Goal: Feedback & Contribution: Contribute content

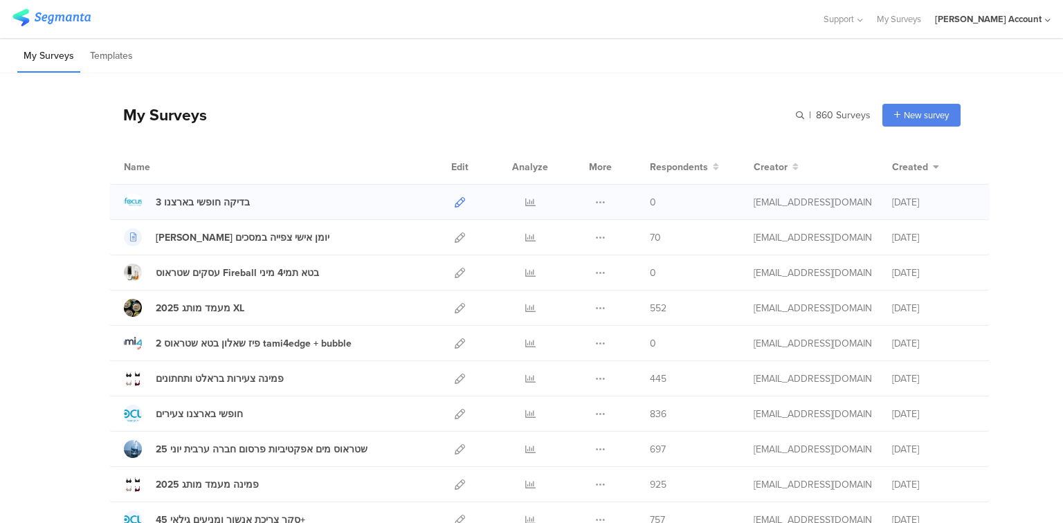
click at [455, 201] on icon at bounding box center [460, 202] width 10 height 10
click at [796, 114] on input "text" at bounding box center [774, 115] width 194 height 23
type input "חופשי"
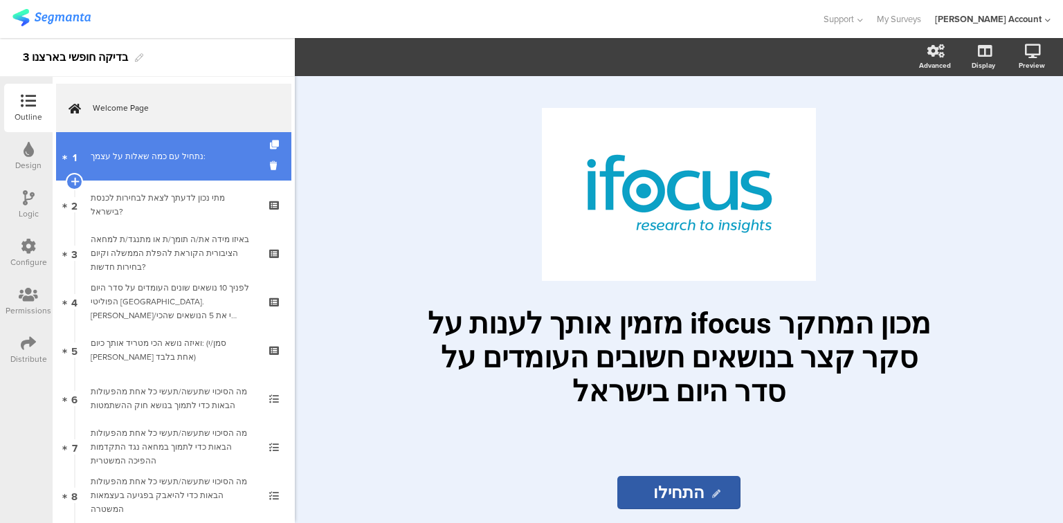
click at [204, 174] on link "1 נתחיל עם כמה ﻿שאלות על עצמך:" at bounding box center [173, 156] width 235 height 48
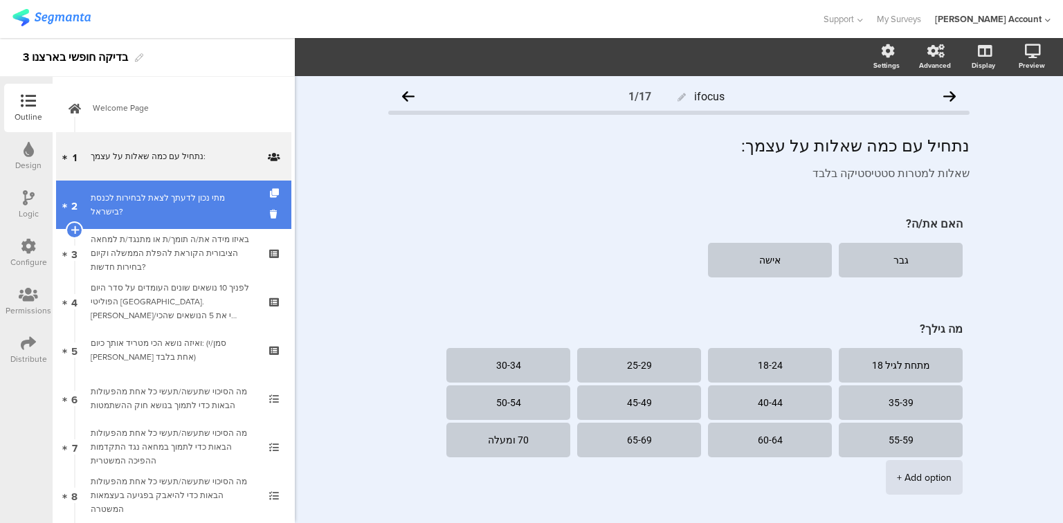
click at [202, 205] on div "מתי נכון לדעתך לצאת לבחירות לכנסת בישראל?" at bounding box center [173, 205] width 165 height 28
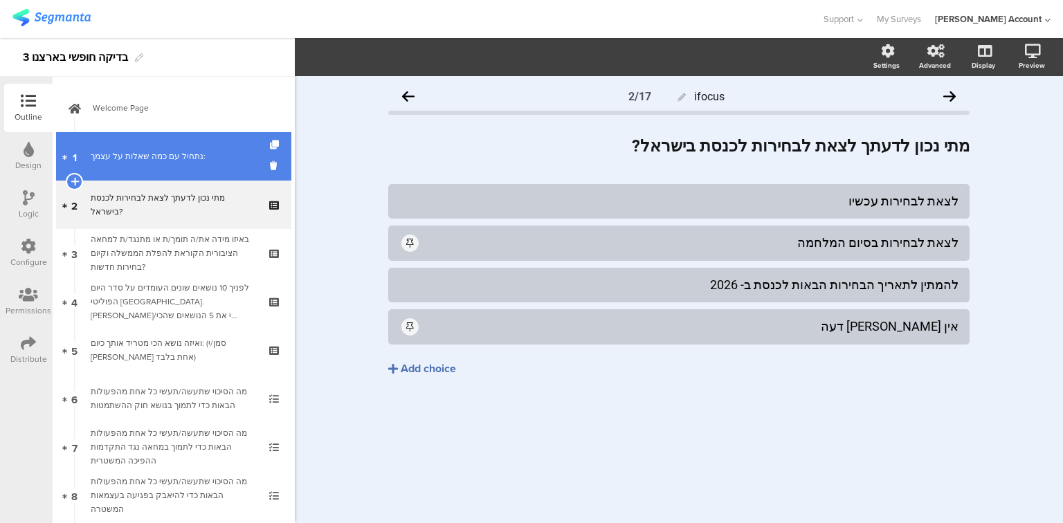
click at [192, 163] on link "1 נתחיל עם כמה ﻿שאלות על עצמך:" at bounding box center [173, 156] width 235 height 48
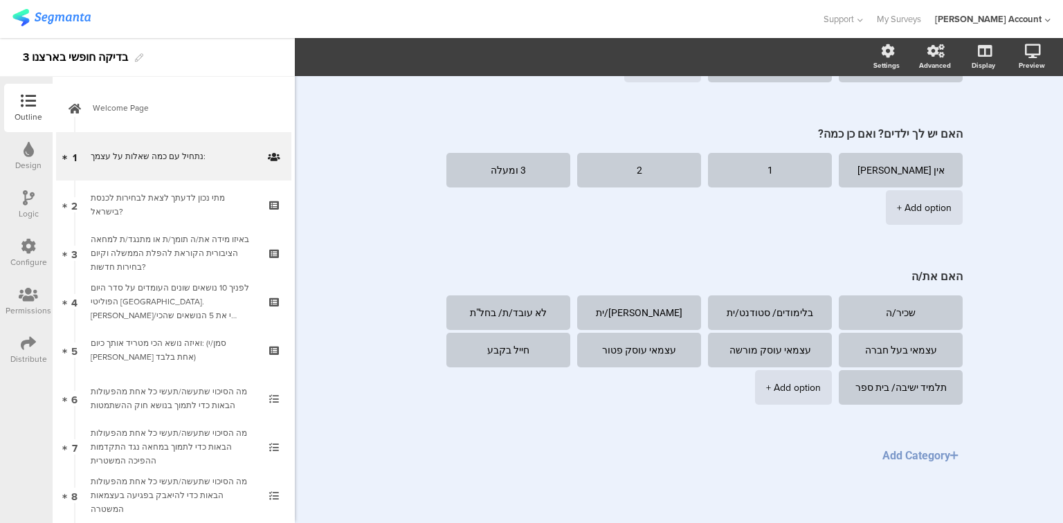
scroll to position [1126, 0]
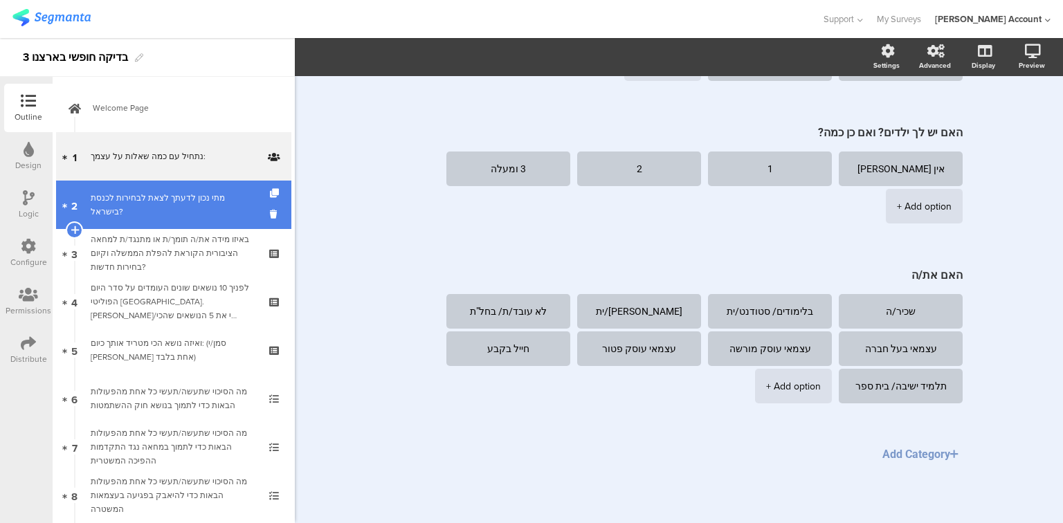
click at [171, 213] on link "2 מתי נכון לדעתך לצאת לבחירות לכנסת בישראל?" at bounding box center [173, 205] width 235 height 48
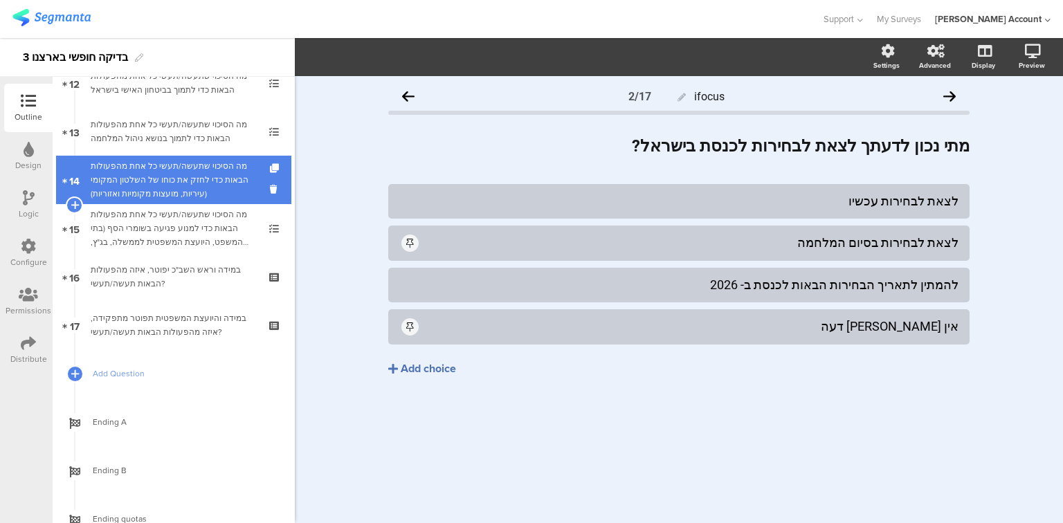
scroll to position [657, 0]
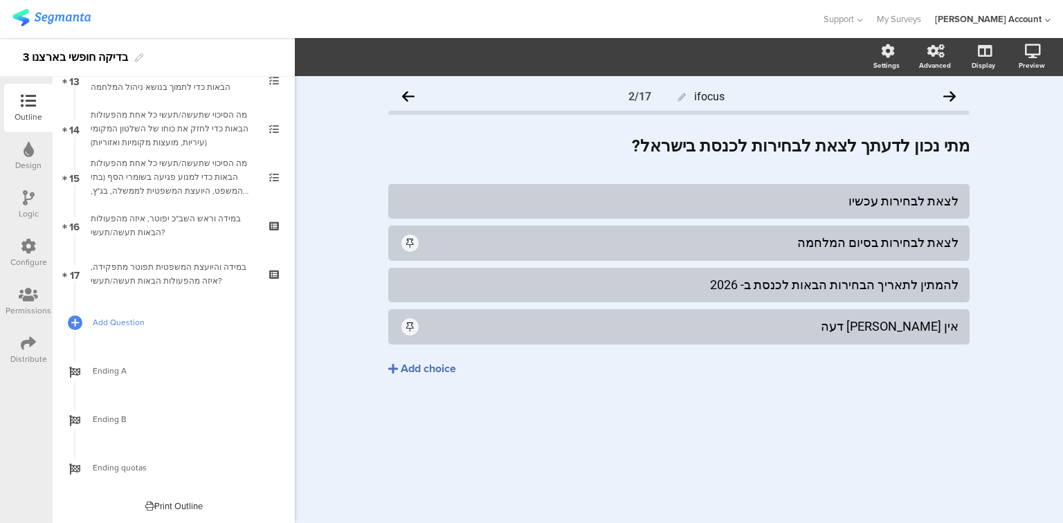
click at [105, 322] on span "Add Question" at bounding box center [181, 323] width 177 height 14
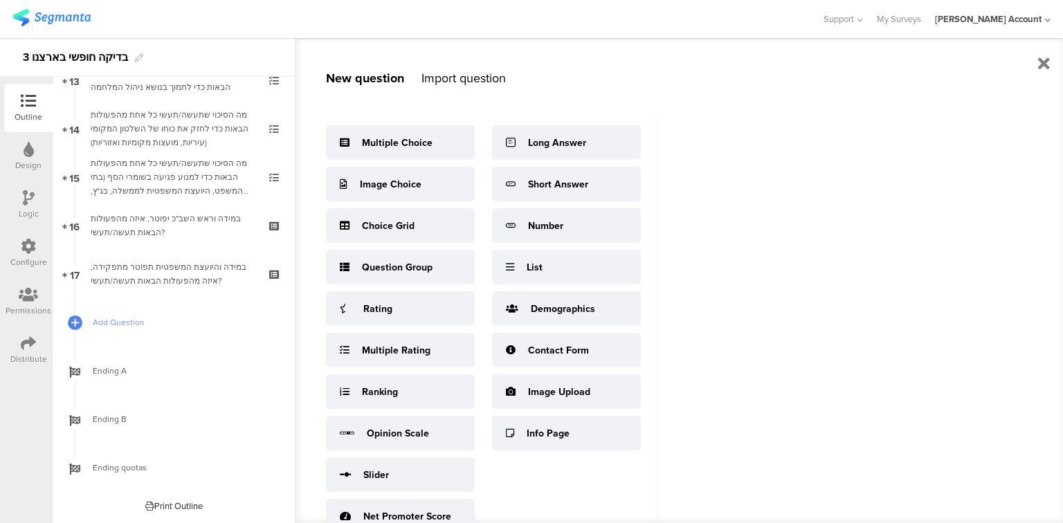
click at [486, 76] on div "Import question" at bounding box center [463, 78] width 84 height 18
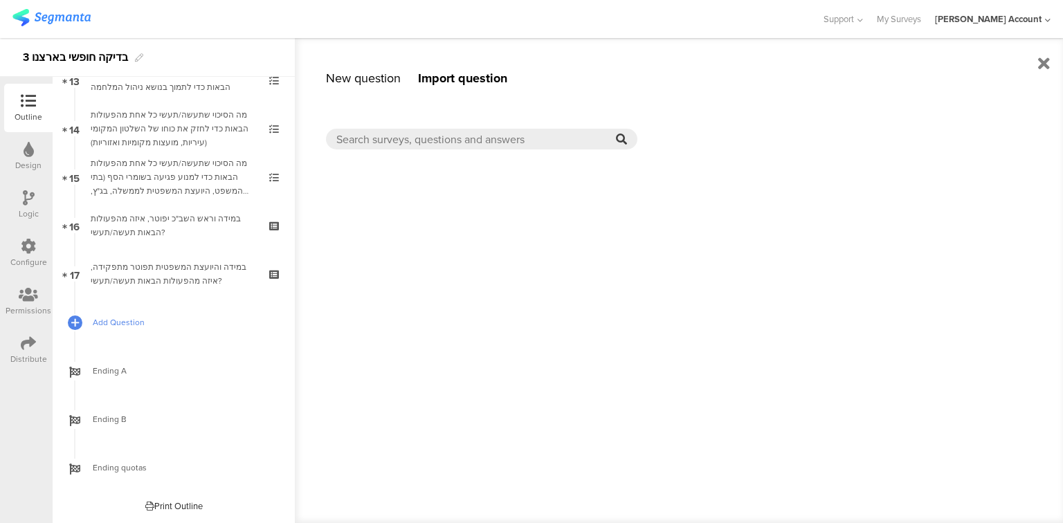
click at [119, 324] on span "Add Question" at bounding box center [181, 323] width 177 height 14
click at [407, 136] on input "text" at bounding box center [476, 139] width 280 height 16
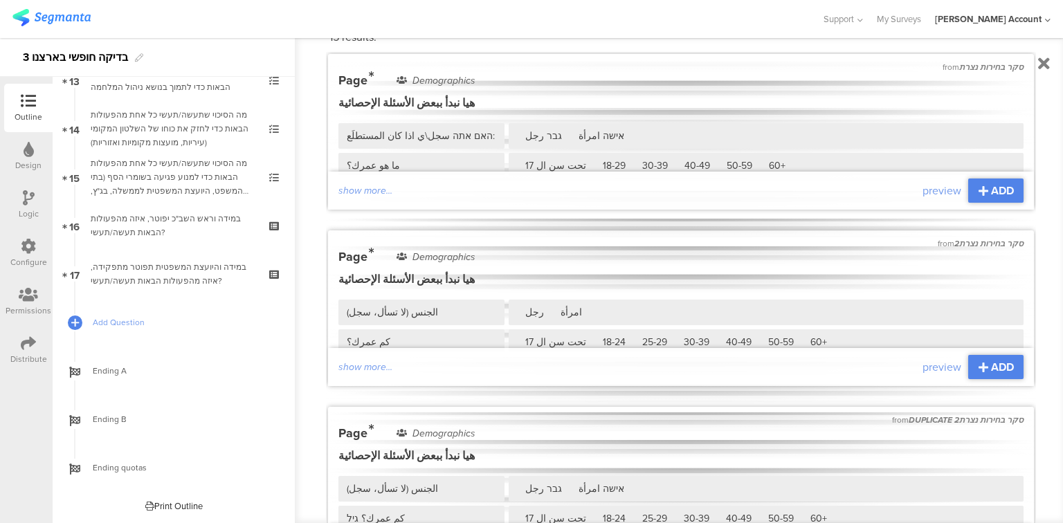
scroll to position [0, 0]
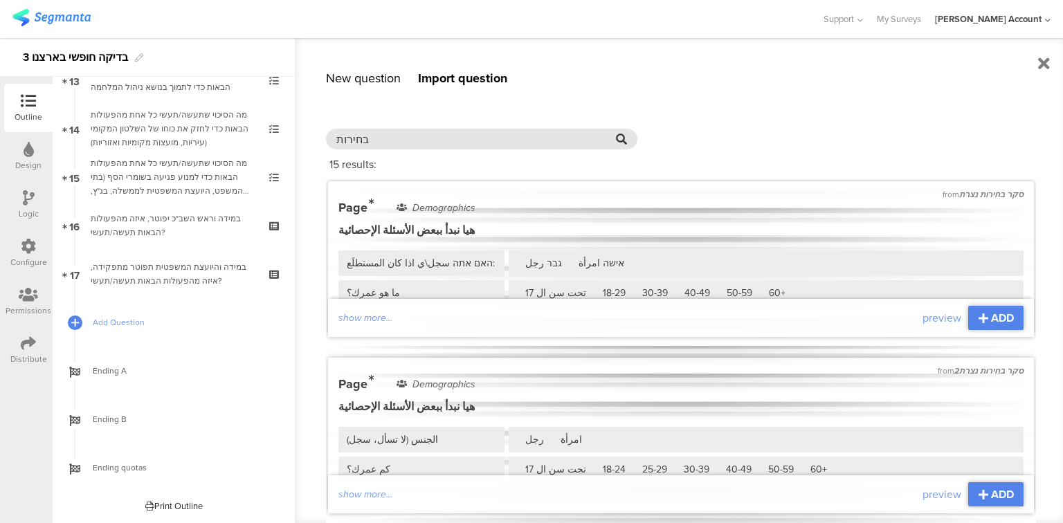
click at [354, 136] on input "בחירות" at bounding box center [476, 139] width 280 height 16
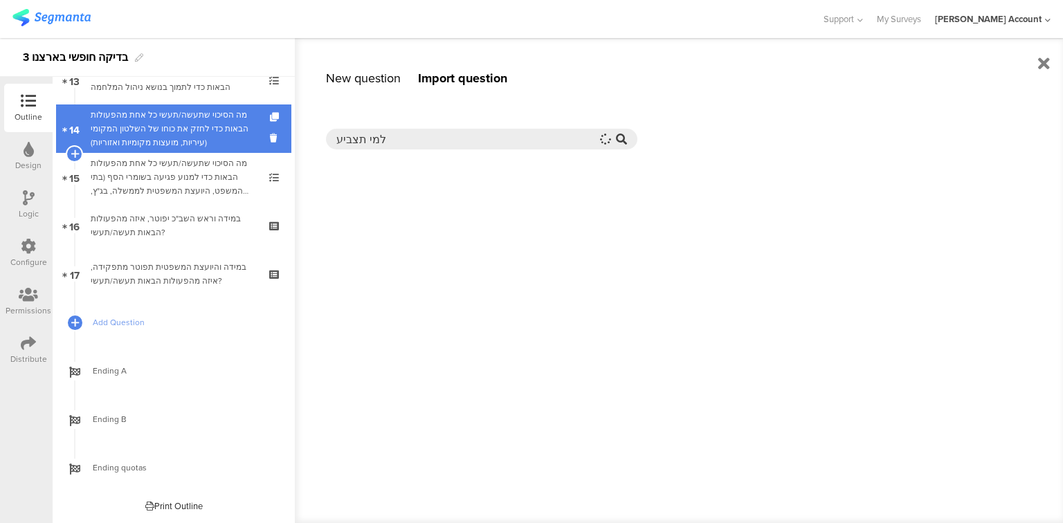
drag, startPoint x: 404, startPoint y: 134, endPoint x: 259, endPoint y: 131, distance: 144.6
click at [259, 131] on sg-editor-questions-list "New question Import question Multiple Choice Image Choice Choice Grid Question …" at bounding box center [174, 300] width 242 height 446
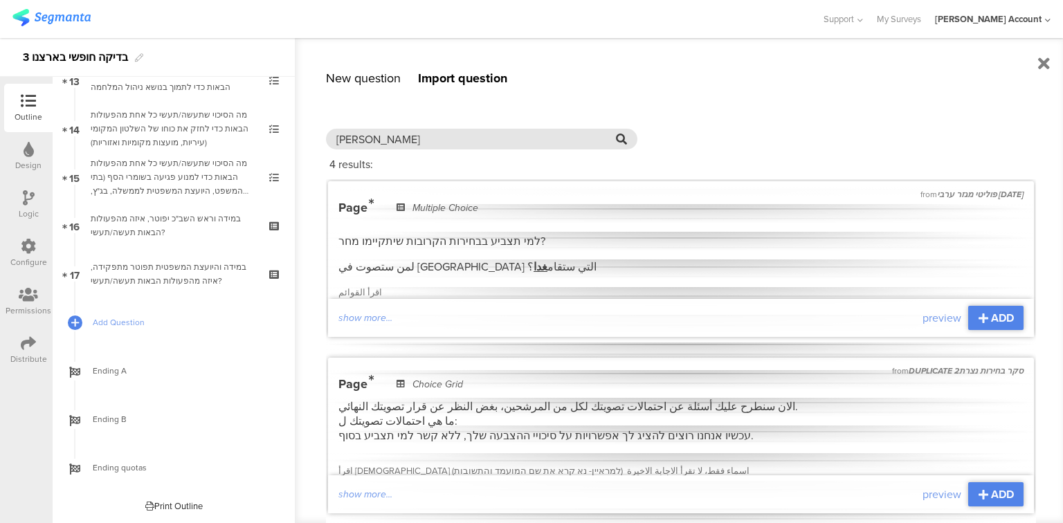
click at [365, 140] on input "בנט" at bounding box center [476, 139] width 280 height 16
click at [345, 141] on input "בנט" at bounding box center [476, 139] width 280 height 16
click at [345, 140] on input "בנט" at bounding box center [476, 139] width 280 height 16
click at [346, 138] on input "בנט" at bounding box center [476, 139] width 280 height 16
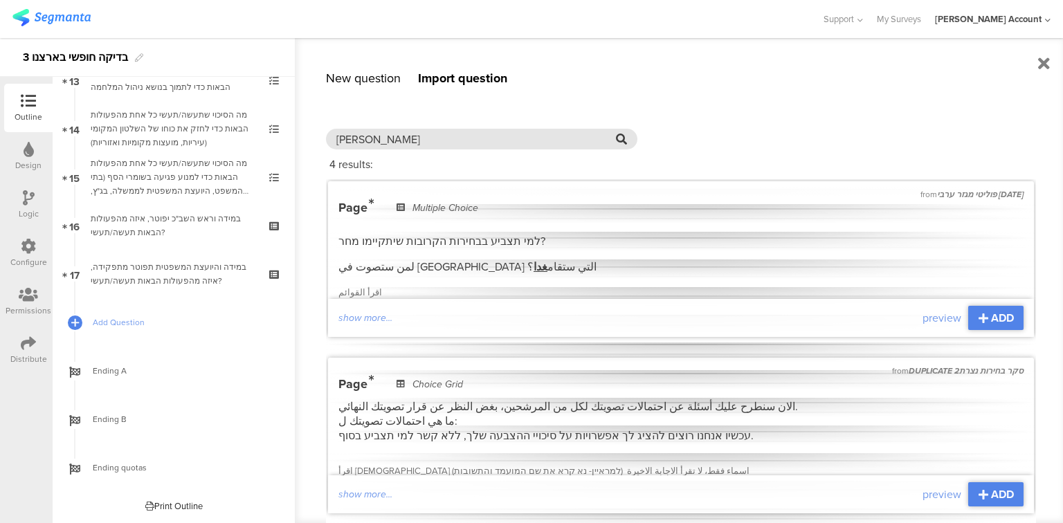
click at [620, 136] on icon at bounding box center [621, 139] width 11 height 11
click at [1040, 63] on icon at bounding box center [1044, 63] width 12 height 17
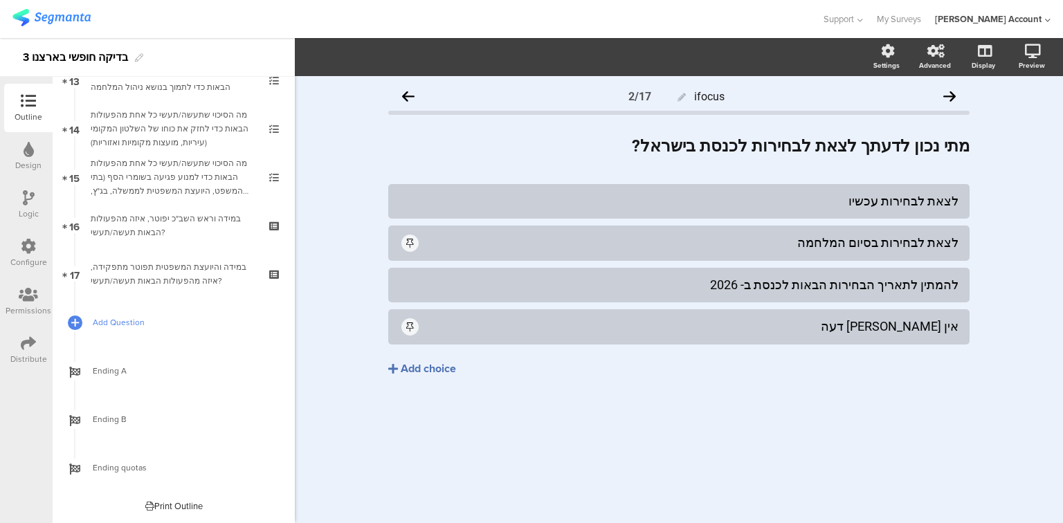
click at [104, 324] on span "Add Question" at bounding box center [181, 323] width 177 height 14
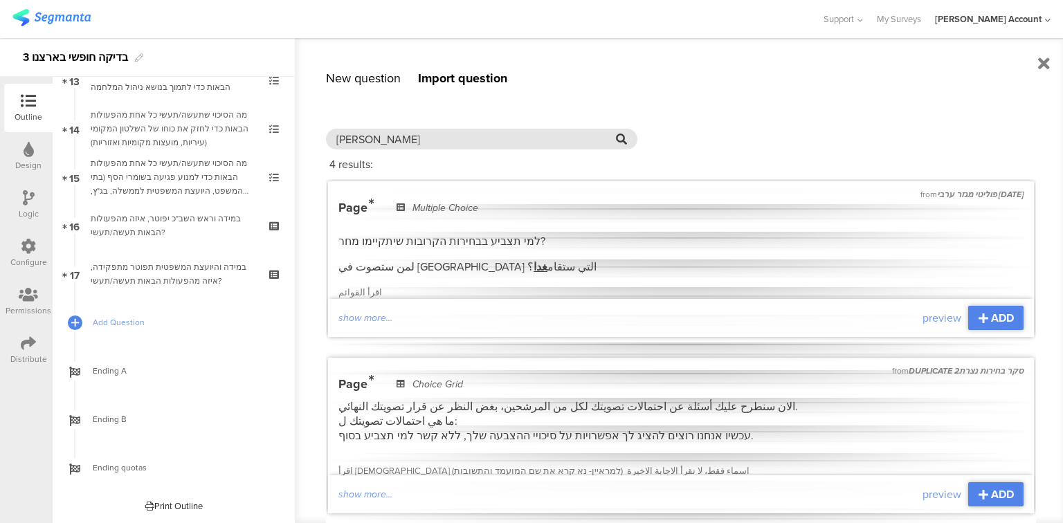
click at [347, 144] on input "בנט" at bounding box center [476, 139] width 280 height 16
type input "בנט"
click at [368, 75] on div "New question" at bounding box center [363, 78] width 75 height 18
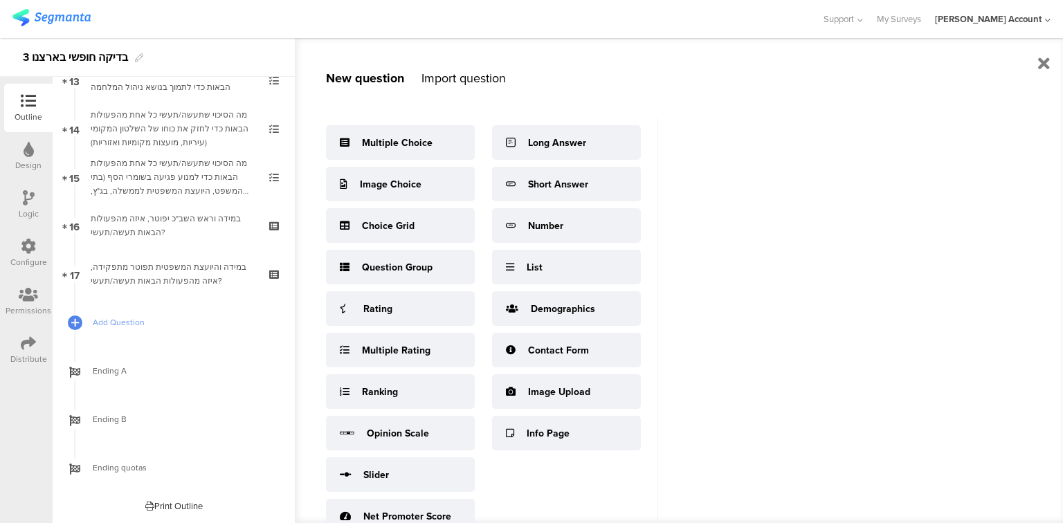
click at [444, 71] on div "Import question" at bounding box center [463, 78] width 84 height 18
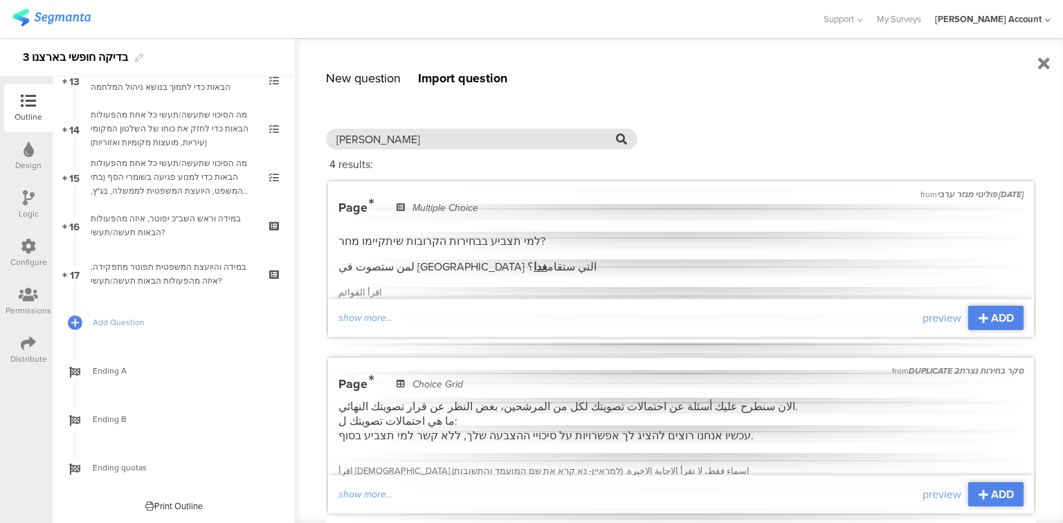
click at [349, 139] on input "בנט" at bounding box center [476, 139] width 280 height 16
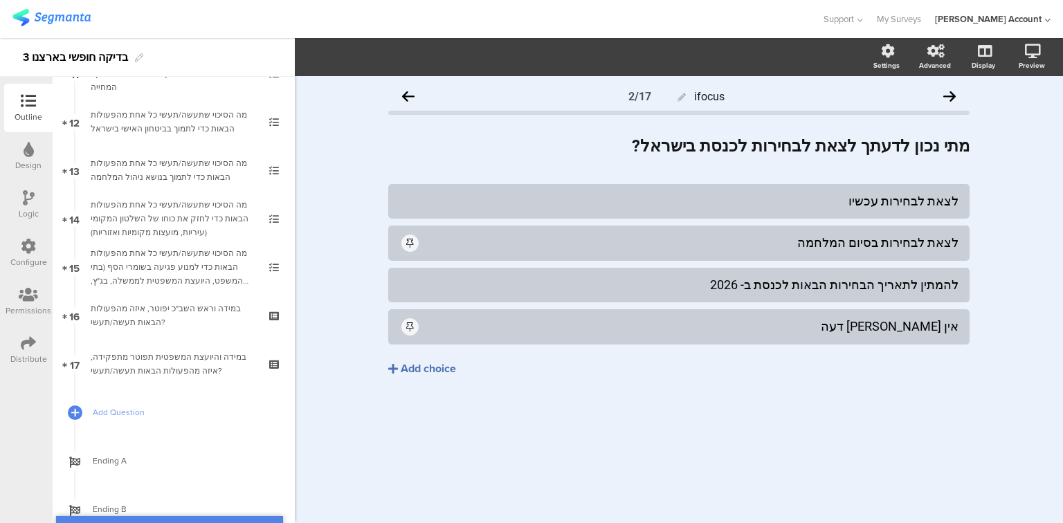
scroll to position [595, 0]
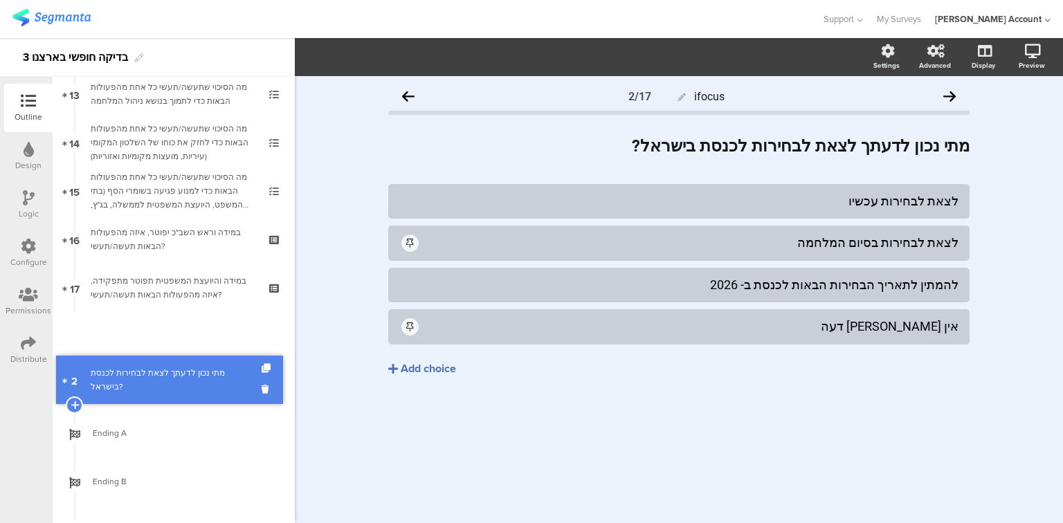
drag, startPoint x: 227, startPoint y: 199, endPoint x: 149, endPoint y: 374, distance: 191.7
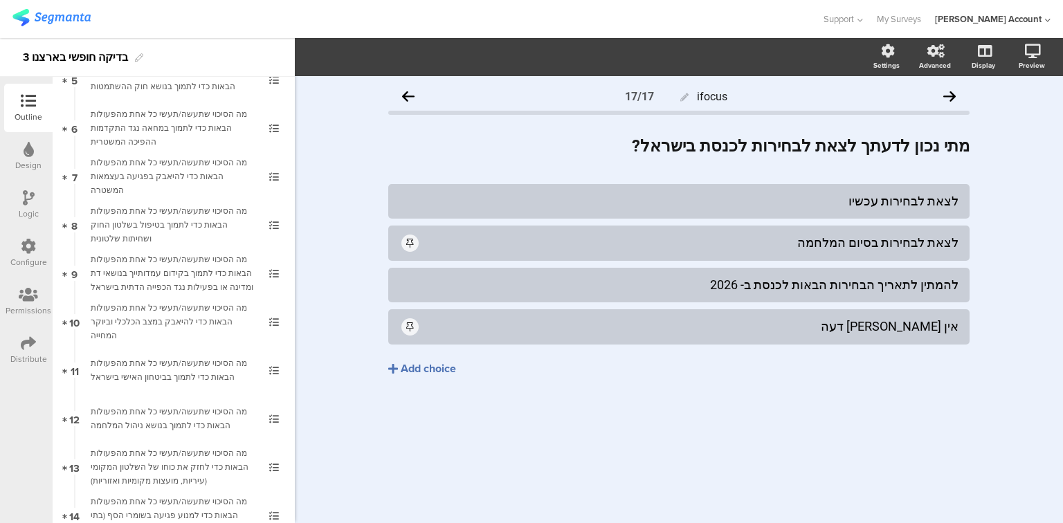
scroll to position [657, 0]
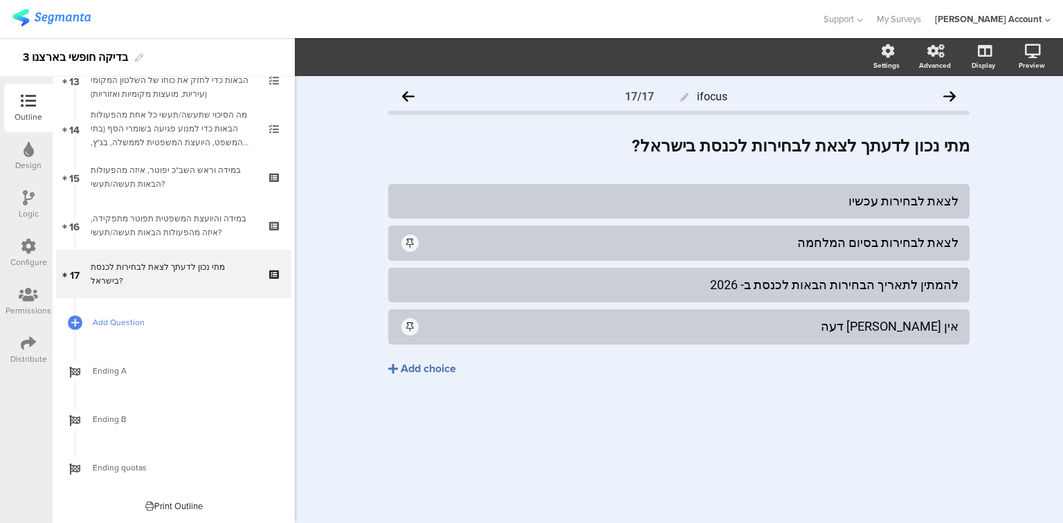
click at [104, 321] on span "Add Question" at bounding box center [181, 323] width 177 height 14
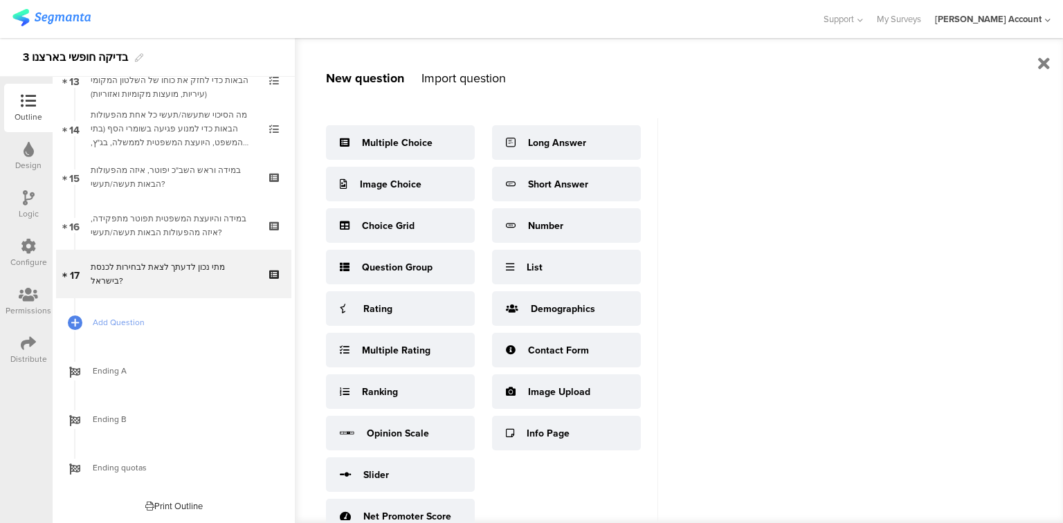
click at [428, 79] on div "Import question" at bounding box center [463, 78] width 84 height 18
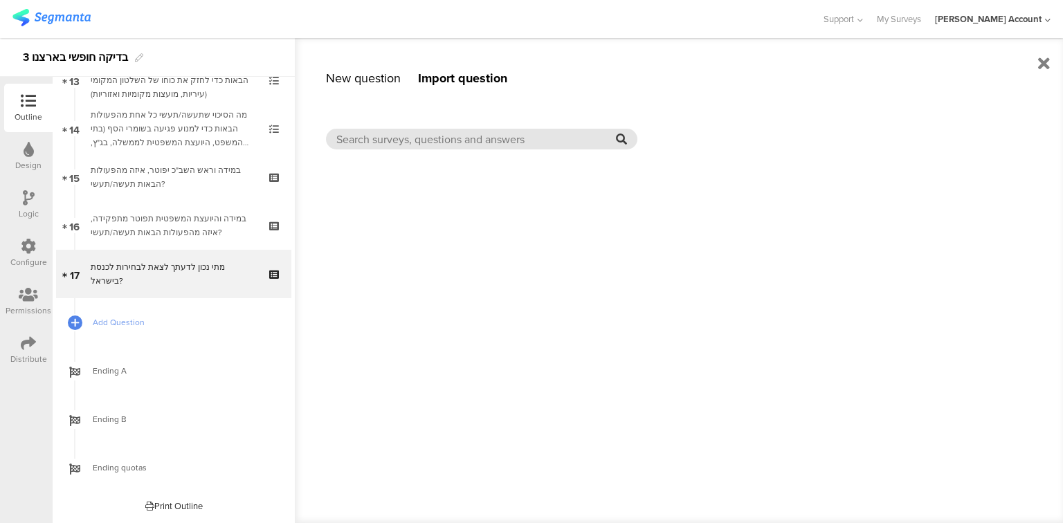
click at [435, 147] on div at bounding box center [481, 139] width 311 height 21
click at [433, 141] on input "text" at bounding box center [476, 139] width 280 height 16
click at [614, 136] on input "[PERSON_NAME]" at bounding box center [476, 139] width 280 height 16
click at [617, 138] on icon at bounding box center [621, 139] width 11 height 11
click at [343, 140] on input "[PERSON_NAME]" at bounding box center [476, 139] width 280 height 16
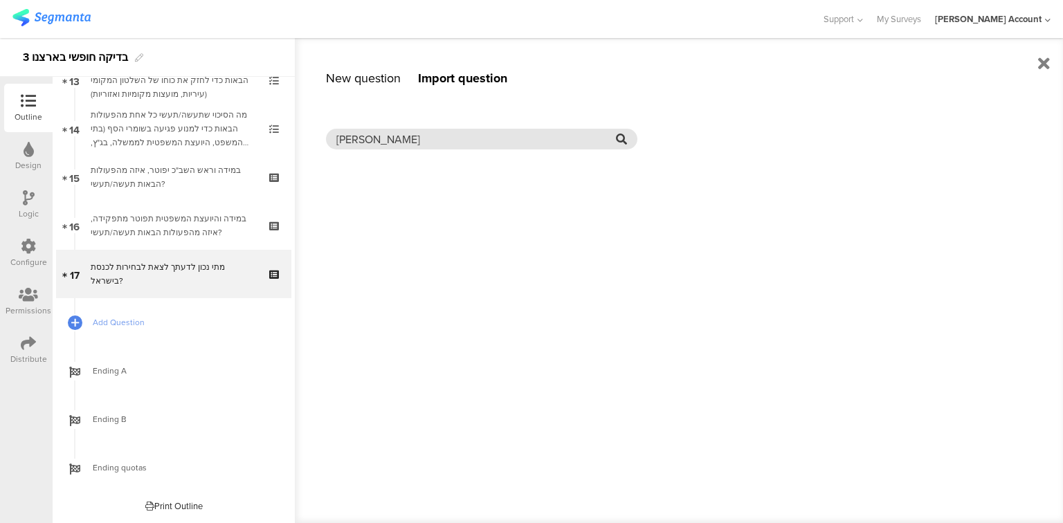
click at [343, 140] on input "בנט" at bounding box center [476, 139] width 280 height 16
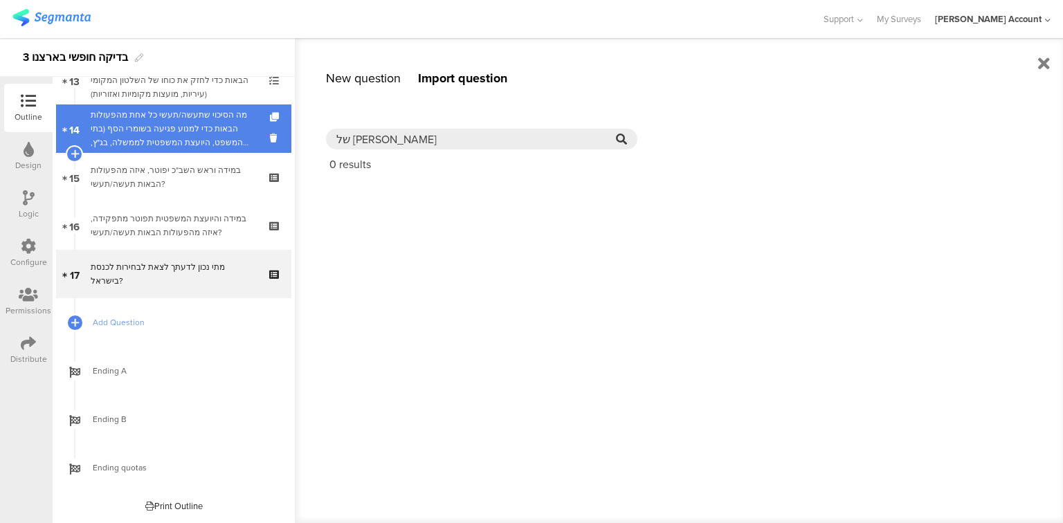
drag, startPoint x: 381, startPoint y: 138, endPoint x: 277, endPoint y: 134, distance: 103.9
click at [277, 134] on sg-editor-questions-list "New question Import question Multiple Choice Image Choice Choice Grid Question …" at bounding box center [174, 300] width 242 height 446
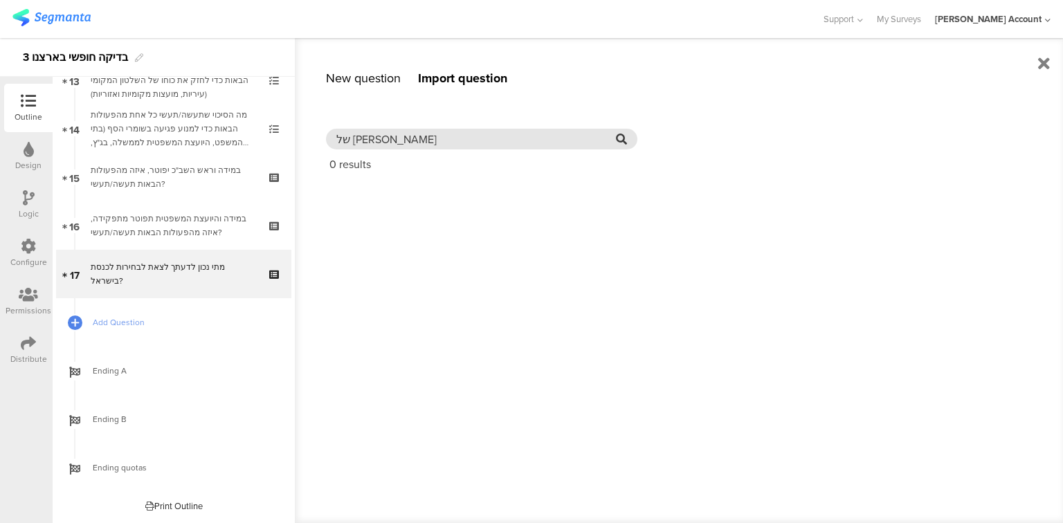
click at [368, 145] on input "של בנט" at bounding box center [476, 139] width 280 height 16
paste input "בחירות הבאות שיהיו, לאיזה מפלגה נראה לך שתצביע/י ?"
drag, startPoint x: 585, startPoint y: 139, endPoint x: 484, endPoint y: 138, distance: 100.3
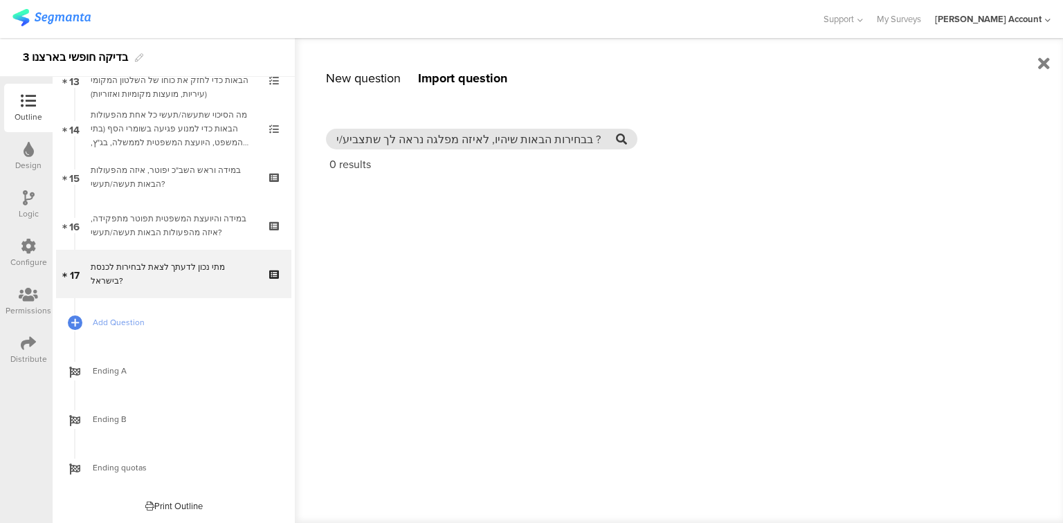
click at [484, 138] on input "בבחירות הבאות שיהיו, לאיזה מפלגה נראה לך שתצביע/י ?" at bounding box center [476, 139] width 280 height 16
click at [473, 137] on input "בבחירות הבאות שיהיו, לאיזה מפלגה נראה לך שתצביע/י ?" at bounding box center [476, 139] width 280 height 16
click at [479, 140] on input "בבחירות הבאות שיהיו, לאיזה מפלגה נראה לך שתצביע/י ?" at bounding box center [476, 139] width 280 height 16
drag, startPoint x: 480, startPoint y: 138, endPoint x: 328, endPoint y: 137, distance: 151.5
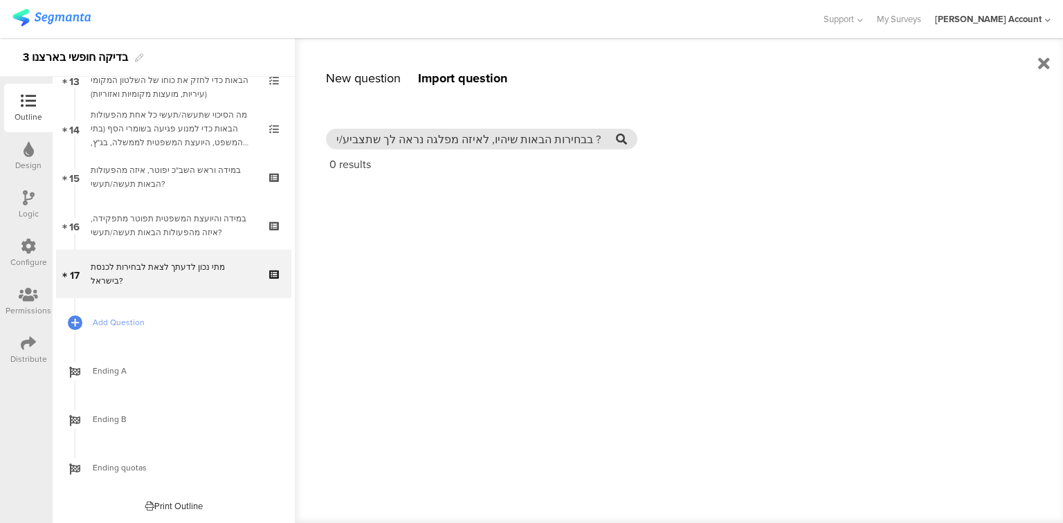
click at [328, 137] on div "בבחירות הבאות שיהיו, לאיזה מפלגה נראה לך שתצביע/י ?" at bounding box center [481, 139] width 311 height 21
click at [460, 133] on input "בבחירות הבאות שיהי ?" at bounding box center [476, 139] width 280 height 16
click at [460, 133] on input "בבחירות הבאות שיהי ?" at bounding box center [465, 139] width 259 height 16
click at [459, 138] on input "בבחירות הבאות שיהי ?" at bounding box center [465, 139] width 259 height 16
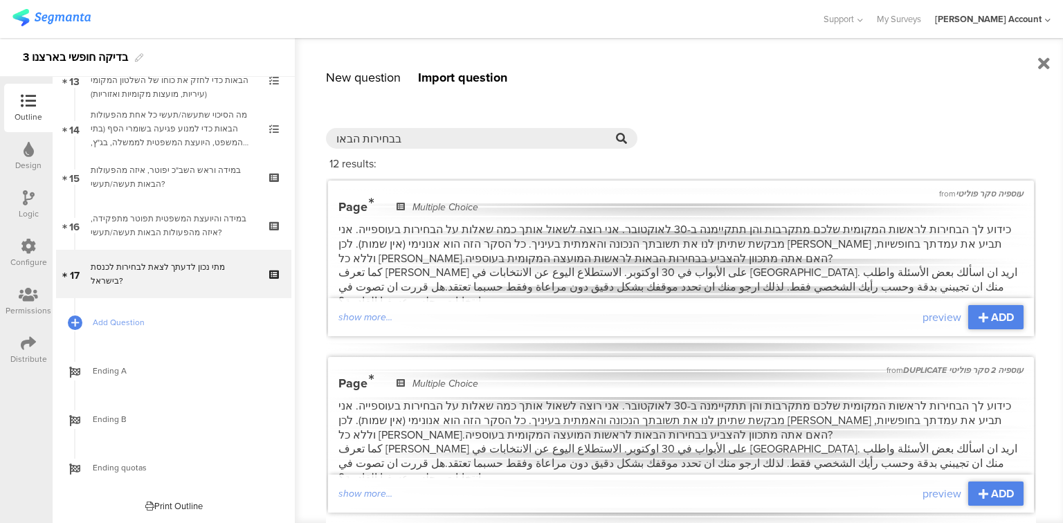
scroll to position [0, 0]
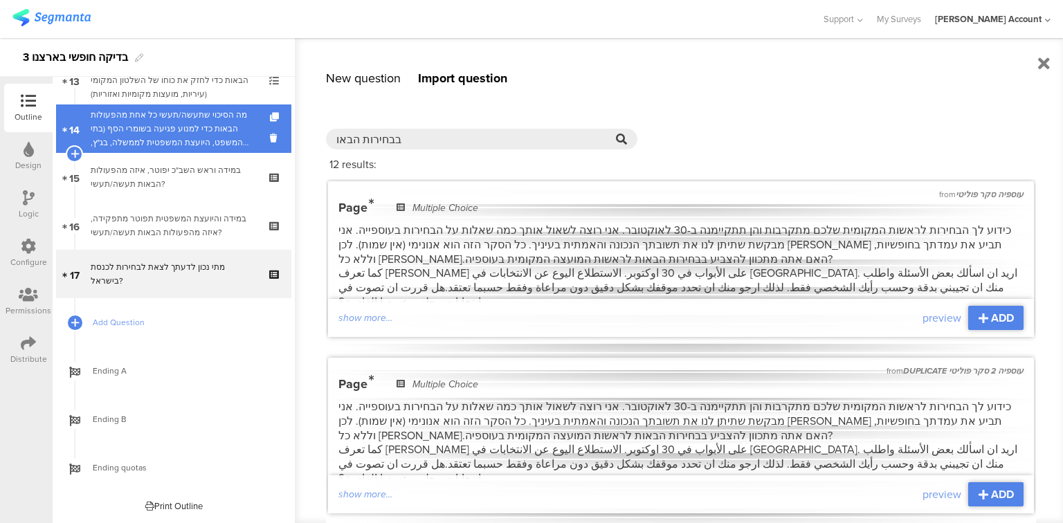
drag, startPoint x: 409, startPoint y: 140, endPoint x: 277, endPoint y: 138, distance: 131.5
click at [275, 139] on sg-editor-questions-list "New question Import question Multiple Choice Image Choice Choice Grid Question …" at bounding box center [174, 300] width 242 height 446
paste input "ליכוד בראשות בנימין נתניה"
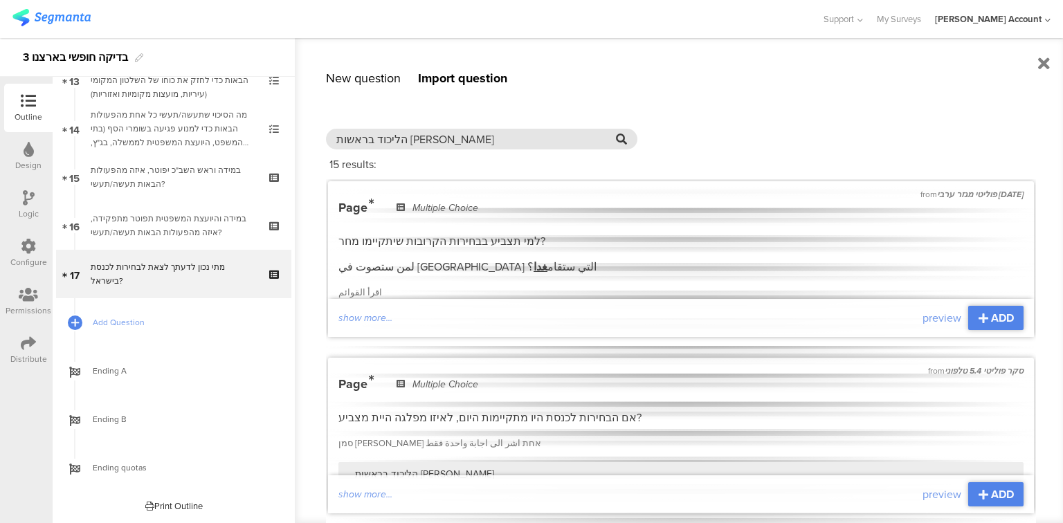
click at [443, 134] on input "הליכוד בראשות [PERSON_NAME]" at bounding box center [476, 139] width 280 height 16
paste input "ש עתיד בראשות יאיר לפיד"
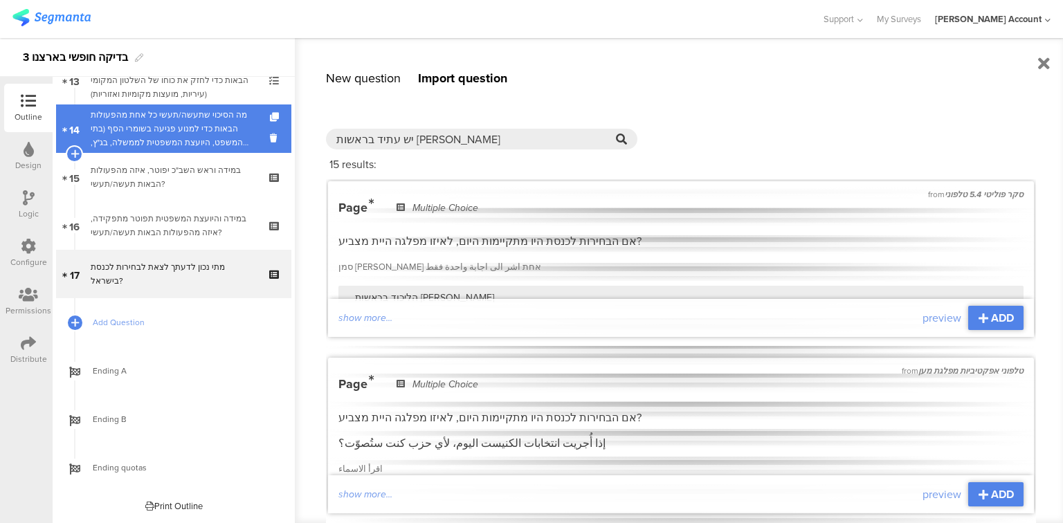
drag, startPoint x: 462, startPoint y: 136, endPoint x: 275, endPoint y: 141, distance: 187.6
click at [275, 141] on sg-editor-questions-list "New question Import question Multiple Choice Image Choice Choice Grid Question …" at bounding box center [174, 300] width 242 height 446
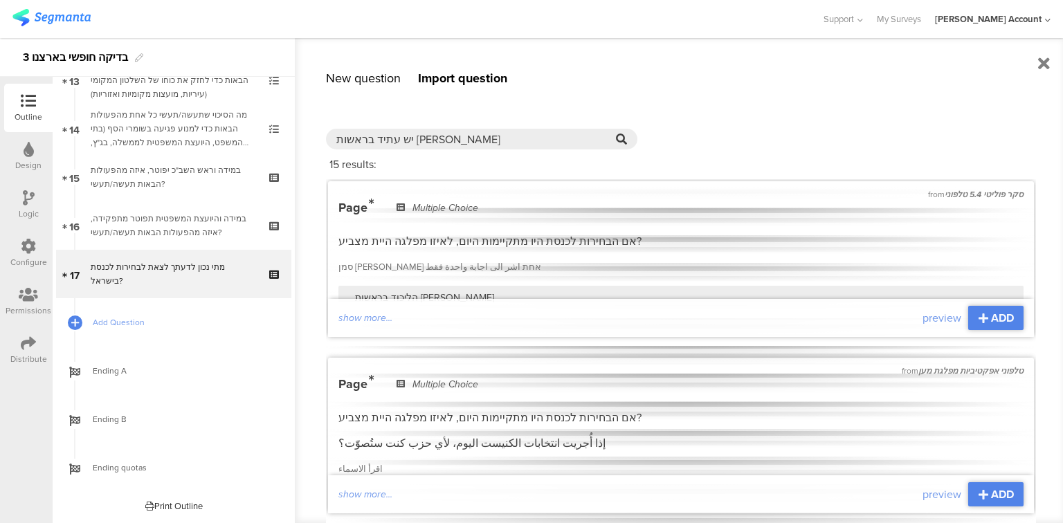
paste input "פלגה חדשה בראשות בנט"
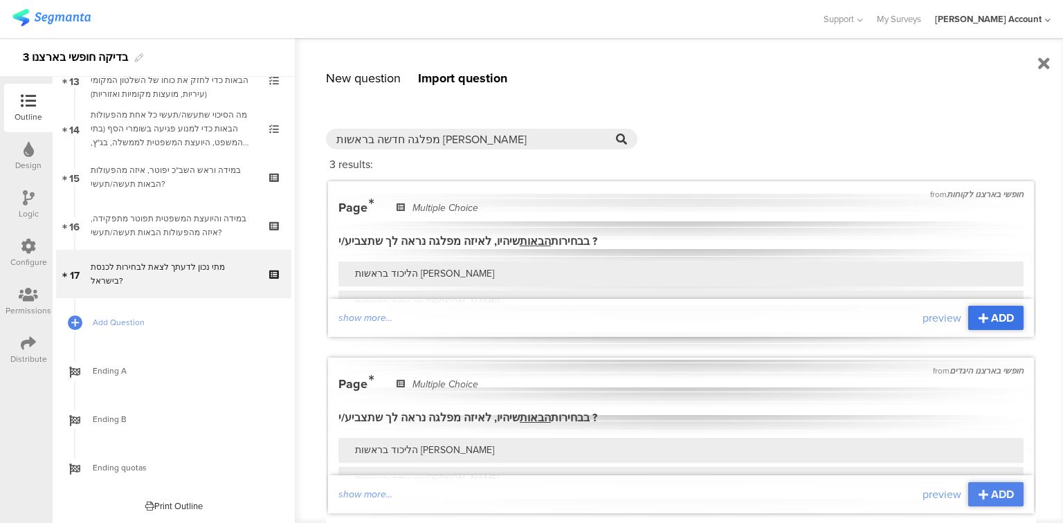
type input "מפלגה חדשה בראשות [PERSON_NAME]"
click at [991, 321] on span "ADD" at bounding box center [1002, 318] width 23 height 16
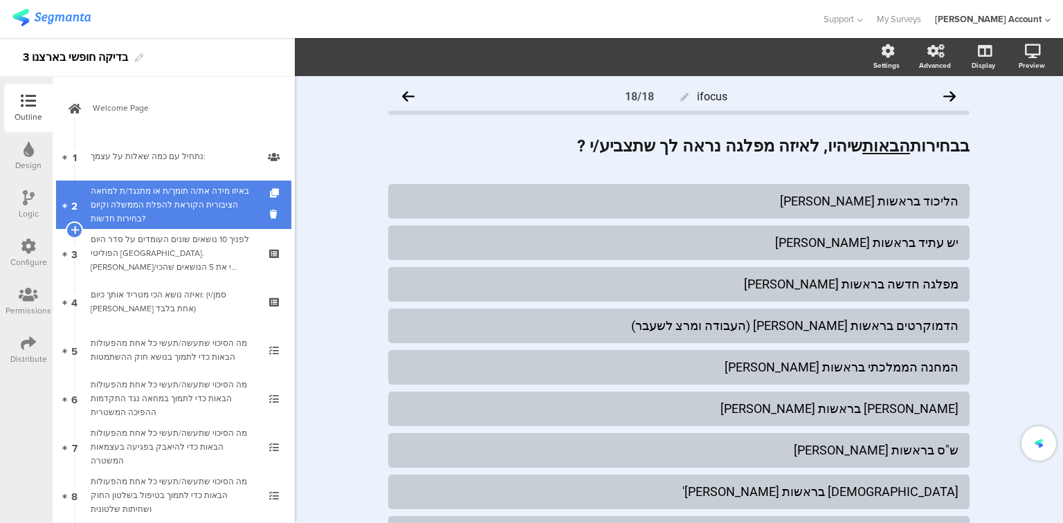
click at [162, 205] on div "באיזו מידה את/ה תומך/ת או מתנגד/ת למחאה הציבורית הקוראת להפלת הממשלה וקיום בחיר…" at bounding box center [173, 205] width 165 height 42
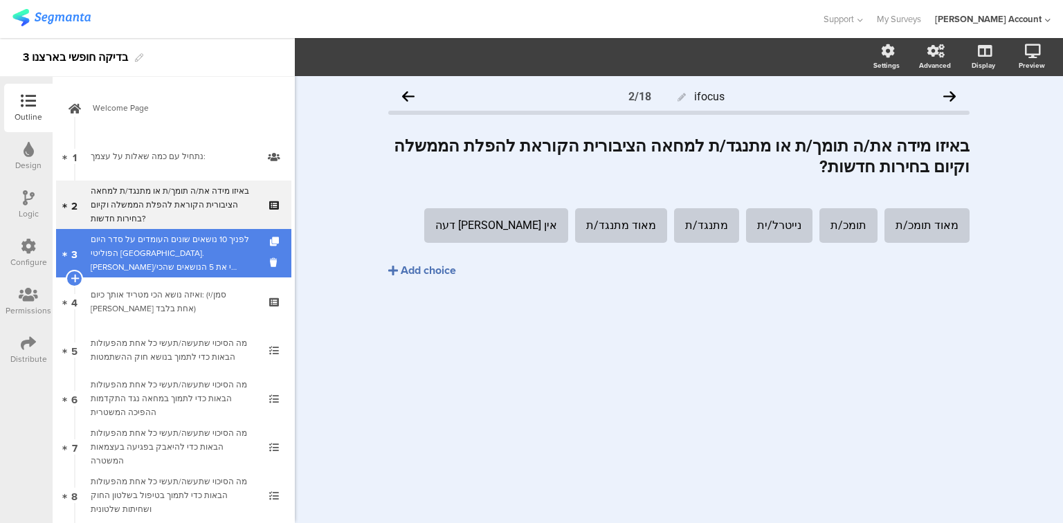
click at [151, 250] on div "לפניך 10 נושאים שונים העומדים על סדר היום הפוליטי בישראל.סמן/י את 5 הנושאים ש﻿ה…" at bounding box center [173, 253] width 165 height 42
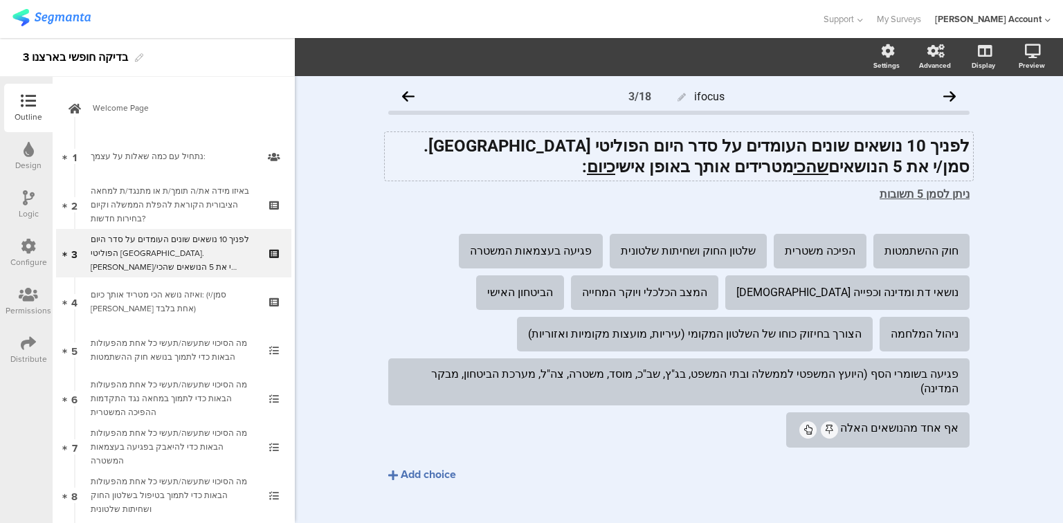
click at [813, 140] on strong "לפניך 10 נושאים שונים העומדים על סדר היום הפוליטי בישראל." at bounding box center [696, 145] width 546 height 19
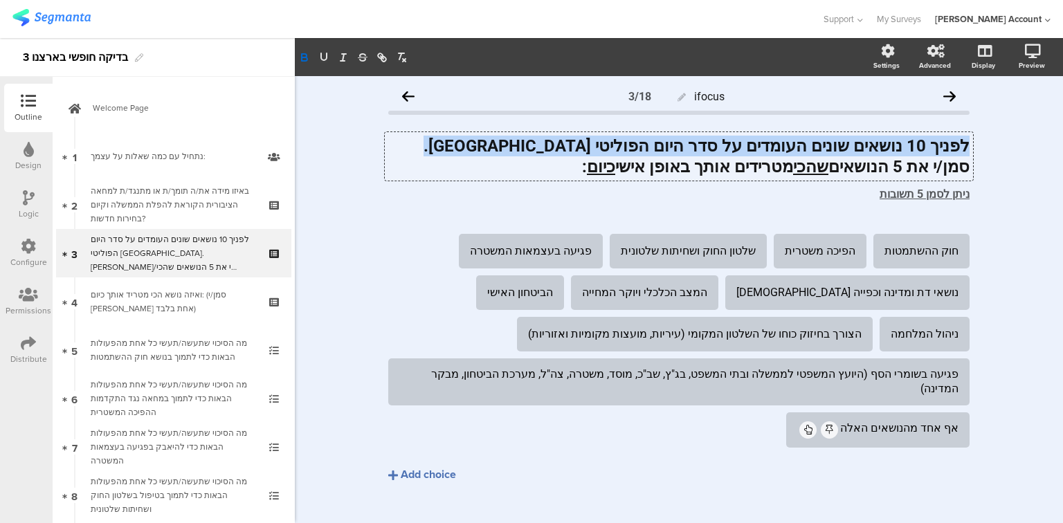
click at [812, 140] on strong "לפניך 10 נושאים שונים העומדים על סדר היום הפוליטי בישראל." at bounding box center [696, 145] width 546 height 19
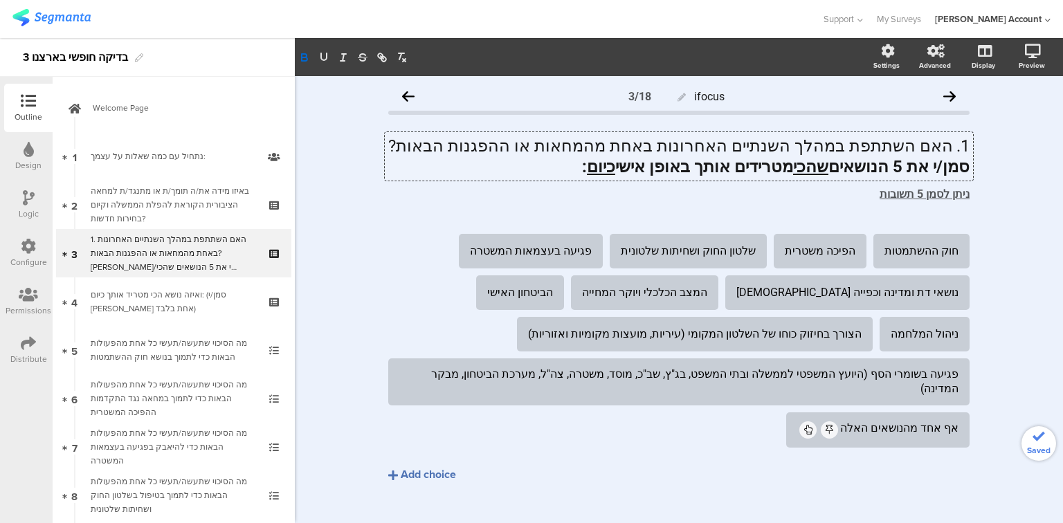
click at [788, 172] on strong "סמן/י את 5 הנושאים ש﻿הכי מטרידים אותך באופן אישי כיום :" at bounding box center [775, 166] width 387 height 19
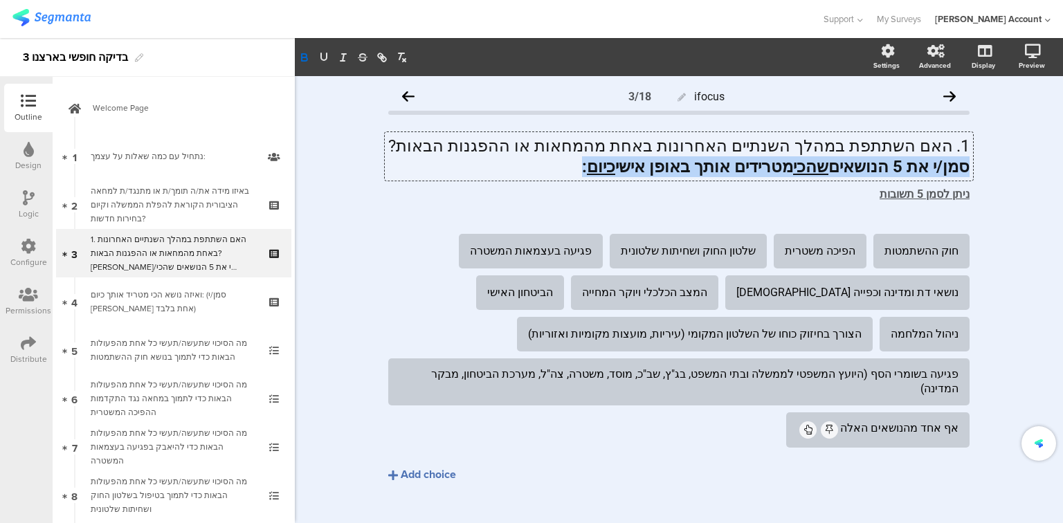
click at [788, 172] on strong "סמן/י את 5 הנושאים ש﻿הכי מטרידים אותך באופן אישי כיום :" at bounding box center [775, 166] width 387 height 19
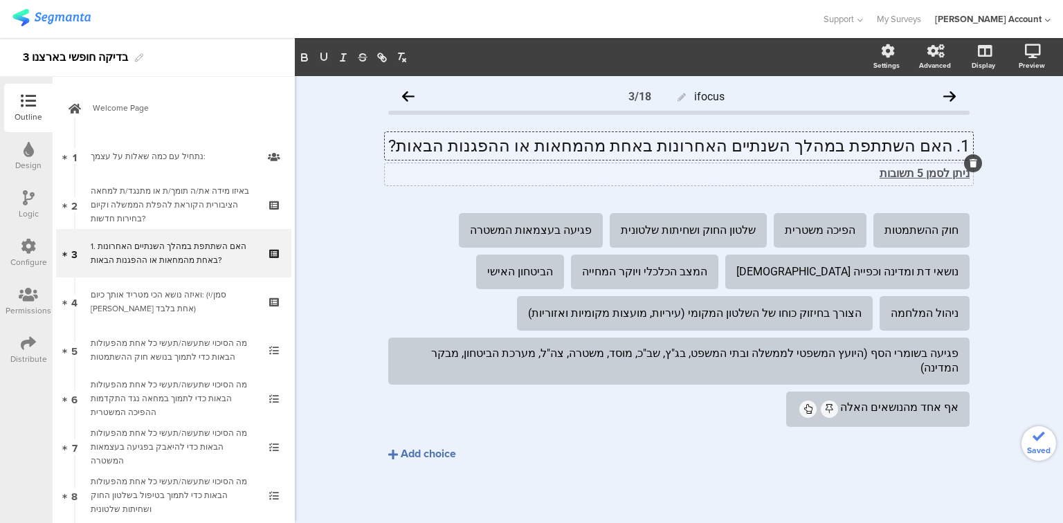
click at [935, 172] on div "ניתן לסמן 5 תשובות ניתן לסמן 5 תשובות" at bounding box center [679, 174] width 588 height 22
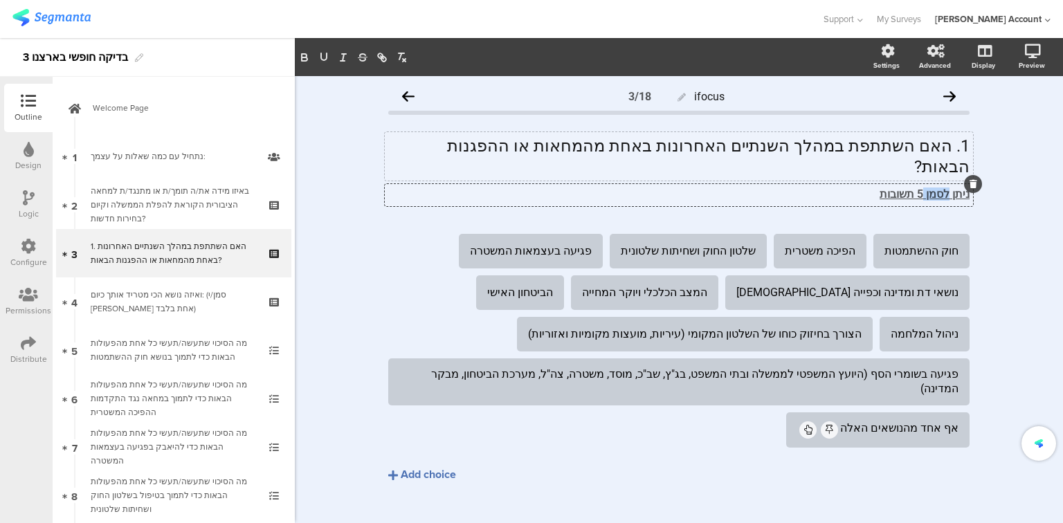
click at [935, 188] on u "ניתן לסמן 5 תשובות" at bounding box center [924, 194] width 90 height 13
click at [933, 188] on u "ניתן לסמן 5 תשובות" at bounding box center [924, 194] width 90 height 13
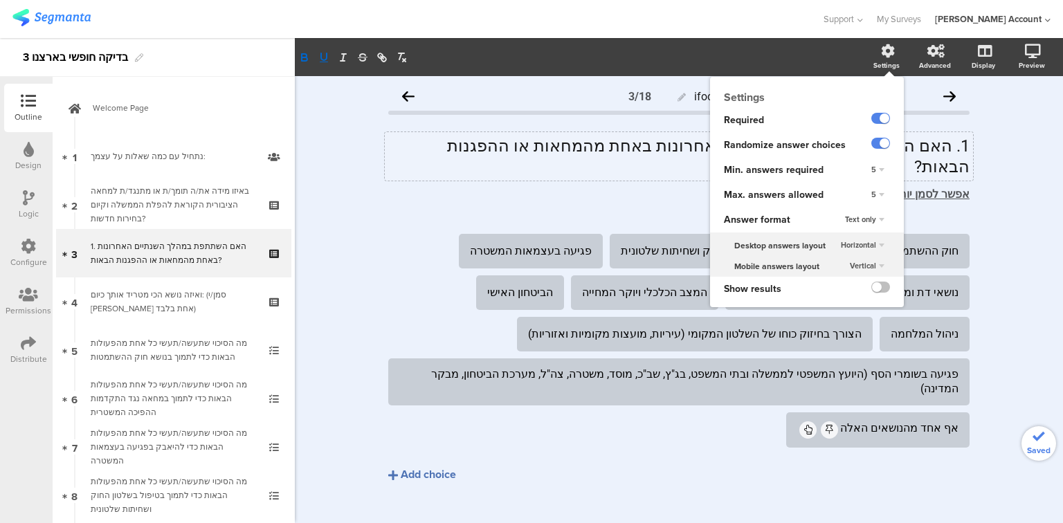
click at [855, 219] on span "Text only" at bounding box center [860, 219] width 31 height 11
click at [855, 219] on div "Text only Text only Choice images" at bounding box center [873, 220] width 60 height 25
click at [868, 245] on span "Horizontal" at bounding box center [858, 244] width 35 height 11
click at [872, 270] on div "Vertical" at bounding box center [859, 273] width 82 height 15
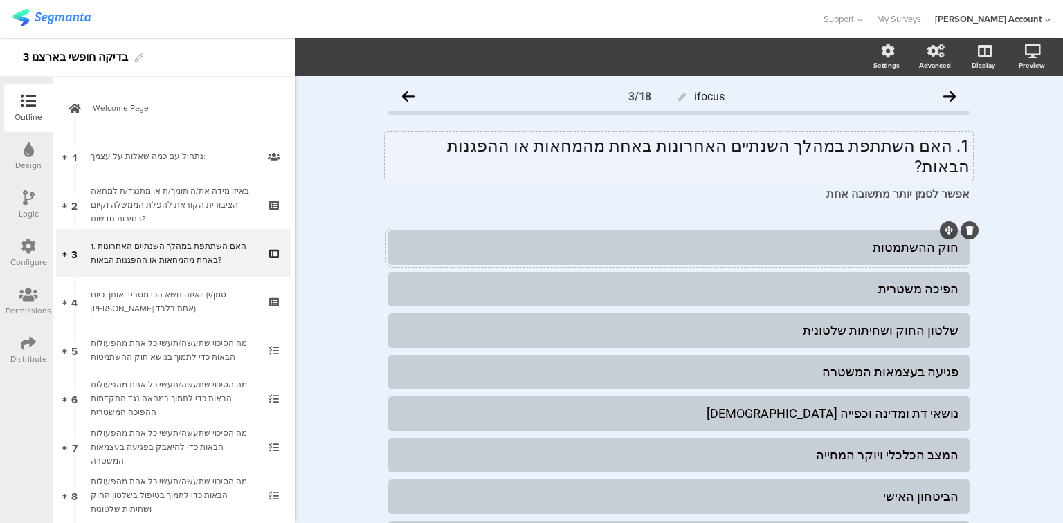
click at [906, 239] on div "חוק ההשתמטות" at bounding box center [678, 247] width 559 height 16
paste div
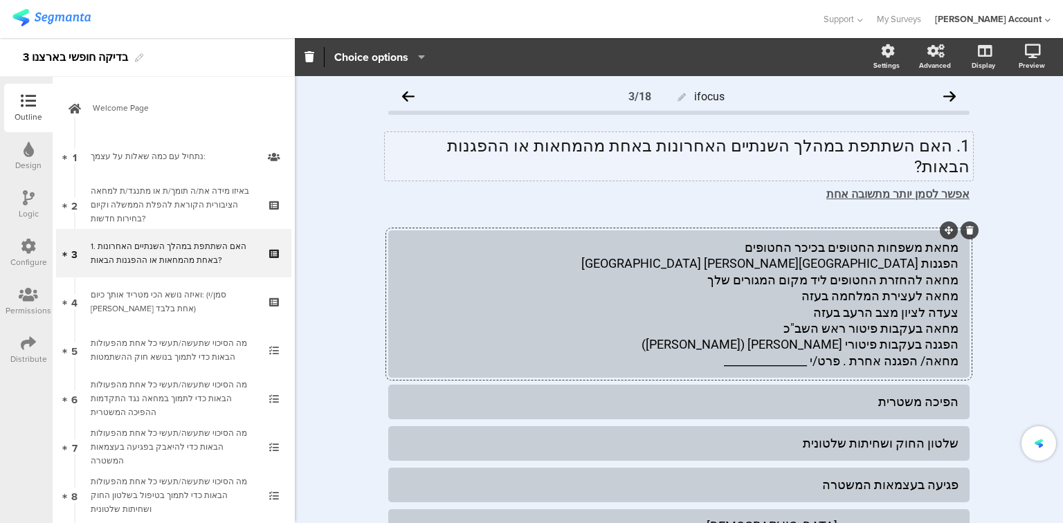
click at [888, 249] on div "מחאת משפחות החטופים בכיכר החטופים הפגנות ברחוב קפלן בתל אביב מחאה להחזרת החטופי…" at bounding box center [678, 303] width 559 height 129
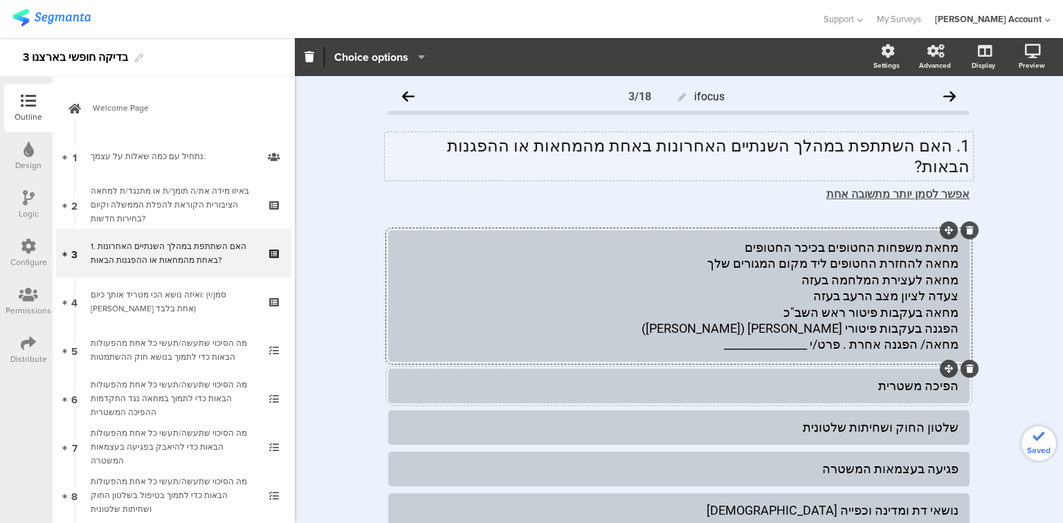
click at [919, 378] on div "הפיכה משטרית" at bounding box center [678, 386] width 559 height 16
paste div
click at [919, 248] on div "מחאת משפחות החטופים בכיכר החטופים מחאה להחזרת החטופים ליד מקום המגורים שלך מחאה…" at bounding box center [678, 295] width 559 height 113
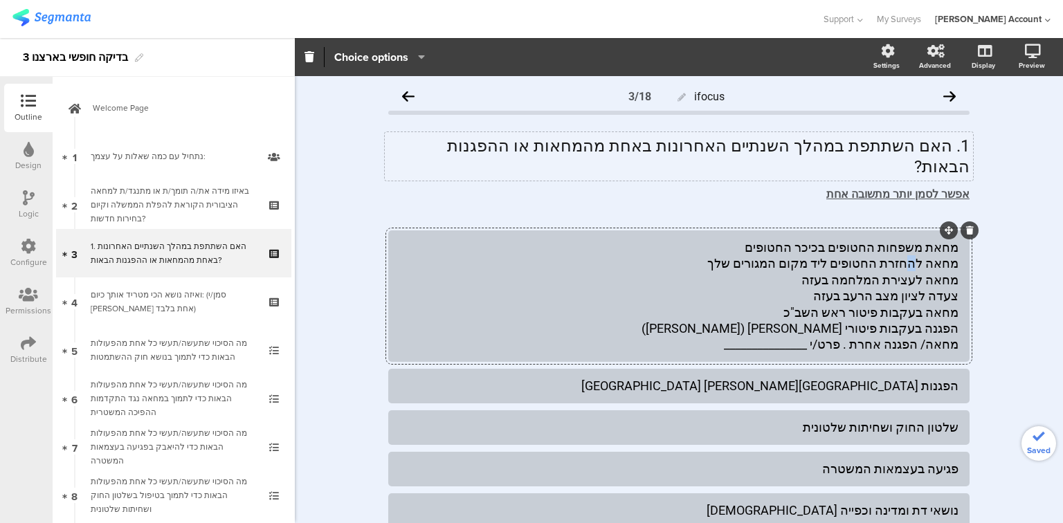
click at [919, 248] on div "מחאת משפחות החטופים בכיכר החטופים מחאה להחזרת החטופים ליד מקום המגורים שלך מחאה…" at bounding box center [678, 295] width 559 height 113
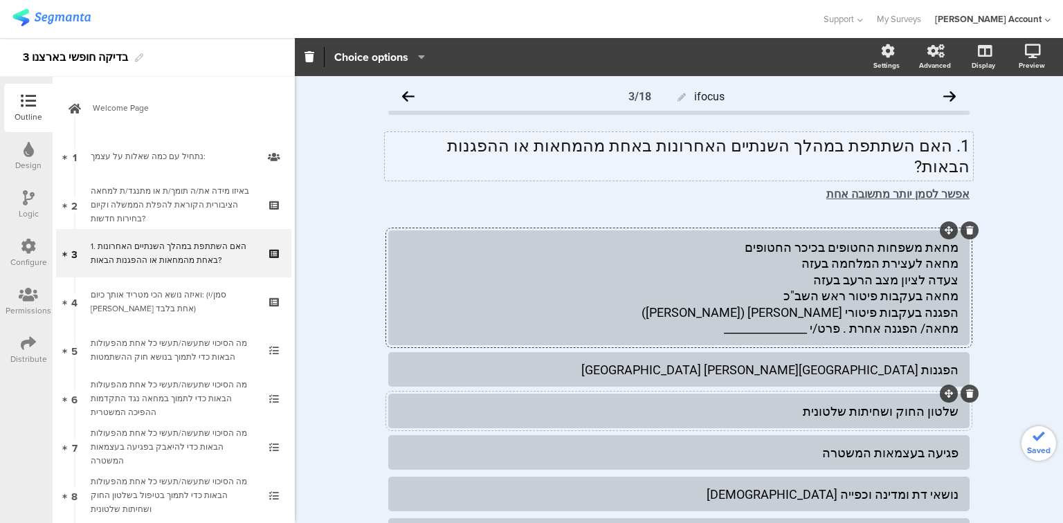
click at [902, 403] on div "שלטון החוק ושחיתות שלטונית" at bounding box center [678, 411] width 559 height 16
paste div
click at [891, 246] on div "מחאת משפחות החטופים בכיכר החטופים מחאה לעצירת המלחמה בעזה צעדה לציון מצב הרעב ב…" at bounding box center [678, 287] width 559 height 97
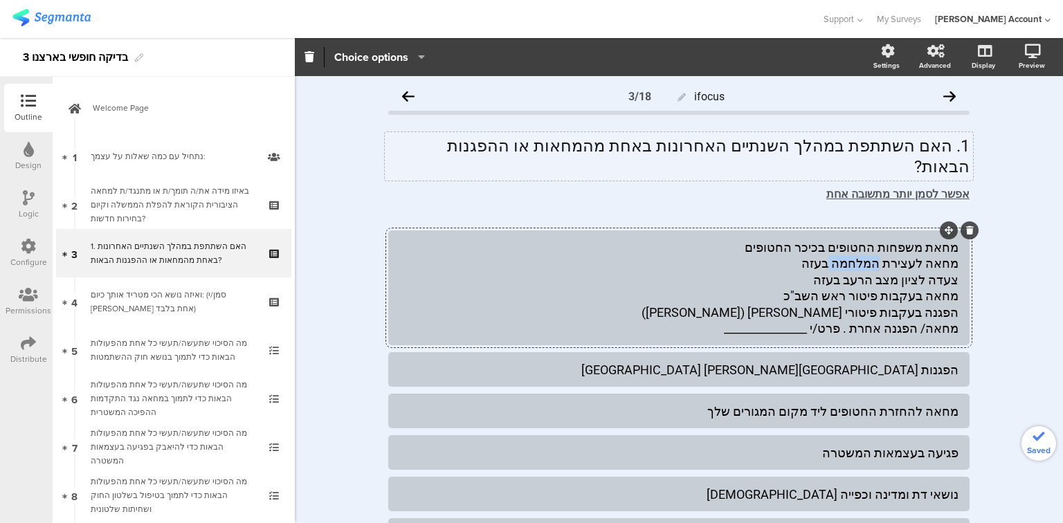
click at [891, 246] on div "מחאת משפחות החטופים בכיכר החטופים מחאה לעצירת המלחמה בעזה צעדה לציון מצב הרעב ב…" at bounding box center [678, 287] width 559 height 97
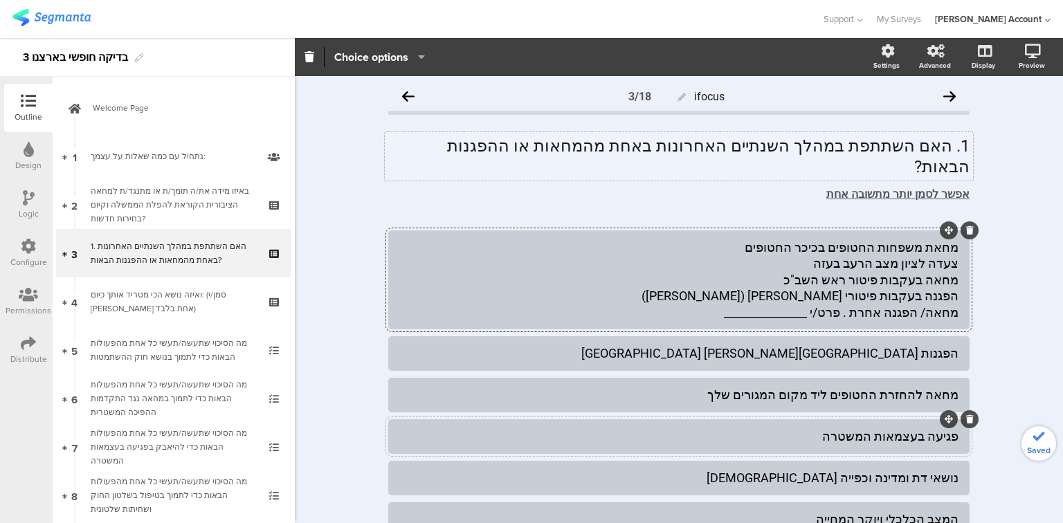
click at [915, 428] on div "פגיעה בעצמאות המשטרה" at bounding box center [678, 436] width 559 height 16
paste div
click at [893, 244] on div "מחאת משפחות החטופים בכיכר החטופים צעדה לציון מצב הרעב בעזה מחאה בעקבות פיטור רא…" at bounding box center [678, 279] width 559 height 81
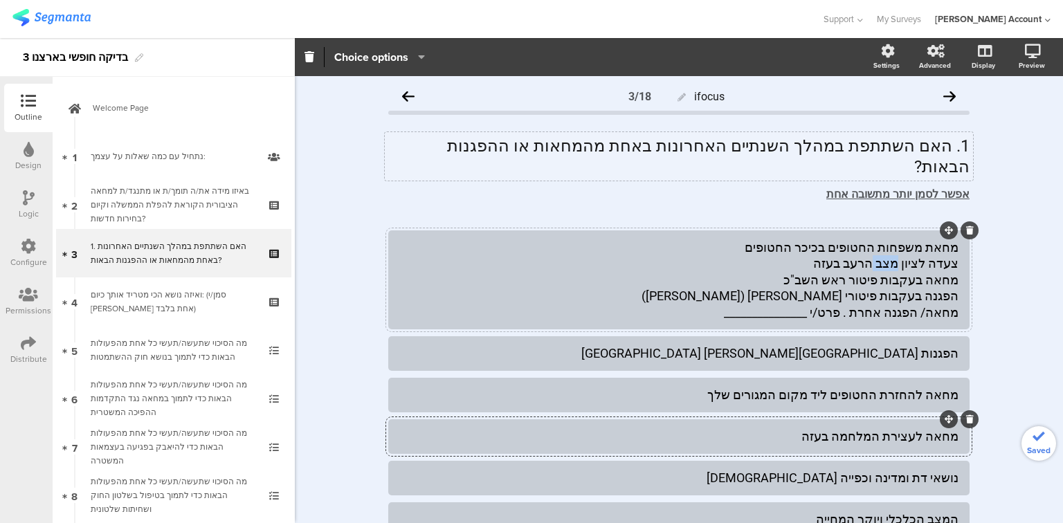
click at [893, 244] on div "מחאת משפחות החטופים בכיכר החטופים צעדה לציון מצב הרעב בעזה מחאה בעקבות פיטור רא…" at bounding box center [678, 279] width 559 height 81
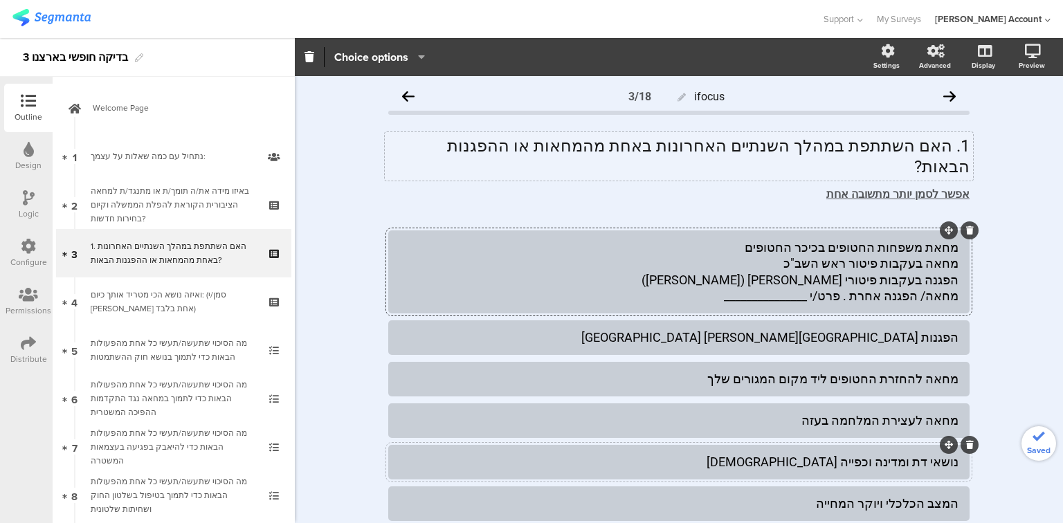
click at [891, 454] on div "נושאי דת ומדינה וכפייה דתית" at bounding box center [678, 462] width 559 height 16
paste div
click at [888, 241] on div "מחאת משפחות החטופים בכיכר החטופים מחאה בעקבות פיטור ראש השב"כ הפגנה בעקבות פיטו…" at bounding box center [678, 271] width 559 height 65
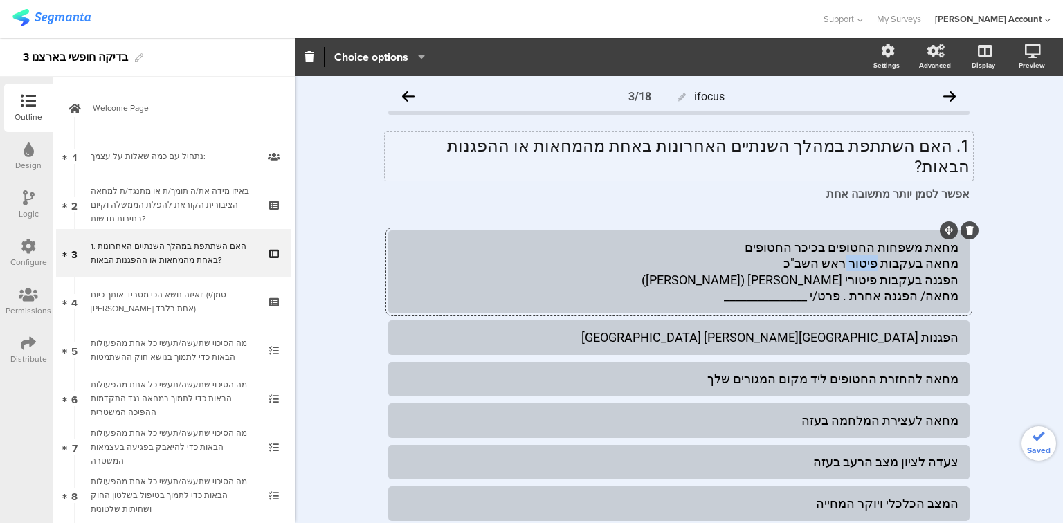
click at [888, 241] on div "מחאת משפחות החטופים בכיכר החטופים מחאה בעקבות פיטור ראש השב"כ הפגנה בעקבות פיטו…" at bounding box center [678, 271] width 559 height 65
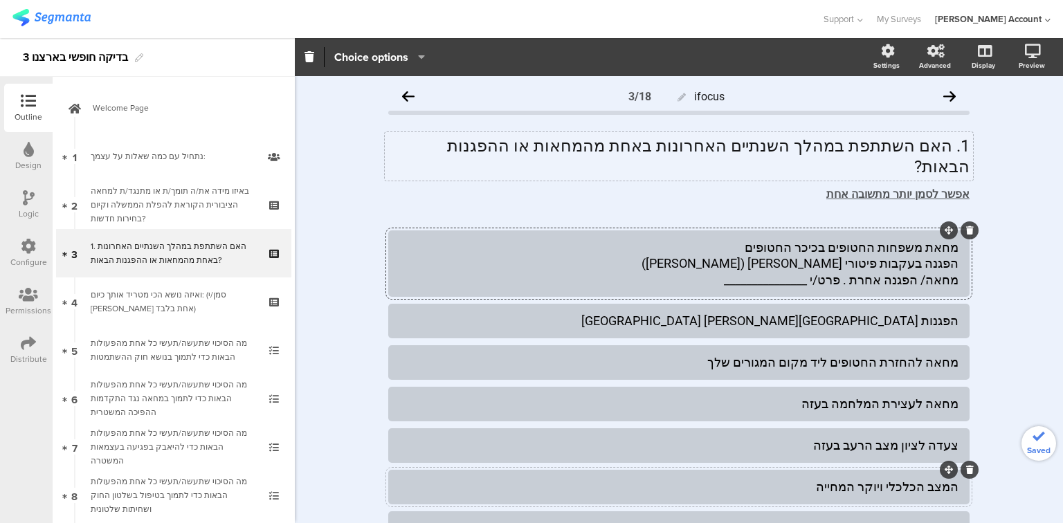
click at [877, 479] on div "המצב הכלכלי ויוקר המחייה" at bounding box center [678, 487] width 559 height 16
click at [875, 479] on div "המצב הכלכלי ויוקר המחייה" at bounding box center [678, 487] width 559 height 16
paste div
click at [910, 239] on div "מחאת משפחות החטופים בכיכר החטופים הפגנה בעקבות פיטורי יואב גלנט (ליל גלנט) מחאה…" at bounding box center [678, 263] width 559 height 48
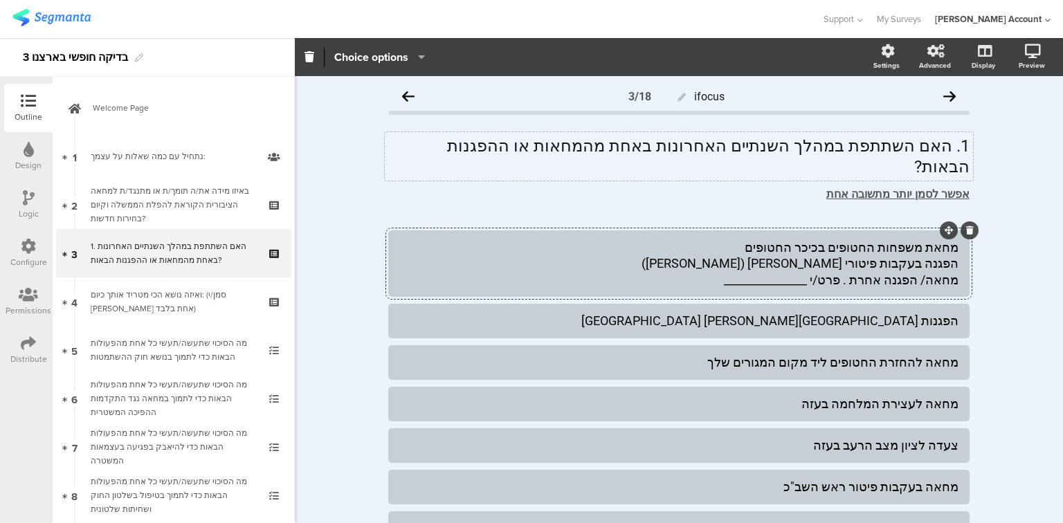
click at [919, 244] on div "מחאת משפחות החטופים בכיכר החטופים הפגנה בעקבות פיטורי יואב גלנט (ליל גלנט) מחאה…" at bounding box center [678, 263] width 559 height 48
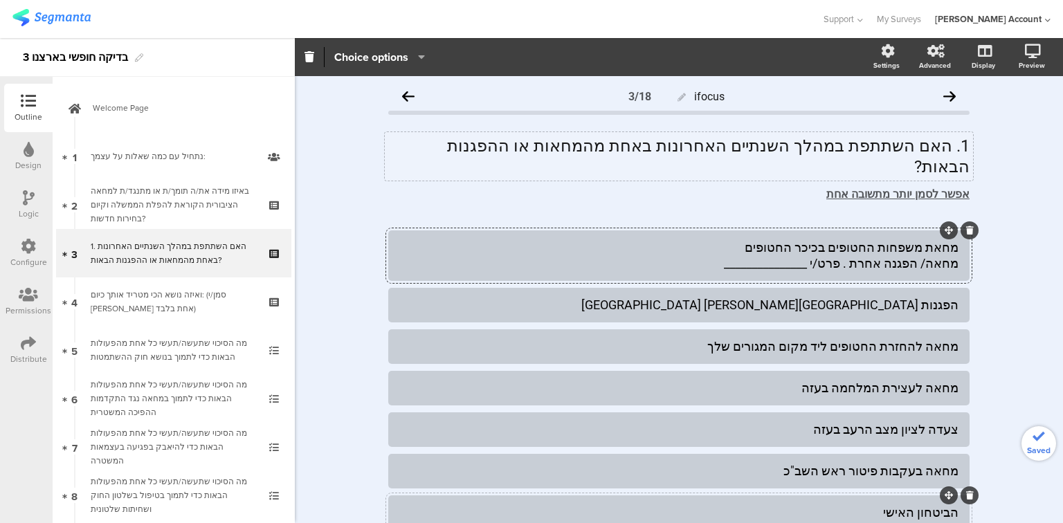
click at [919, 504] on div "הביטחון האישי" at bounding box center [678, 512] width 559 height 16
paste div
click at [884, 249] on div "מחאת משפחות החטופים בכיכר החטופים מחאה/ הפגנה אחרת . פרט/י _______________" at bounding box center [678, 255] width 559 height 33
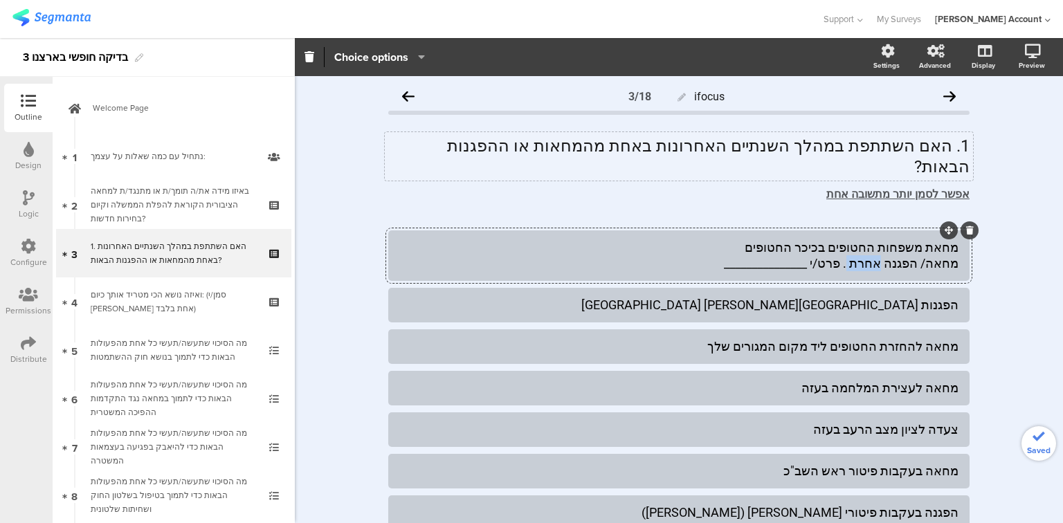
click at [884, 249] on div "מחאת משפחות החטופים בכיכר החטופים מחאה/ הפגנה אחרת . פרט/י _______________" at bounding box center [678, 255] width 559 height 33
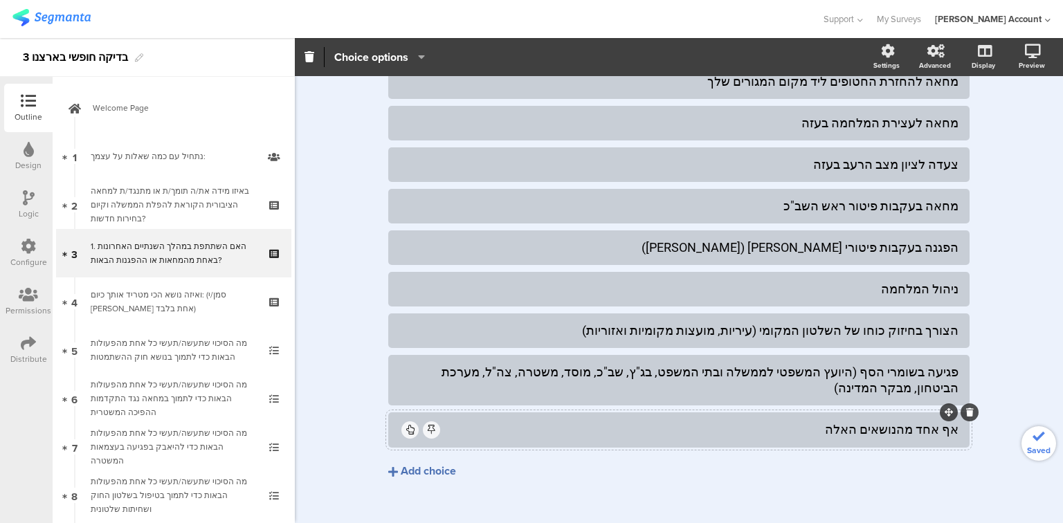
click at [880, 421] on div "אף אחד מהנושאים האלה" at bounding box center [700, 429] width 516 height 16
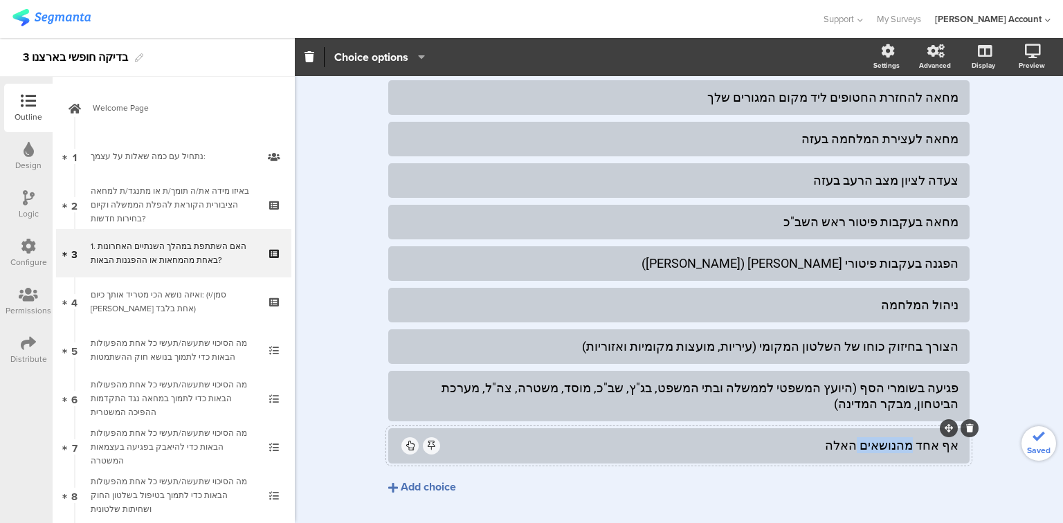
click at [880, 437] on div "אף אחד מהנושאים האלה" at bounding box center [700, 445] width 516 height 16
paste div
click at [966, 325] on icon at bounding box center [970, 329] width 8 height 8
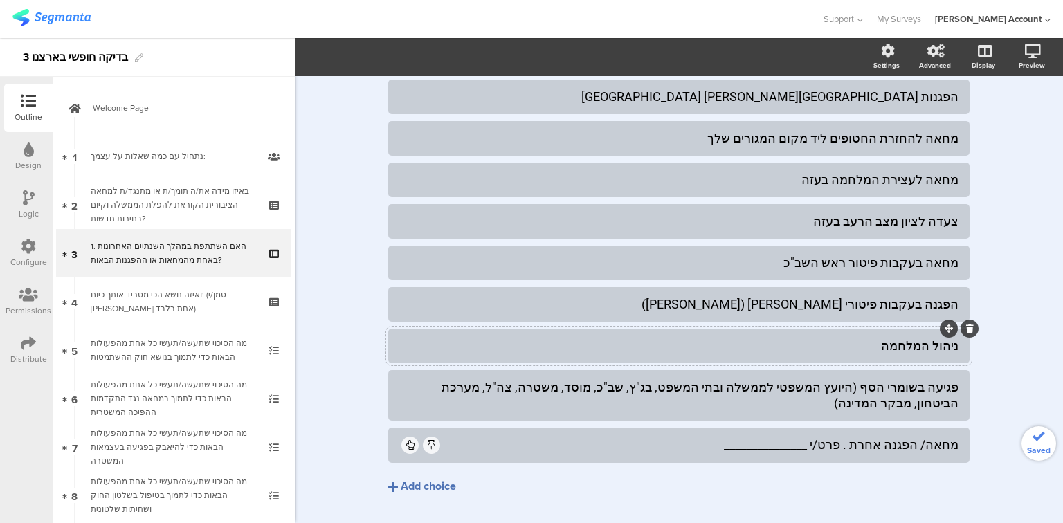
click at [966, 325] on icon at bounding box center [970, 329] width 8 height 8
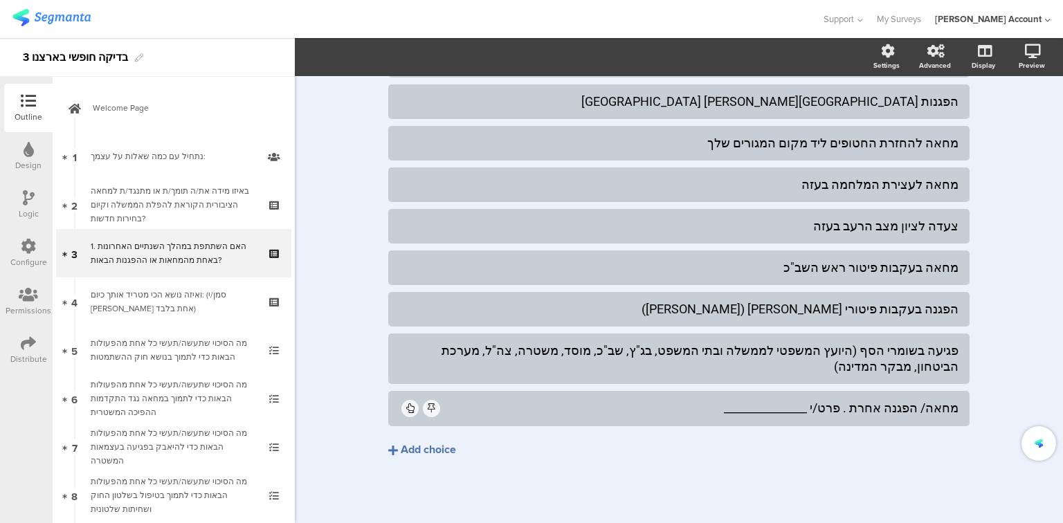
scroll to position [151, 0]
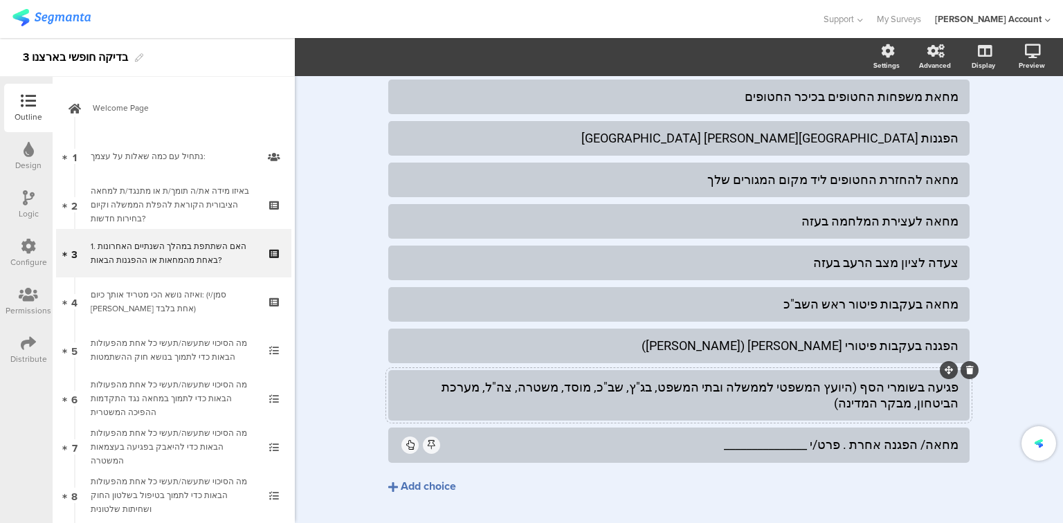
click at [966, 366] on icon at bounding box center [970, 370] width 8 height 8
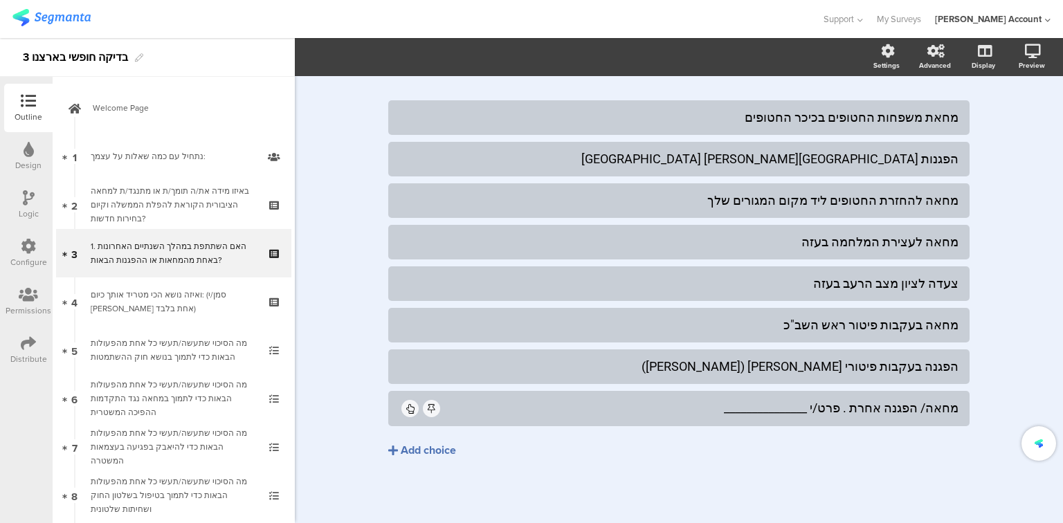
scroll to position [109, 0]
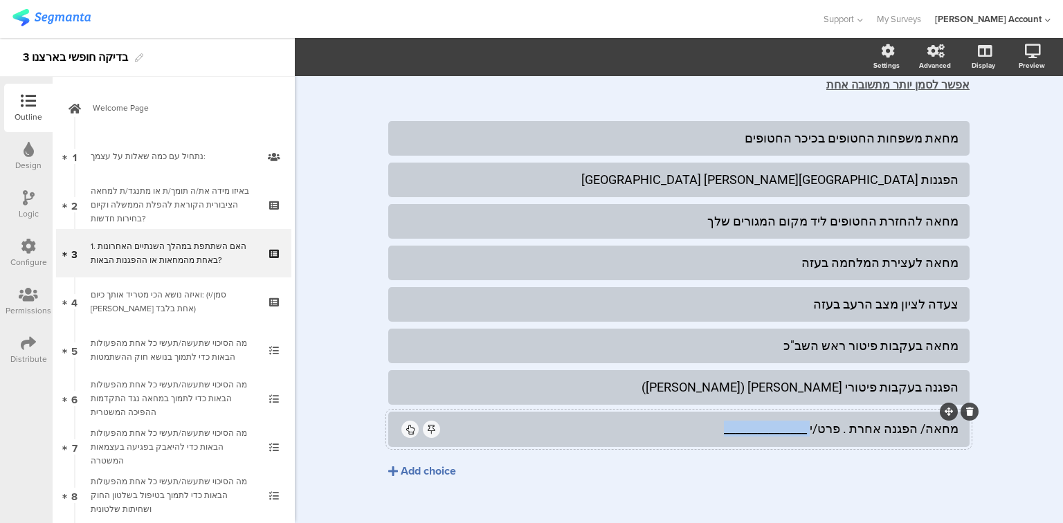
drag, startPoint x: 834, startPoint y: 410, endPoint x: 732, endPoint y: 396, distance: 102.6
click at [732, 417] on div "מחאה/ הפגנה אחרת . פרט/י _______________" at bounding box center [678, 429] width 559 height 24
click at [358, 47] on button "Choice options" at bounding box center [380, 57] width 92 height 30
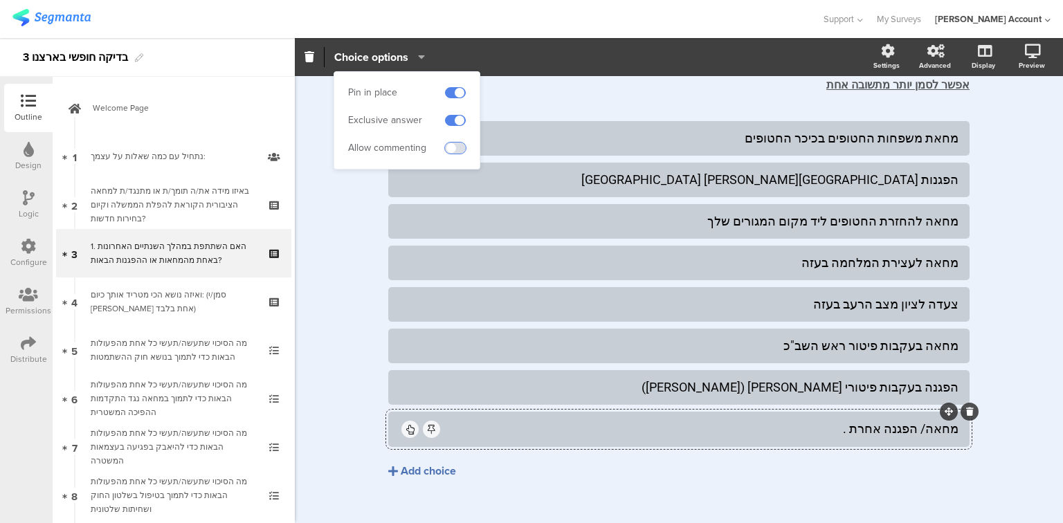
click at [454, 150] on span at bounding box center [455, 148] width 21 height 11
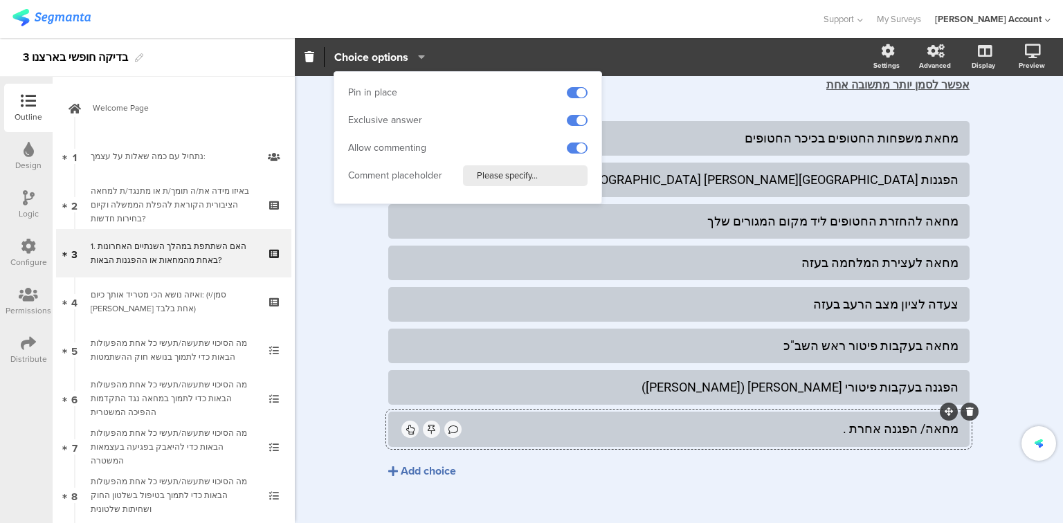
click at [487, 174] on input "Please specify..." at bounding box center [525, 175] width 125 height 21
type input "פרט/י איזה"
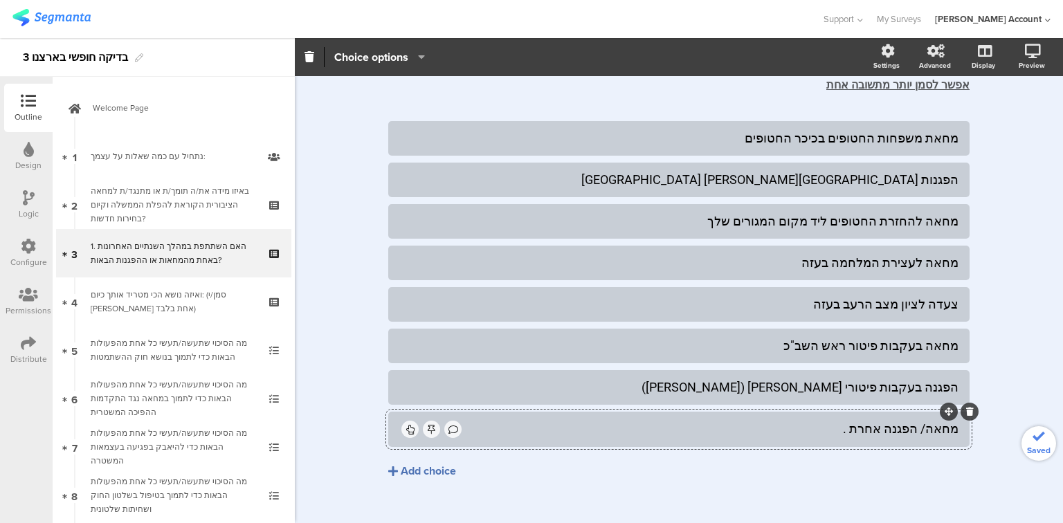
click at [347, 390] on div "ifocus 3/18 1. האם השתתפת במהלך השנתיים האחרונות באחת מהמחאות או ההפגנות הבאות?…" at bounding box center [679, 255] width 768 height 577
click at [432, 418] on div "מחאה/ הפגנה אחרת ." at bounding box center [678, 429] width 559 height 24
click at [377, 62] on span "Choice options" at bounding box center [371, 57] width 74 height 16
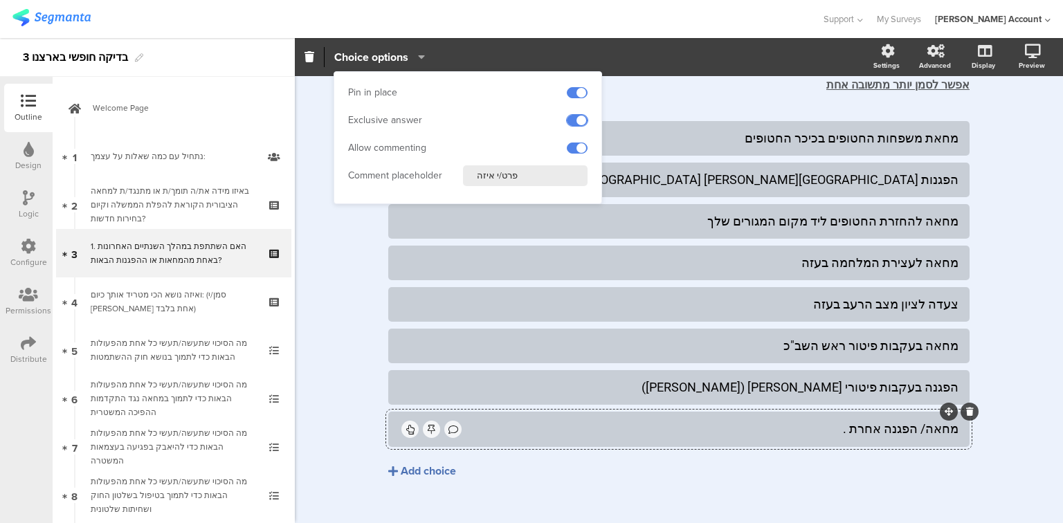
click at [583, 117] on span at bounding box center [577, 120] width 21 height 11
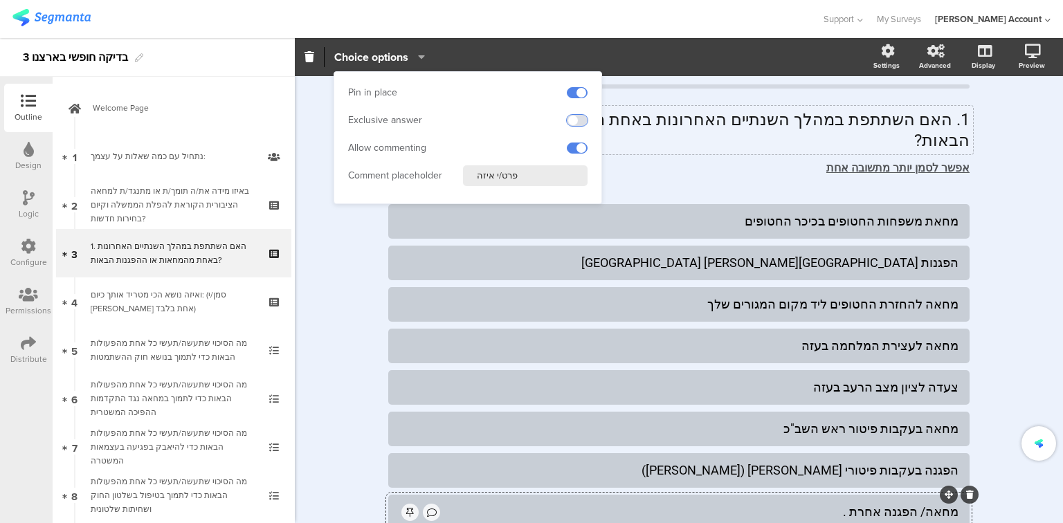
scroll to position [0, 0]
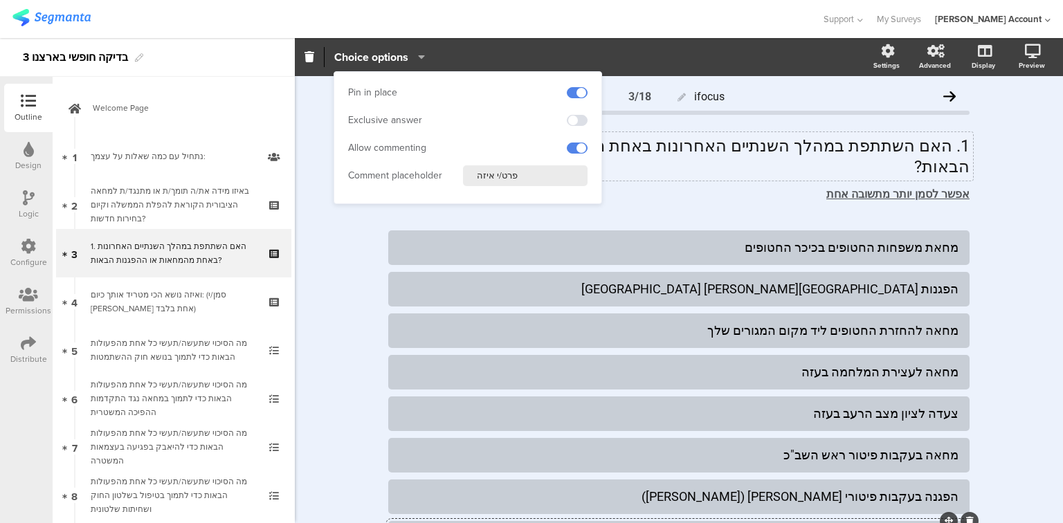
click at [946, 145] on div "1. האם השתתפת במהלך השנתיים האחרונות באחת מהמחאות או ההפגנות הבאות? 1. האם השתת…" at bounding box center [679, 156] width 588 height 48
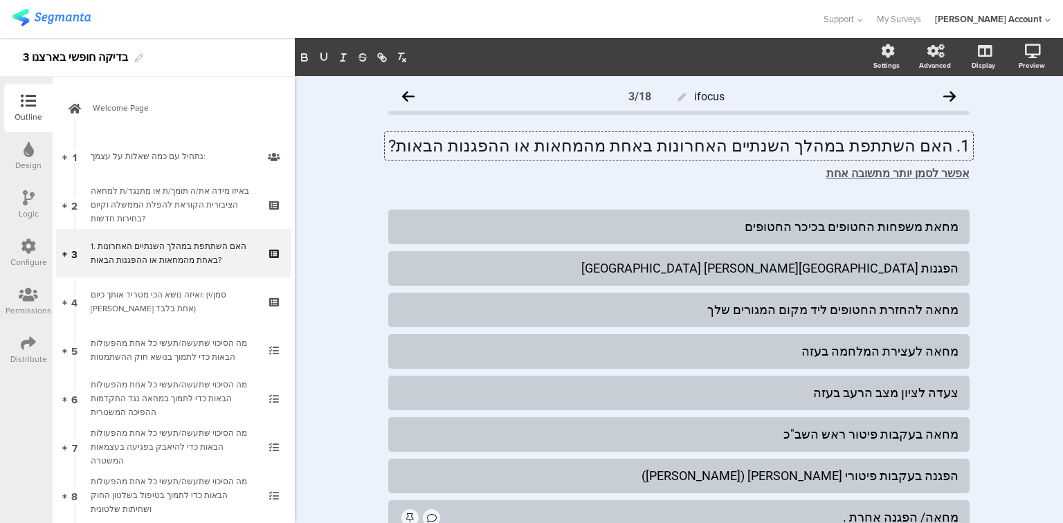
click at [944, 145] on p "1. האם השתתפת במהלך השנתיים האחרונות באחת מהמחאות או ההפגנות הבאות?" at bounding box center [678, 146] width 581 height 21
click at [949, 148] on p "1. האם השתתפת במהלך השנתיים האחרונות באחת מהמחאות או ההפגנות הבאות?" at bounding box center [678, 146] width 581 height 21
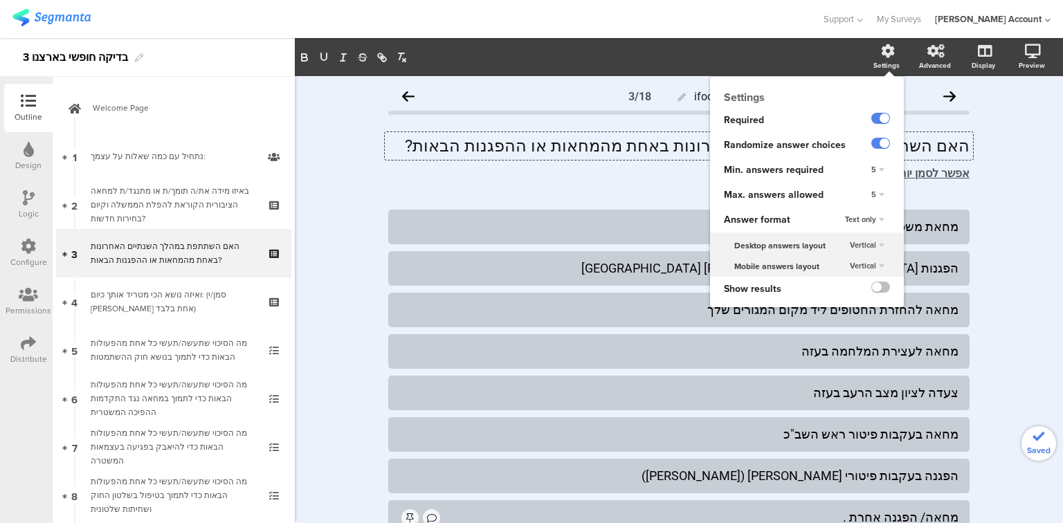
click at [868, 191] on div "5" at bounding box center [878, 195] width 24 height 17
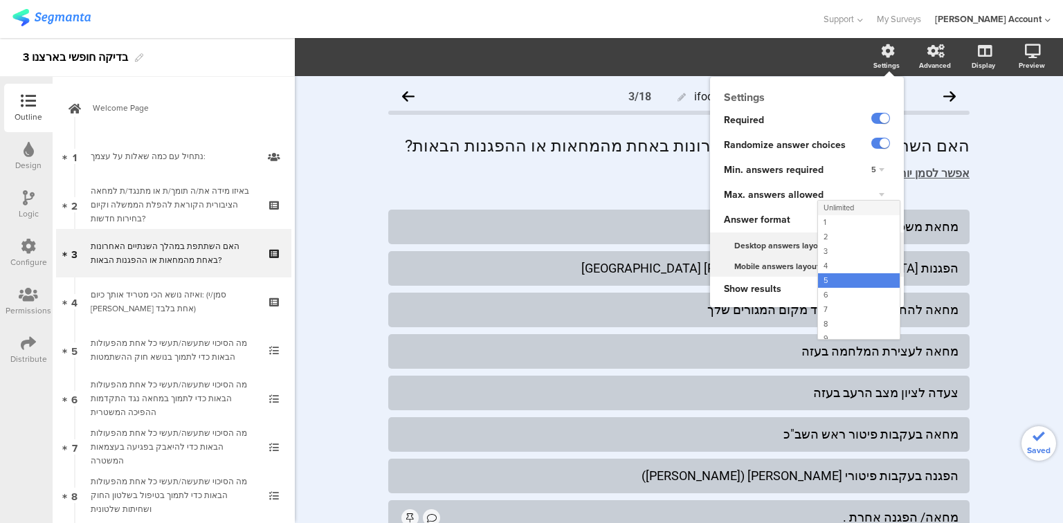
click at [858, 210] on div "Unlimited" at bounding box center [859, 208] width 82 height 15
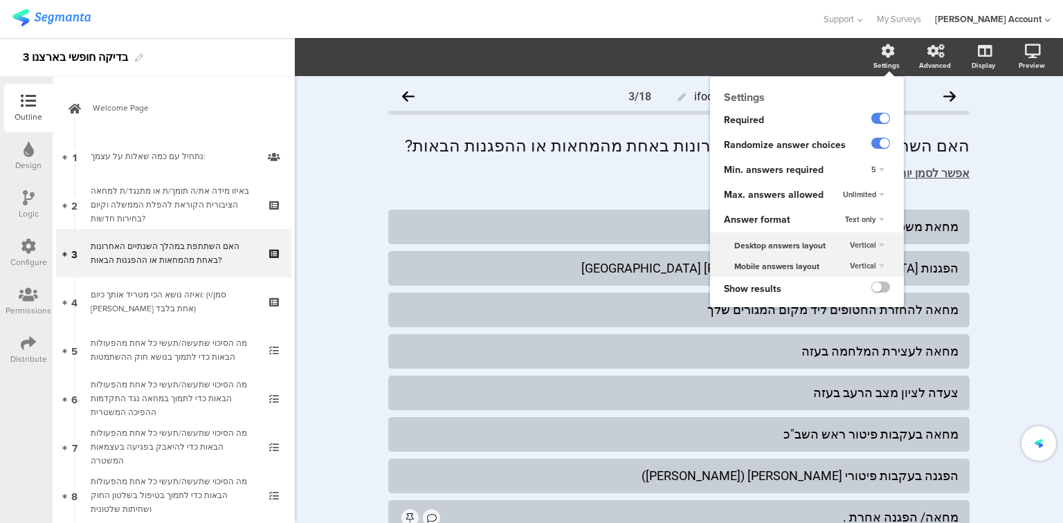
click at [872, 169] on div "5" at bounding box center [878, 170] width 24 height 17
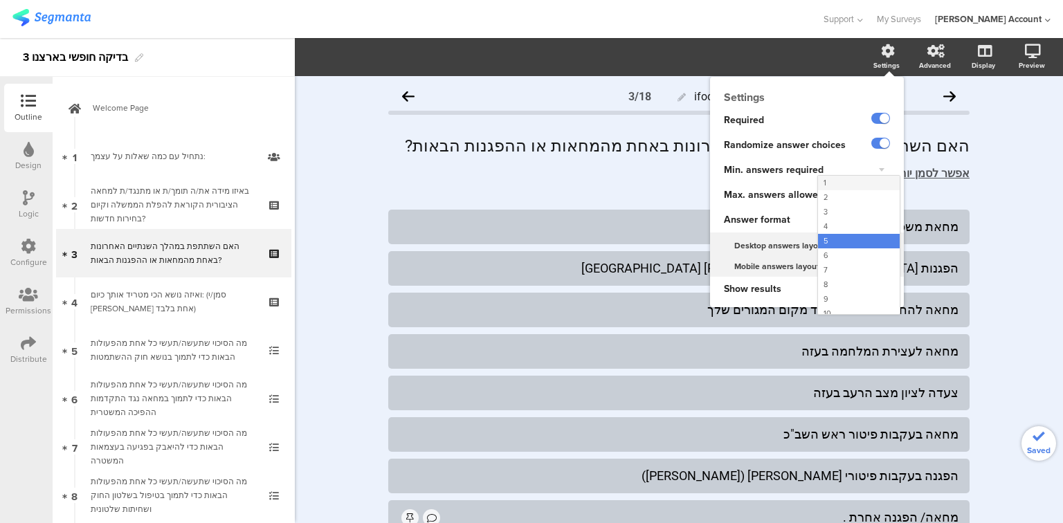
click at [863, 181] on div "1" at bounding box center [859, 183] width 82 height 15
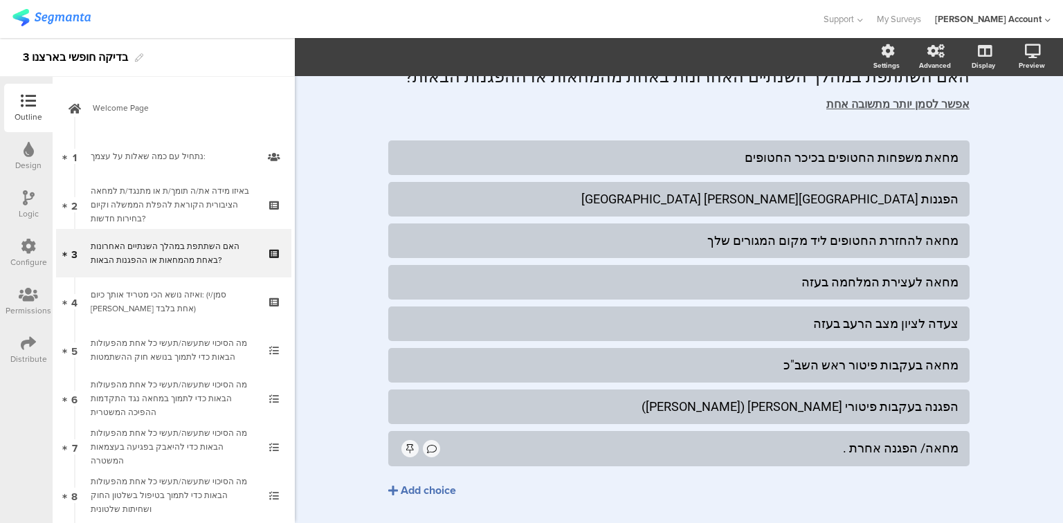
scroll to position [109, 0]
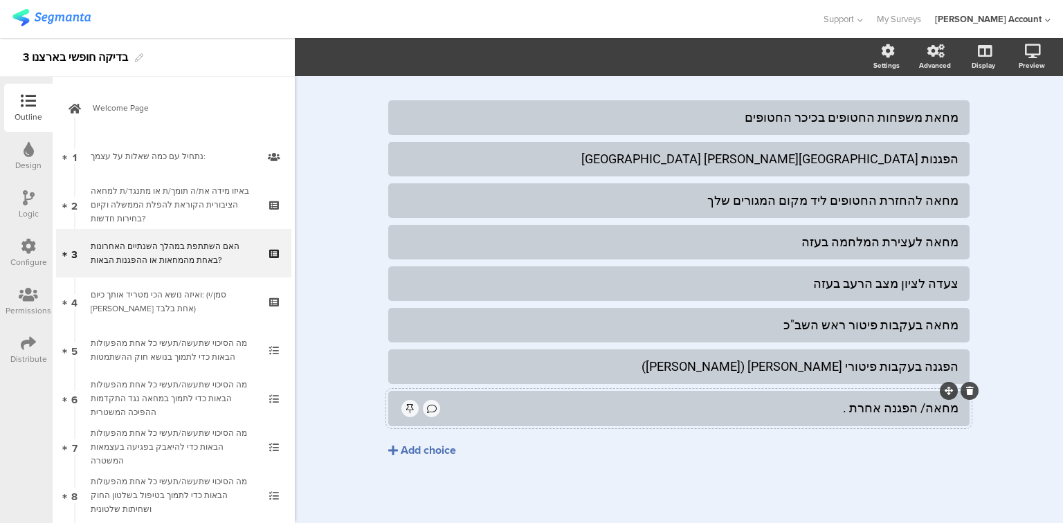
click at [839, 406] on div "מחאה/ הפגנה אחרת ." at bounding box center [700, 408] width 516 height 16
click at [422, 455] on div "Add choice" at bounding box center [428, 451] width 55 height 15
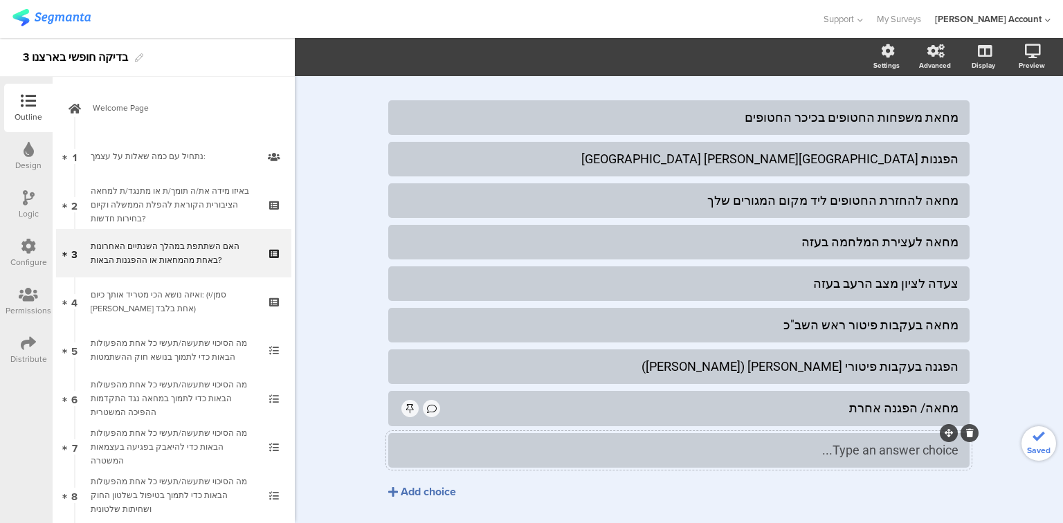
click at [451, 457] on div "Type an answer choice..." at bounding box center [678, 450] width 559 height 16
click at [352, 407] on div "ifocus 3/18 האם השתתפת במהלך השנתיים האחרונות באחת מהמחאות או ההפגנות הבאות? הא…" at bounding box center [679, 266] width 768 height 598
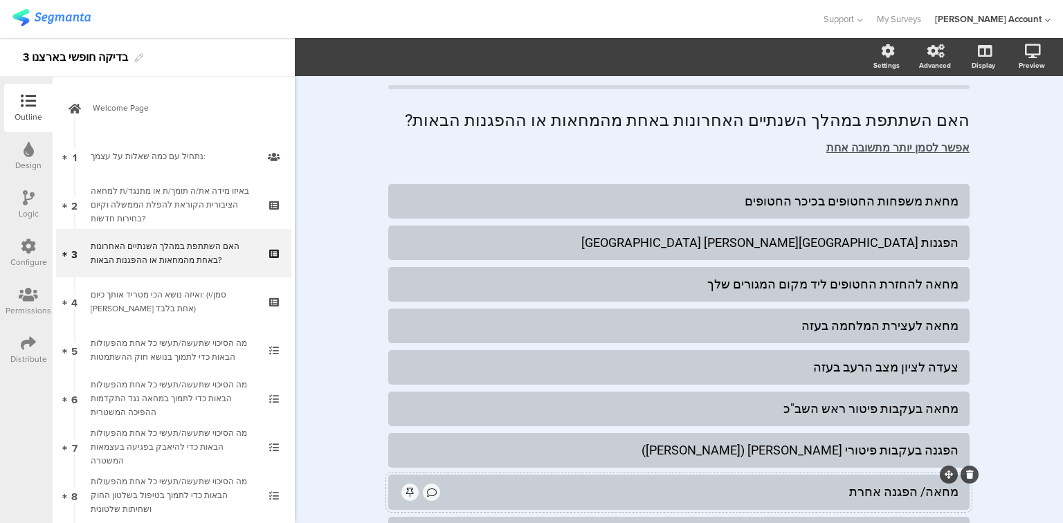
scroll to position [0, 0]
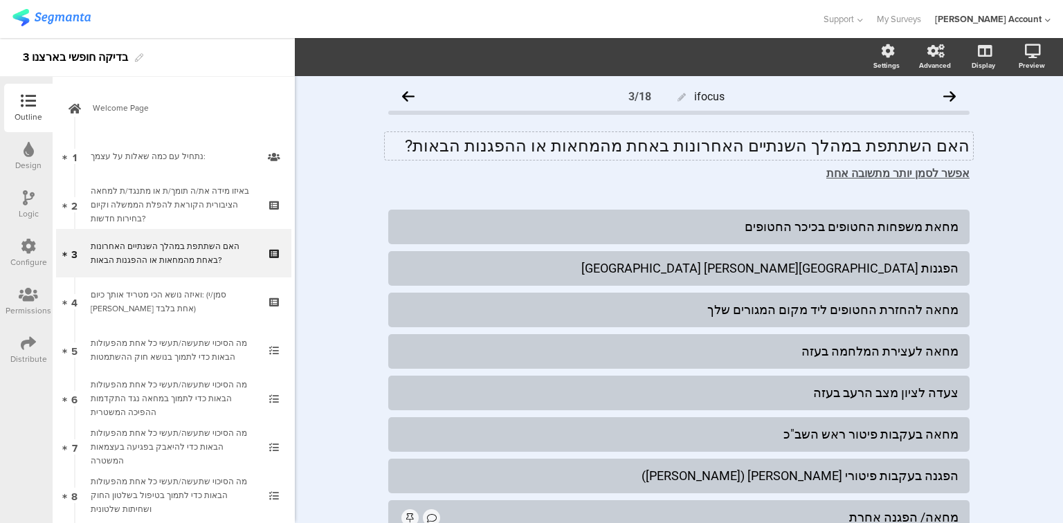
click at [916, 143] on p "האם השתתפת במהלך השנתיים האחרונות באחת מהמחאות או ההפגנות הבאות?" at bounding box center [678, 146] width 581 height 21
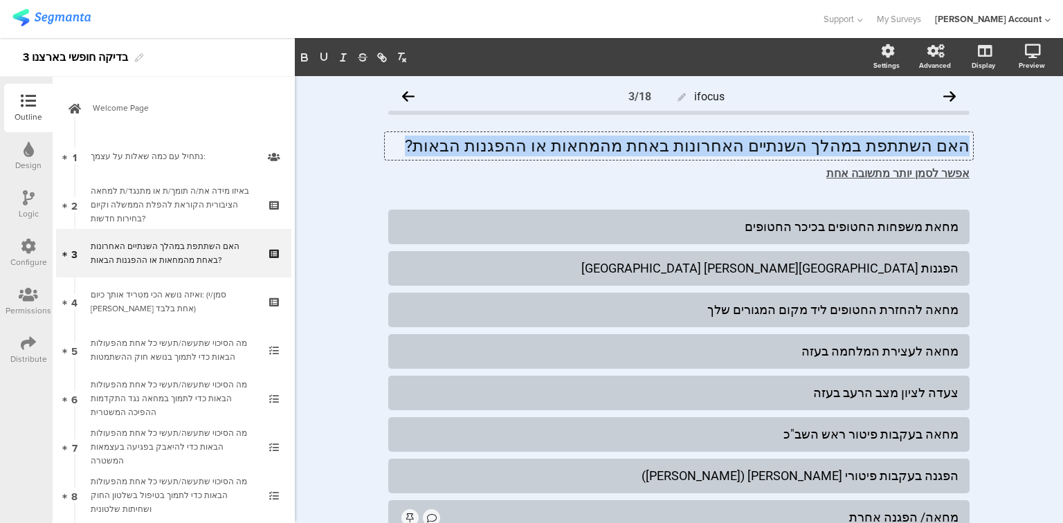
click at [916, 143] on p "האם השתתפת במהלך השנתיים האחרונות באחת מהמחאות או ההפגנות הבאות?" at bounding box center [678, 146] width 581 height 21
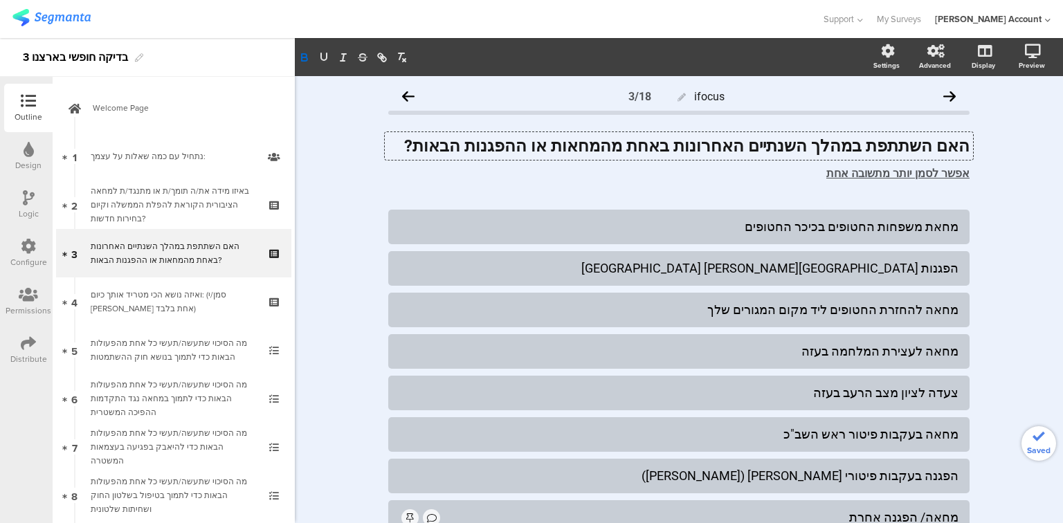
click at [846, 150] on strong "האם השתתפת במהלך השנתיים האחרונות באחת מהמחאות או ההפגנות הבאות?" at bounding box center [686, 145] width 565 height 19
click at [830, 145] on strong "האם השתתפת במהלך השנתיים האחרונות באחת מהמחאות או ההפגנות הבאות?" at bounding box center [686, 145] width 565 height 19
click at [852, 148] on strong "האם השתתפת במהלך השנתיים האחרונות באחת מהמחאות או ההפגנות הבאות?" at bounding box center [686, 145] width 565 height 19
click at [824, 148] on strong "האם השתתפת במהלך השנתיים האחרונות באחת מהמחאות או ההפגנות הבאות?" at bounding box center [686, 145] width 565 height 19
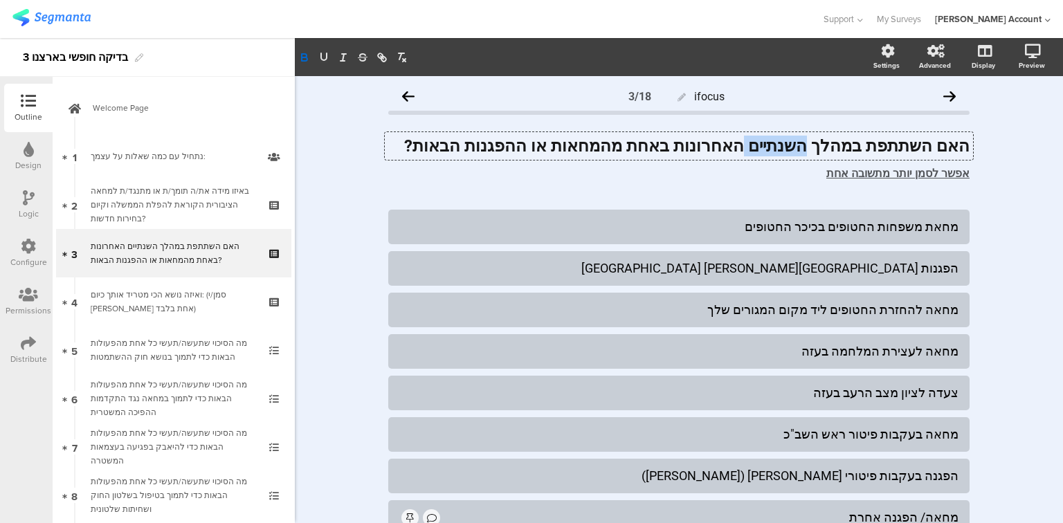
click at [832, 147] on strong "האם השתתפת במהלך השנתיים האחרונות באחת מהמחאות או ההפגנות הבאות?" at bounding box center [686, 145] width 565 height 19
drag, startPoint x: 833, startPoint y: 147, endPoint x: 749, endPoint y: 149, distance: 83.8
click at [749, 149] on strong "האם השתתפת במהלך השנתיים האחרונות באחת מהמחאות או ההפגנות הבאות?" at bounding box center [686, 145] width 565 height 19
click at [851, 177] on div "אפשר לסמן יותר מתשובה אחת אפשר לסמן יותר מתשובה אחת" at bounding box center [679, 174] width 588 height 22
click at [851, 177] on u "אפשר לסמן יותר מתשובה אחת" at bounding box center [897, 173] width 143 height 13
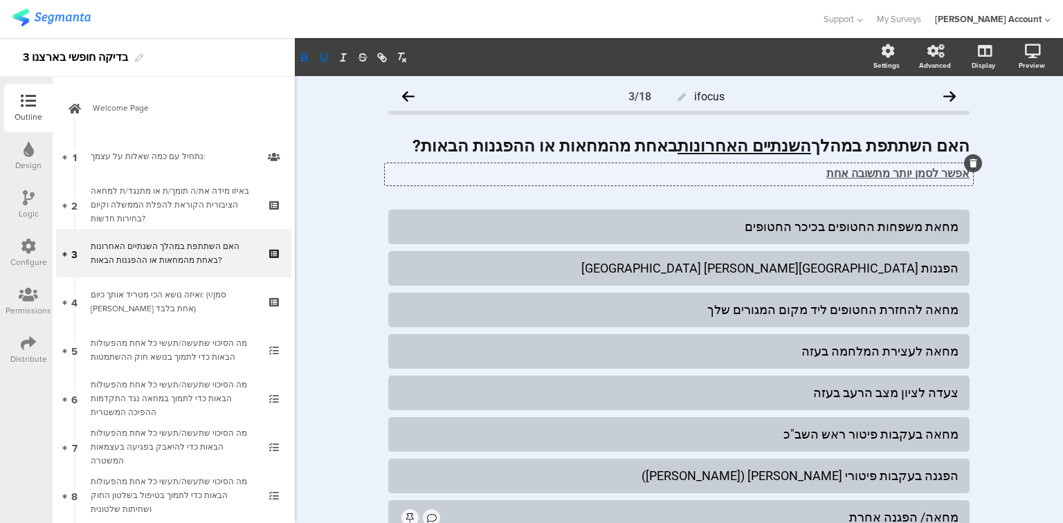
click at [851, 177] on u "אפשר לסמן יותר מתשובה אחת" at bounding box center [897, 173] width 143 height 13
click at [151, 311] on div "ואיזה נושא הכי מטריד אותך כיום: (סמן/י תשובה אחת בלבד)" at bounding box center [173, 302] width 165 height 28
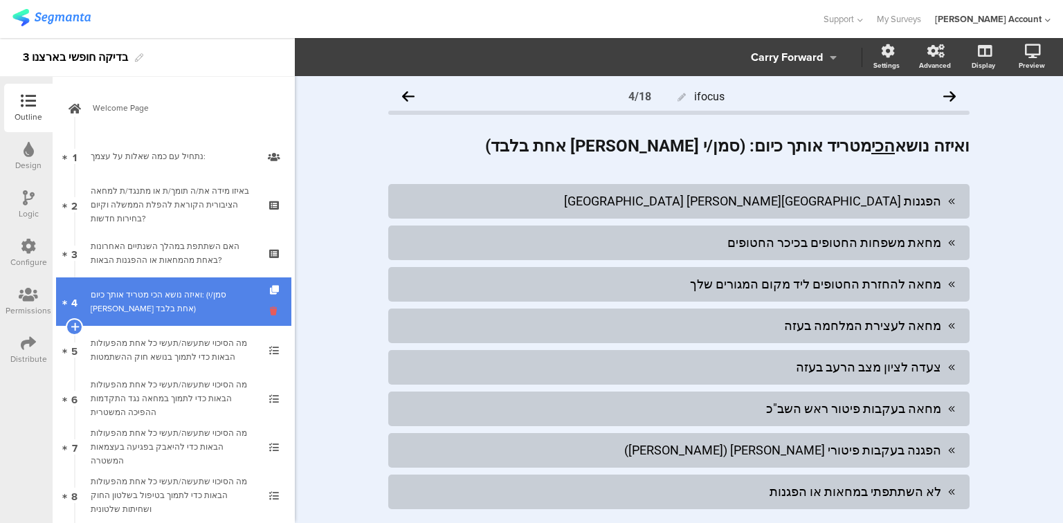
click at [270, 311] on icon at bounding box center [276, 310] width 12 height 13
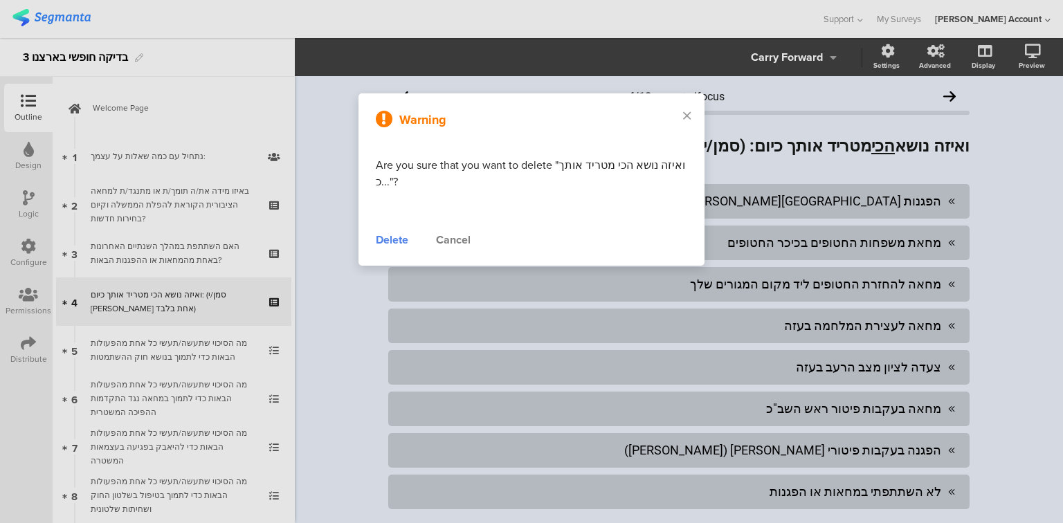
click at [399, 244] on div "Delete" at bounding box center [392, 240] width 33 height 17
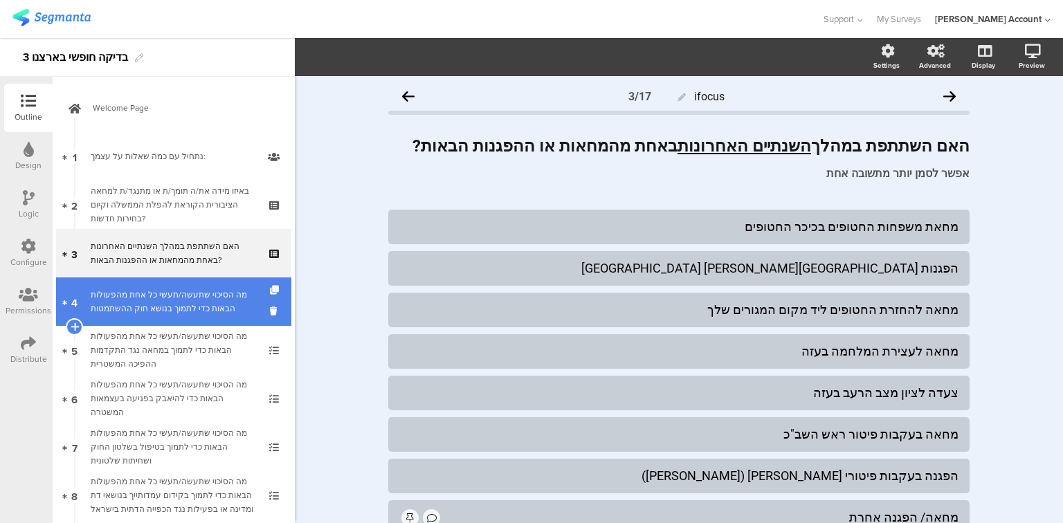
click at [157, 298] on div "מה הסיכוי שתעשה/תעשי כל אחת מהפעולות הבאות כדי לתמוך בנושא חוק ההשתמטות" at bounding box center [173, 302] width 165 height 28
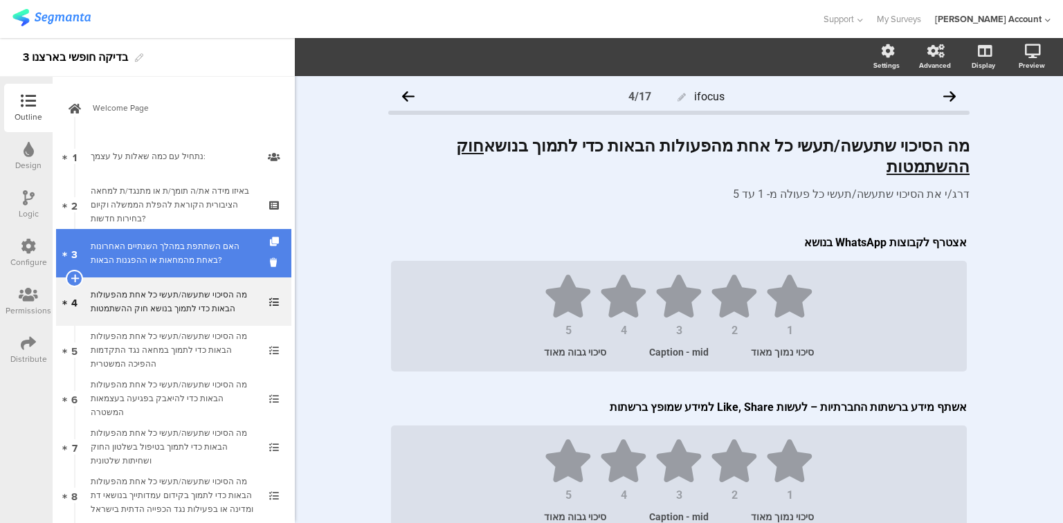
click at [161, 255] on div "האם השתתפת במהלך השנתיים האחרונות באחת מהמחאות או ההפגנות הבאות?" at bounding box center [173, 253] width 165 height 28
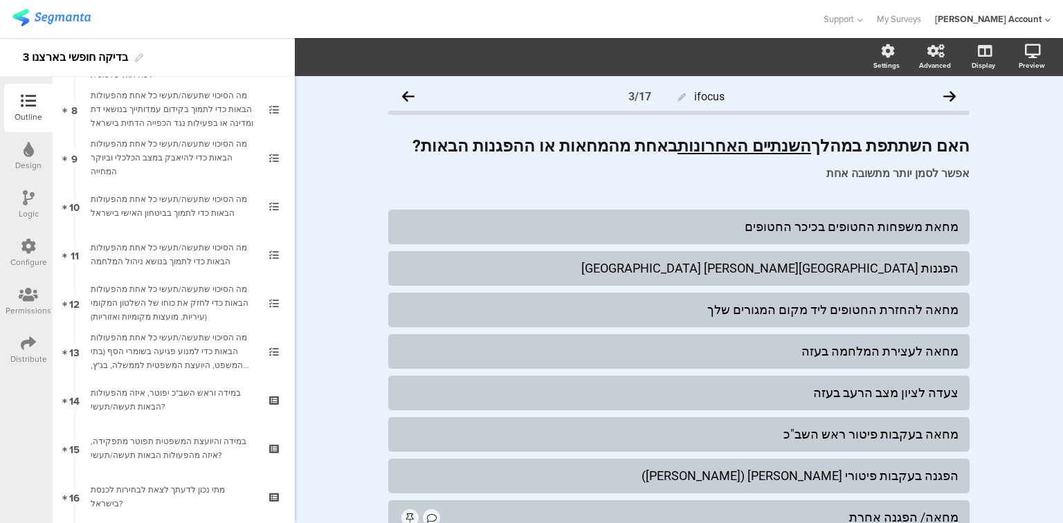
scroll to position [657, 0]
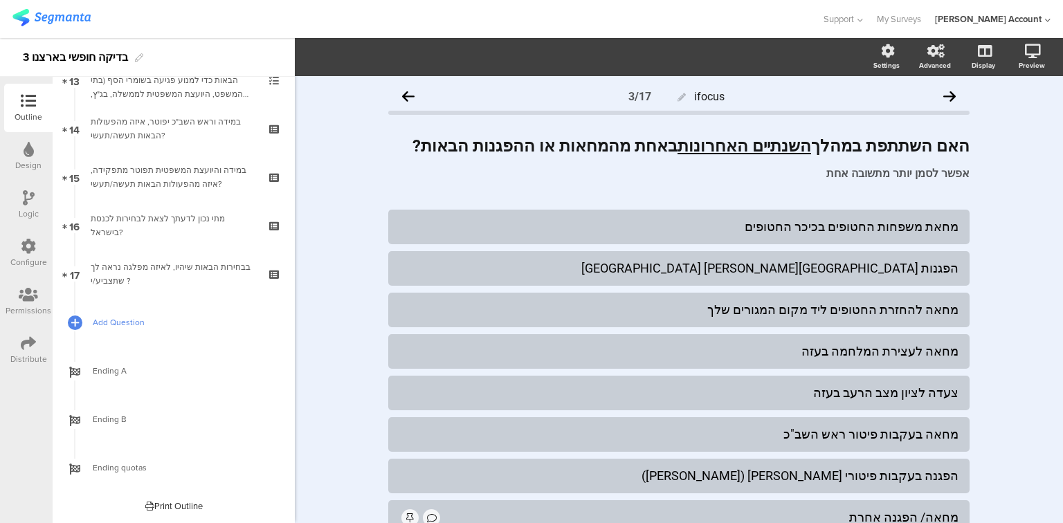
click at [105, 320] on span "Add Question" at bounding box center [181, 323] width 177 height 14
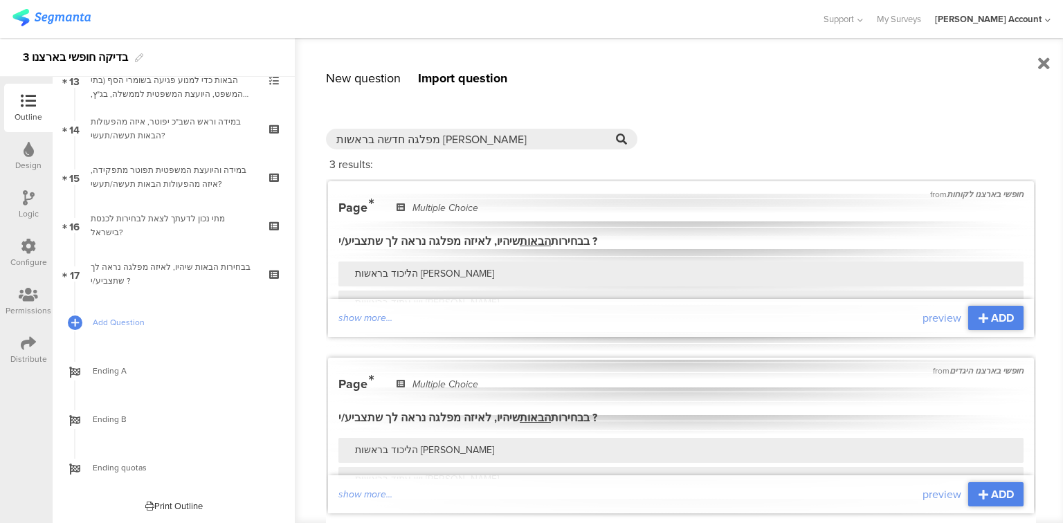
click at [354, 81] on div "New question" at bounding box center [363, 78] width 75 height 18
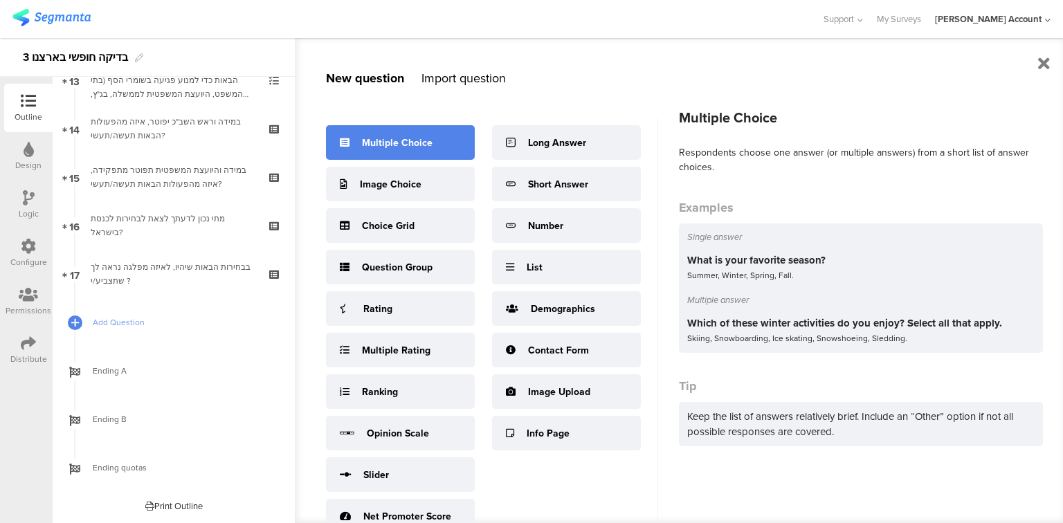
click at [392, 145] on div "Multiple Choice" at bounding box center [397, 143] width 71 height 15
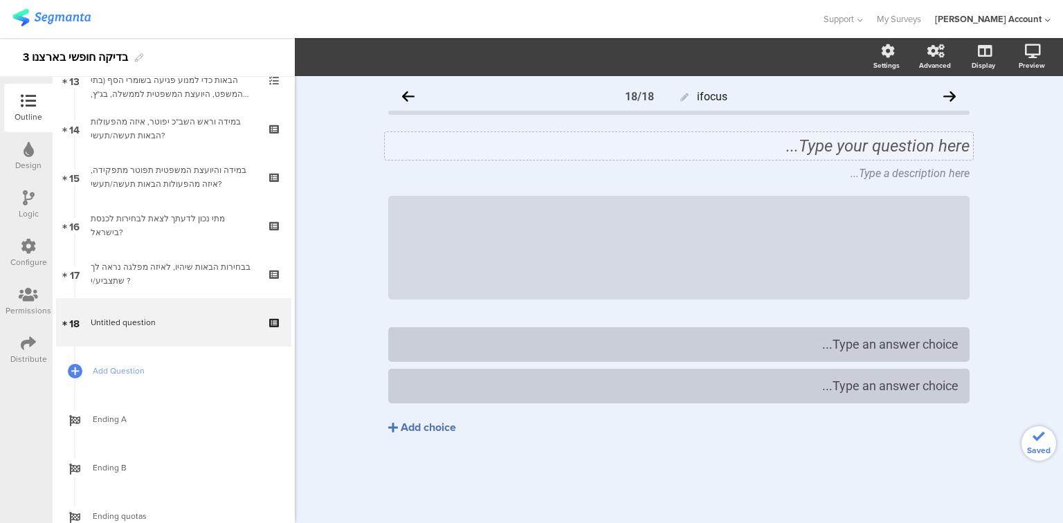
click at [852, 150] on div "Type your question here..." at bounding box center [679, 146] width 588 height 28
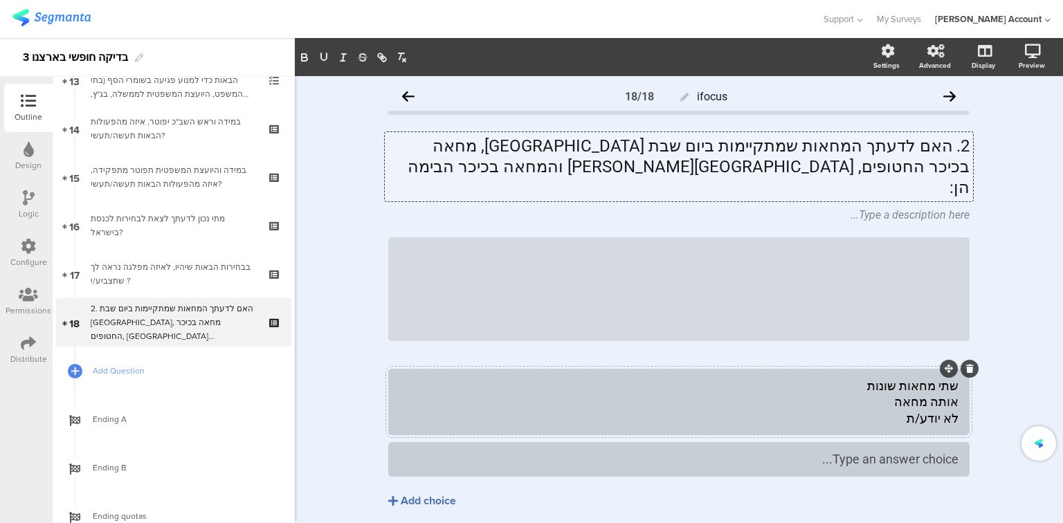
click at [926, 390] on div "שתי מחאות שונות אותה מחאה לא יודע/ת" at bounding box center [678, 402] width 559 height 48
click at [927, 383] on div "שתי מחאות שונות אותה מחאה לא יודע/ת" at bounding box center [678, 402] width 559 height 48
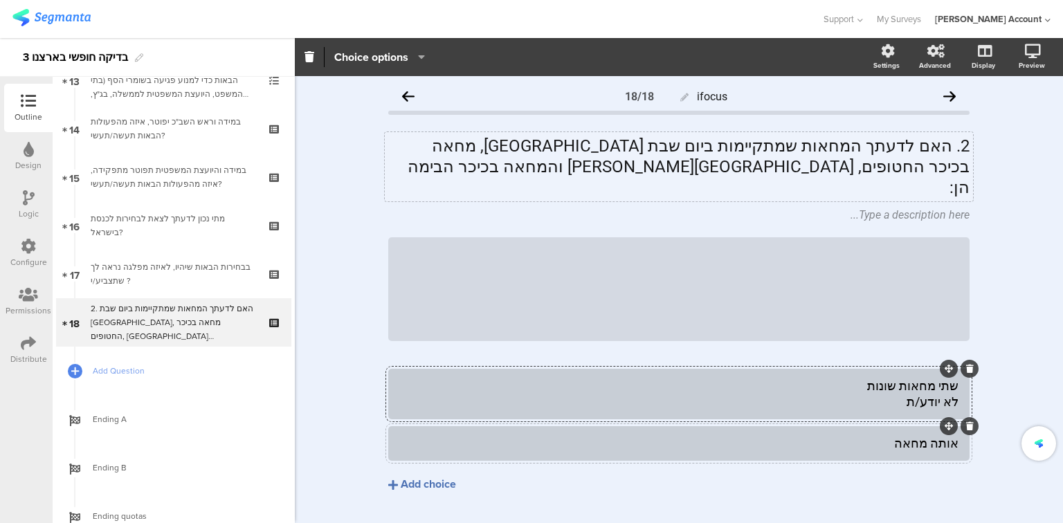
click at [926, 387] on div "שתי מחאות שונות לא יודע/ת" at bounding box center [678, 394] width 559 height 33
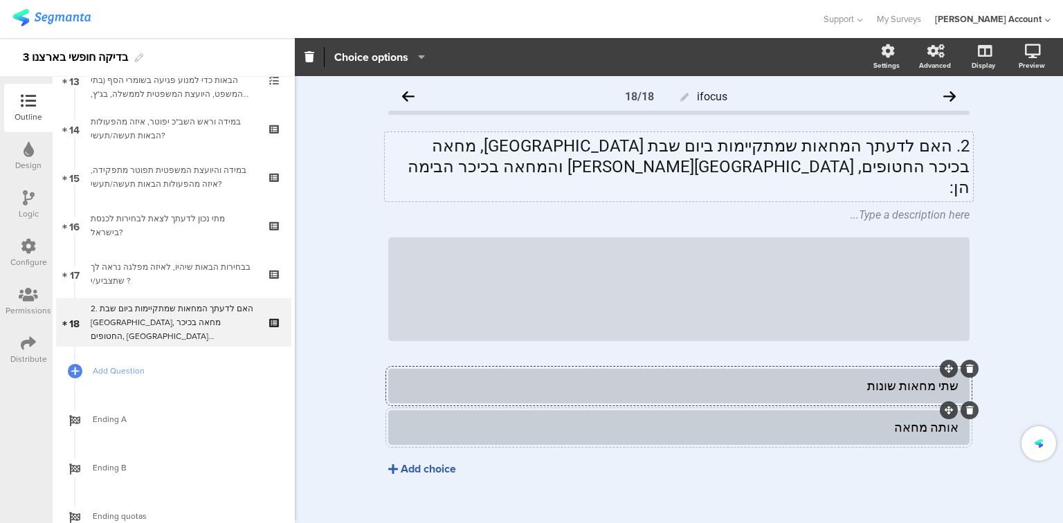
click at [433, 462] on button "Add choice" at bounding box center [678, 469] width 581 height 35
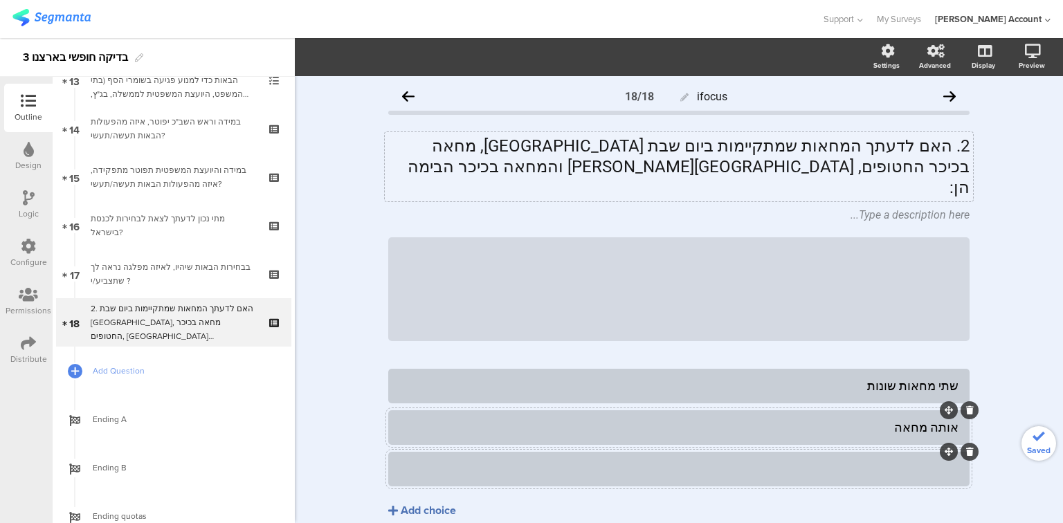
click at [502, 457] on div at bounding box center [678, 468] width 559 height 23
click at [0, 0] on icon at bounding box center [0, 0] width 0 height 0
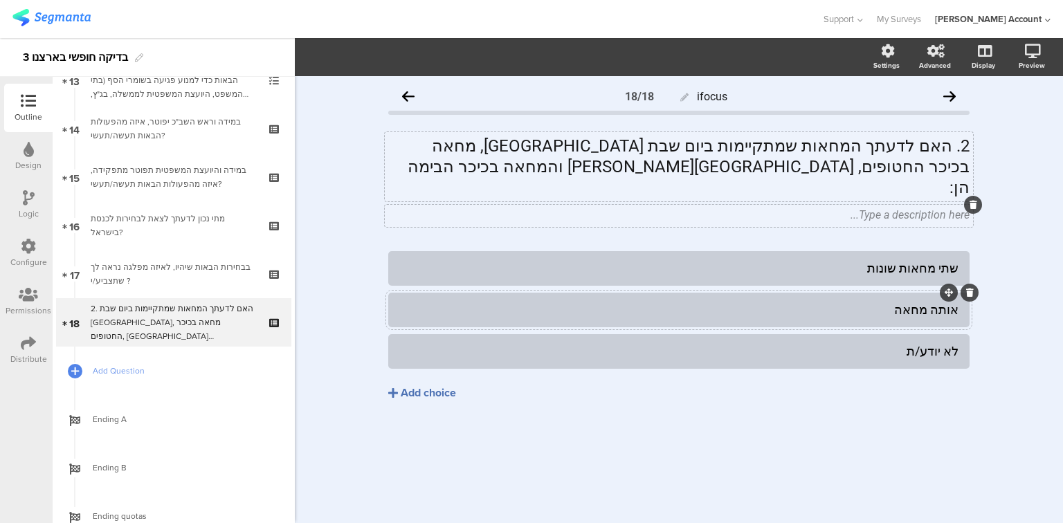
click at [971, 201] on icon at bounding box center [973, 205] width 8 height 8
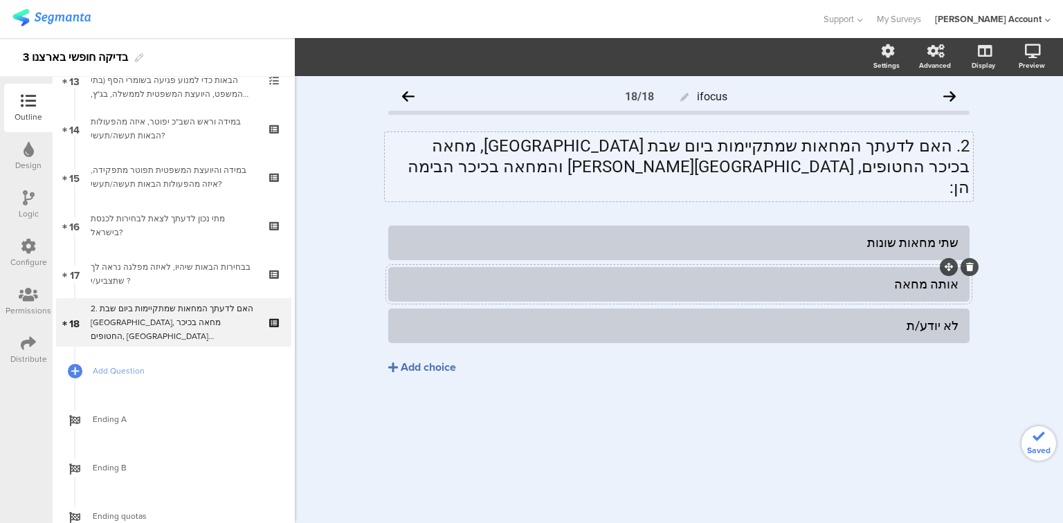
click at [951, 146] on div "2. האם לדעתך המחאות שמתקיימות ביום שבת בתל אביב, מחאה בכיכר החטופים, שער בגין ו…" at bounding box center [679, 166] width 588 height 69
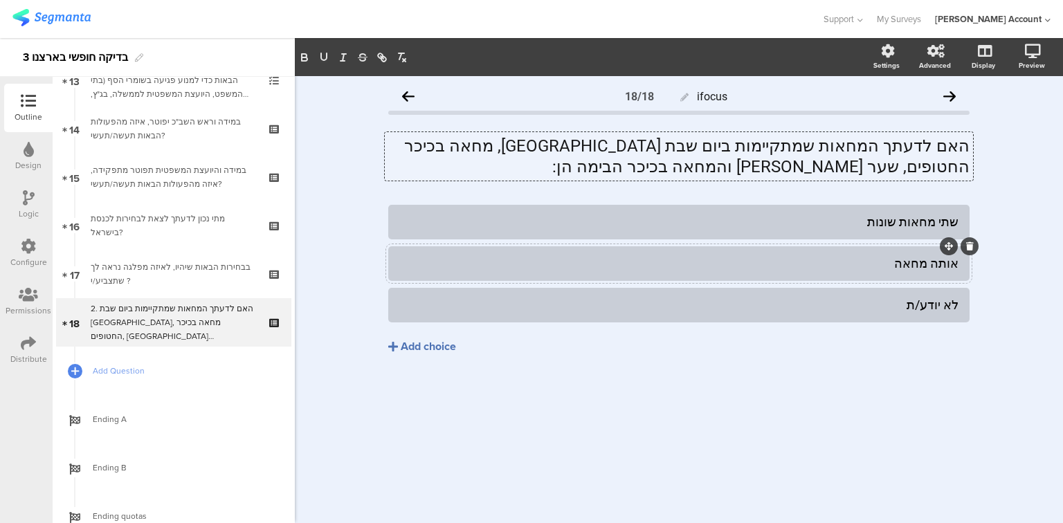
click at [913, 149] on p "האם לדעתך המחאות שמתקיימות ביום שבת בתל אביב, מחאה בכיכר החטופים, שער בגין והמח…" at bounding box center [678, 157] width 581 height 42
click at [913, 147] on p "האם לדעתך המחאות שמתקיימות ביום שבת בתל אביב, מחאה בכיכר החטופים, שער בגין והמח…" at bounding box center [678, 157] width 581 height 42
click at [962, 152] on p "האם לדעתך המחאות שמתקיימות ביום שבת בתל אביב, מחאה בכיכר החטופים, שער בגין והמח…" at bounding box center [678, 157] width 581 height 42
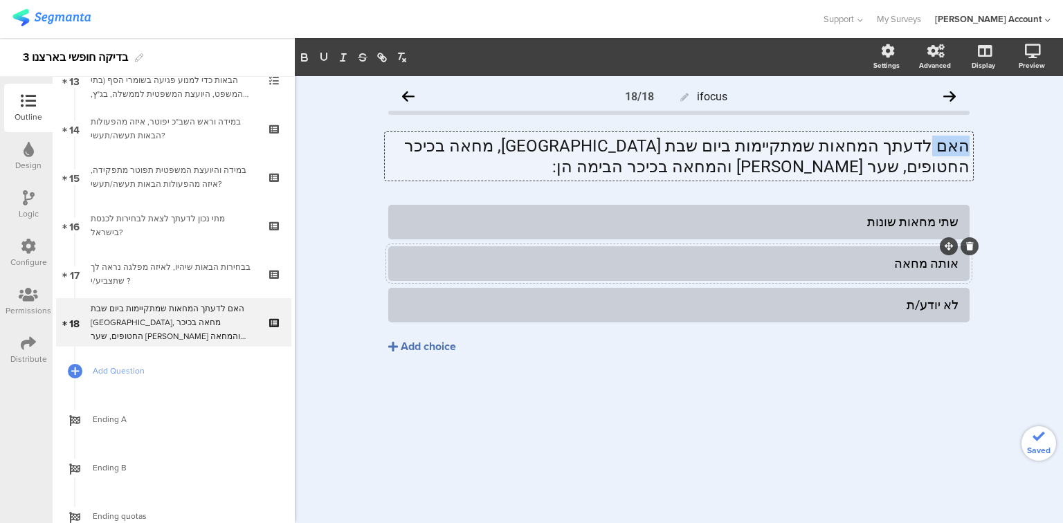
click at [962, 152] on p "האם לדעתך המחאות שמתקיימות ביום שבת בתל אביב, מחאה בכיכר החטופים, שער בגין והמח…" at bounding box center [678, 157] width 581 height 42
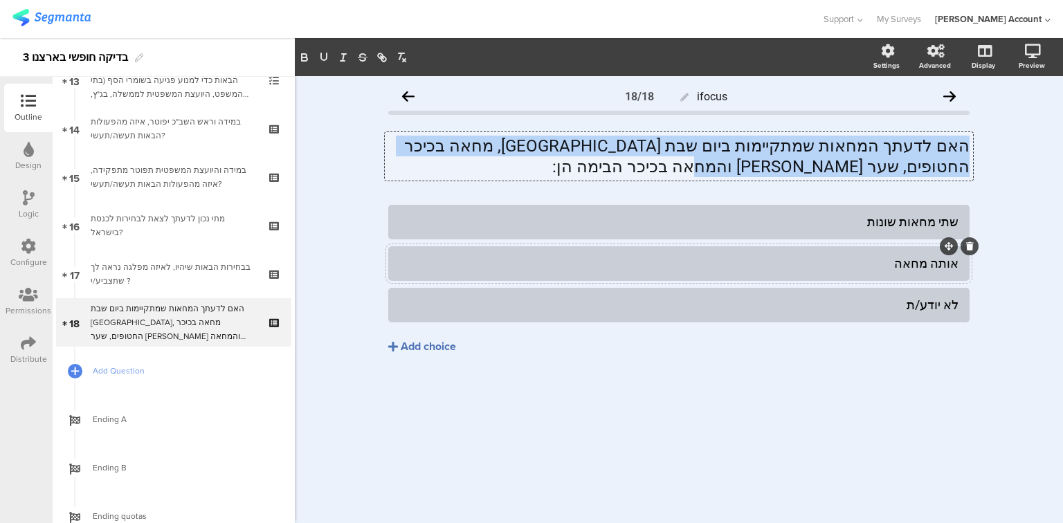
click at [962, 152] on p "האם לדעתך המחאות שמתקיימות ביום שבת בתל אביב, מחאה בכיכר החטופים, שער בגין והמח…" at bounding box center [678, 157] width 581 height 42
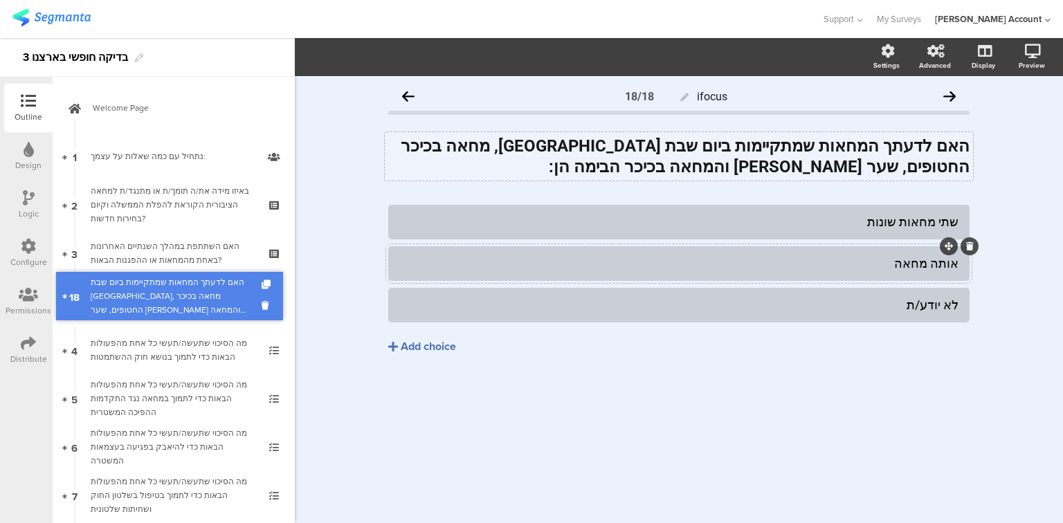
drag, startPoint x: 114, startPoint y: 335, endPoint x: 77, endPoint y: 309, distance: 45.7
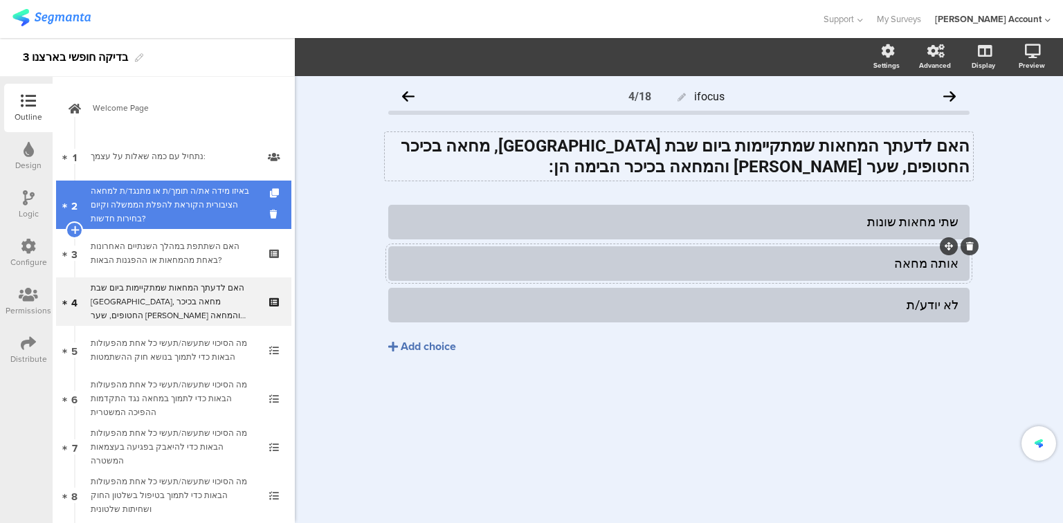
click at [104, 217] on div "באיזו מידה את/ה תומך/ת או מתנגד/ת למחאה הציבורית הקוראת להפלת הממשלה וקיום בחיר…" at bounding box center [173, 205] width 165 height 42
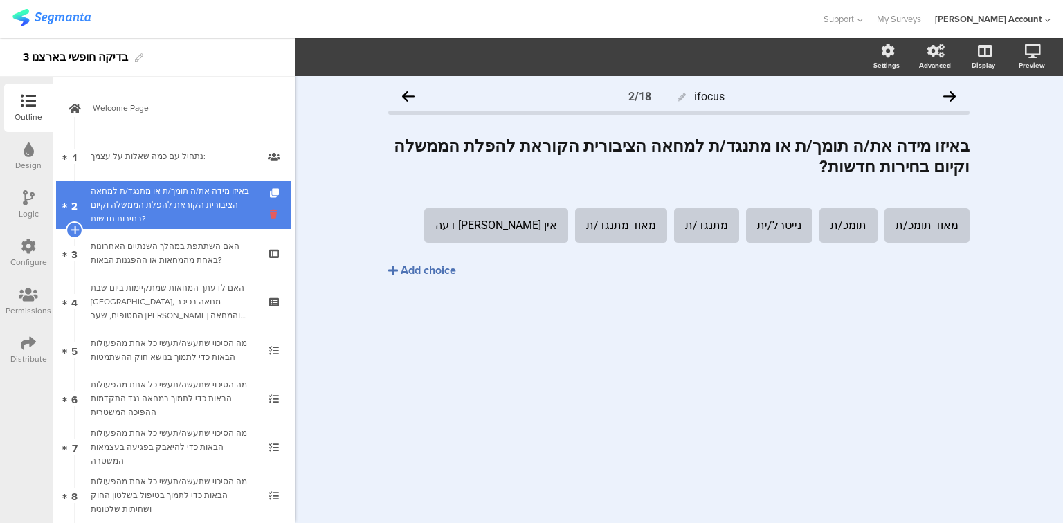
click at [270, 215] on icon at bounding box center [276, 214] width 12 height 13
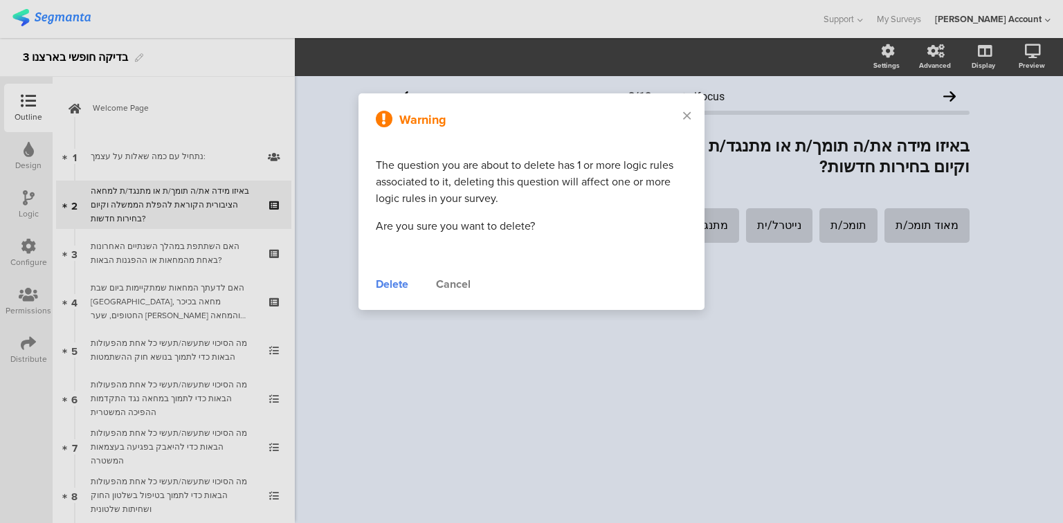
click at [390, 286] on div "Delete" at bounding box center [392, 284] width 33 height 17
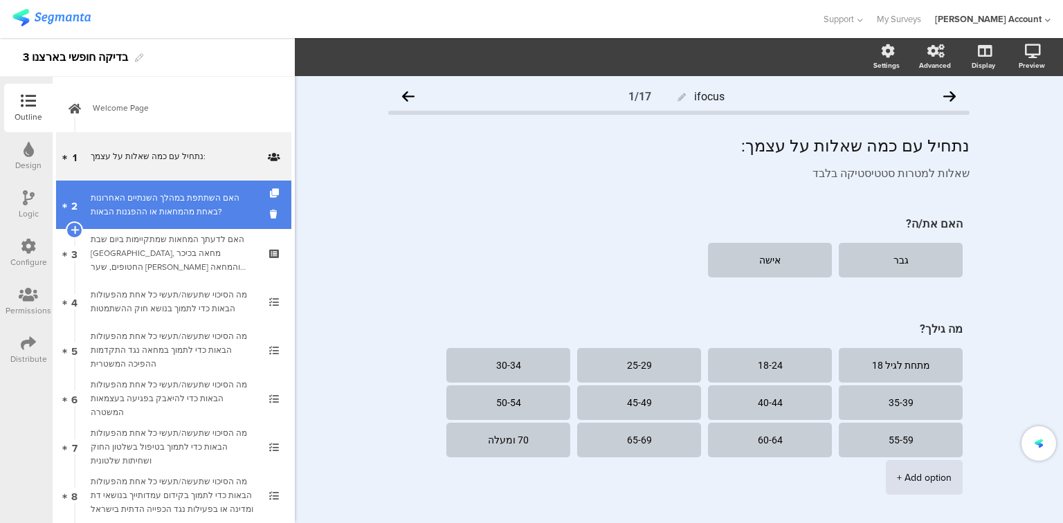
click at [180, 201] on div "האם השתתפת במהלך השנתיים האחרונות באחת מהמחאות או ההפגנות הבאות?" at bounding box center [173, 205] width 165 height 28
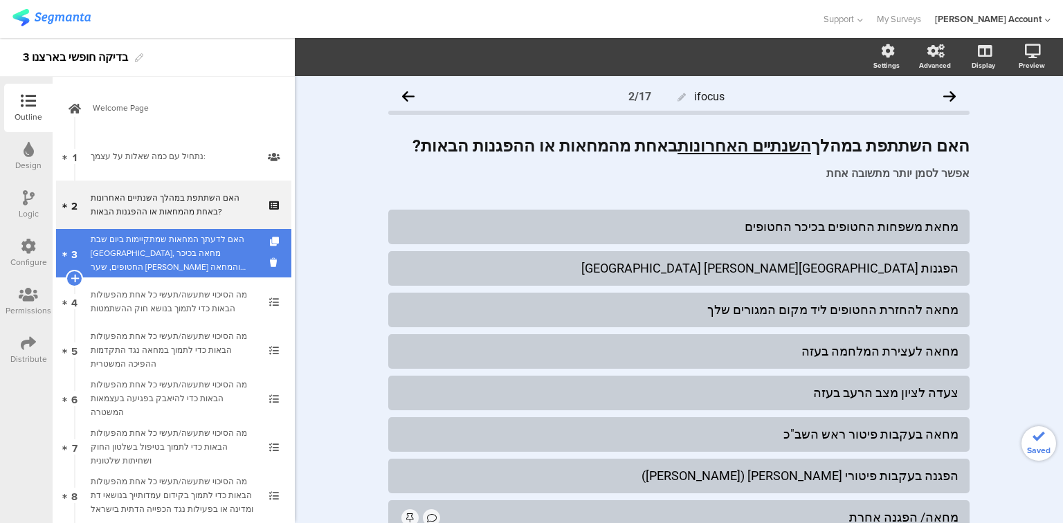
click at [191, 243] on div "האם לדעתך המחאות שמתקיימות ביום שבת בתל אביב, מחאה בכיכר החטופים, שער בגין והמח…" at bounding box center [173, 253] width 165 height 42
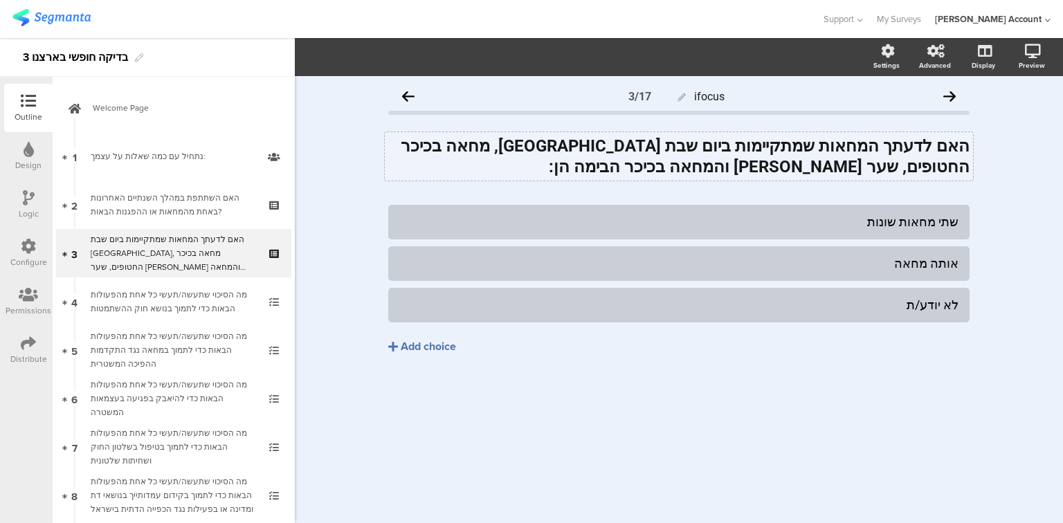
click at [678, 147] on div "האם לדעתך המחאות שמתקיימות ביום שבת בתל אביב, מחאה בכיכר החטופים, שער בגין והמח…" at bounding box center [679, 156] width 588 height 48
click at [500, 149] on strong "האם לדעתך המחאות שמתקיימות ביום שבת בתל-אביב, מחאה בכיכר החטופים, שער בגין והמח…" at bounding box center [682, 156] width 573 height 40
drag, startPoint x: 501, startPoint y: 146, endPoint x: 444, endPoint y: 147, distance: 57.4
click at [444, 147] on strong "האם לדעתך המחאות שמתקיימות ביום שבת בתל-אביב, מחאה בכיכר החטופים בשער בגין והמח…" at bounding box center [682, 156] width 573 height 40
click at [526, 149] on strong "האם לדעתך המחאות שמתקיימות ביום שבת בתל-אביב, מחאה בכיכר החטופים בשער בגין והמח…" at bounding box center [682, 156] width 573 height 40
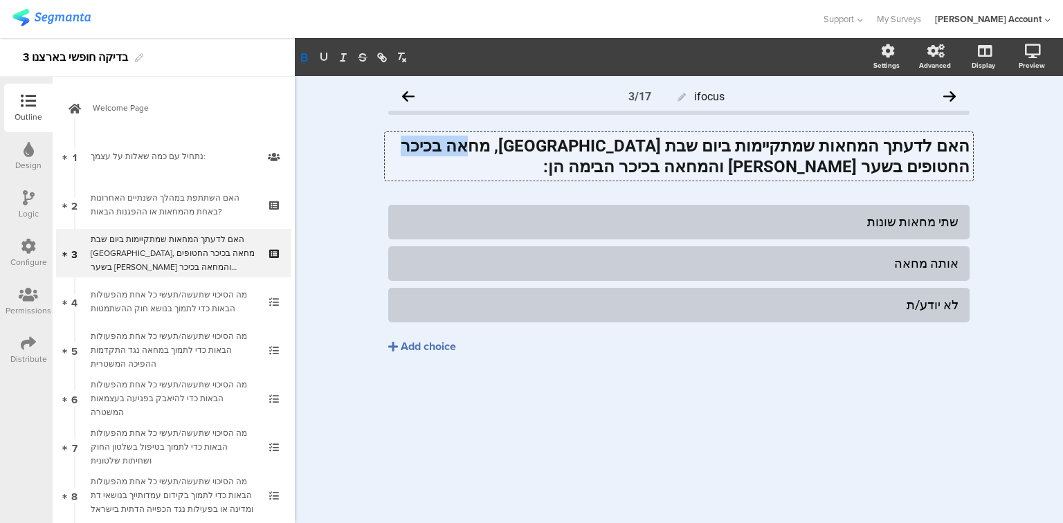
click at [526, 149] on strong "האם לדעתך המחאות שמתקיימות ביום שבת בתל-אביב, מחאה בכיכר החטופים בשער בגין והמח…" at bounding box center [682, 156] width 573 height 40
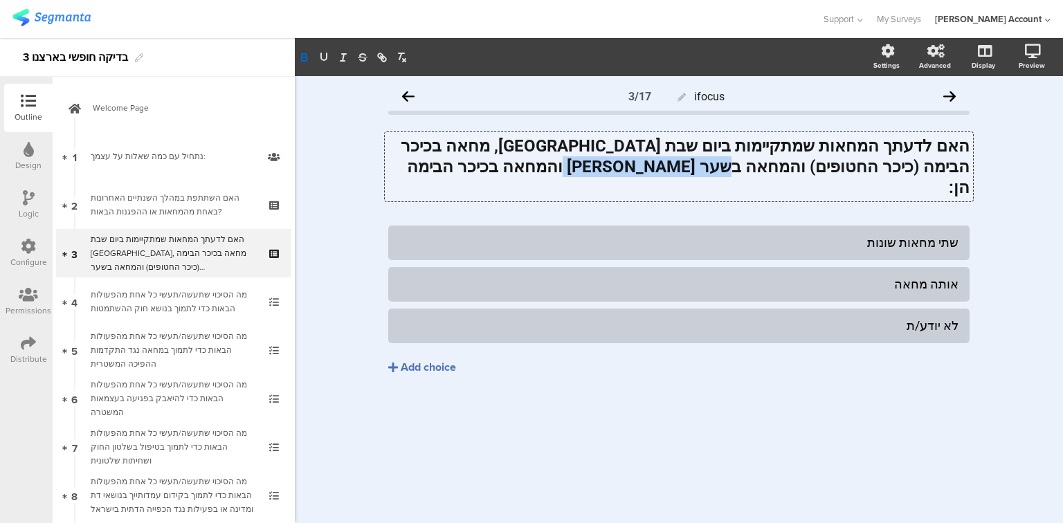
drag, startPoint x: 849, startPoint y: 165, endPoint x: 720, endPoint y: 162, distance: 129.4
click at [720, 162] on strong "האם לדעתך המחאות שמתקיימות ביום שבת בתל-אביב, מחאה בכיכר הבימה (כיכר החטופים) ו…" at bounding box center [682, 166] width 573 height 61
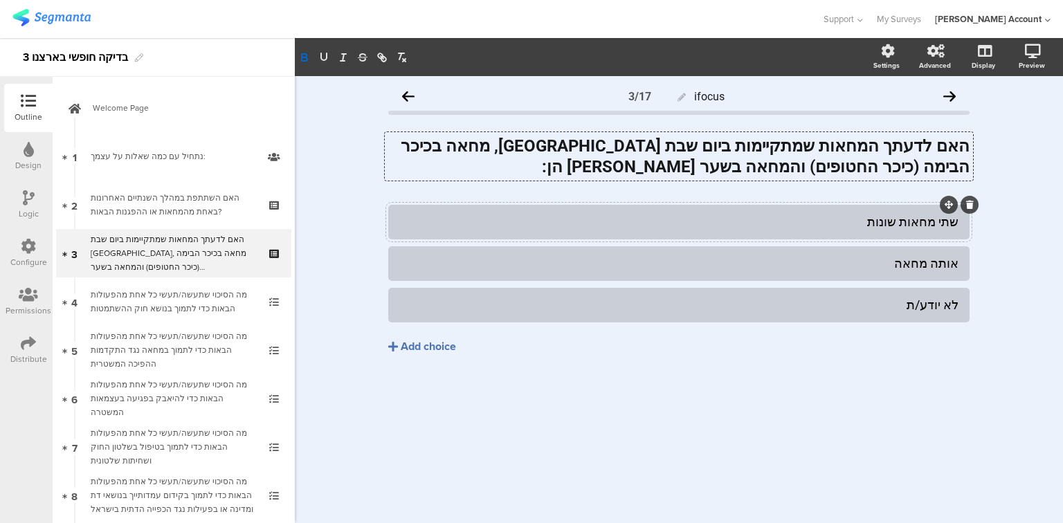
click at [844, 216] on div "שתי מחאות שונות" at bounding box center [678, 222] width 559 height 16
click at [737, 439] on div "ifocus 3/17 האם לדעתך המחאות שמתקיימות ביום שבת בתל-אביב, מחאה בכיכר הבימה (כיכ…" at bounding box center [679, 299] width 768 height 447
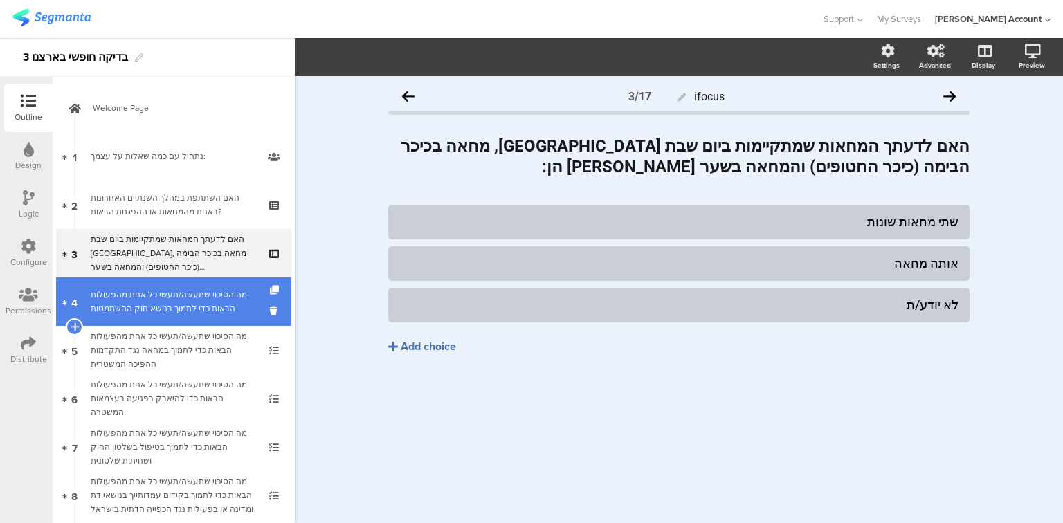
click at [161, 307] on div "מה הסיכוי שתעשה/תעשי כל אחת מהפעולות הבאות כדי לתמוך בנושא חוק ההשתמטות" at bounding box center [173, 302] width 165 height 28
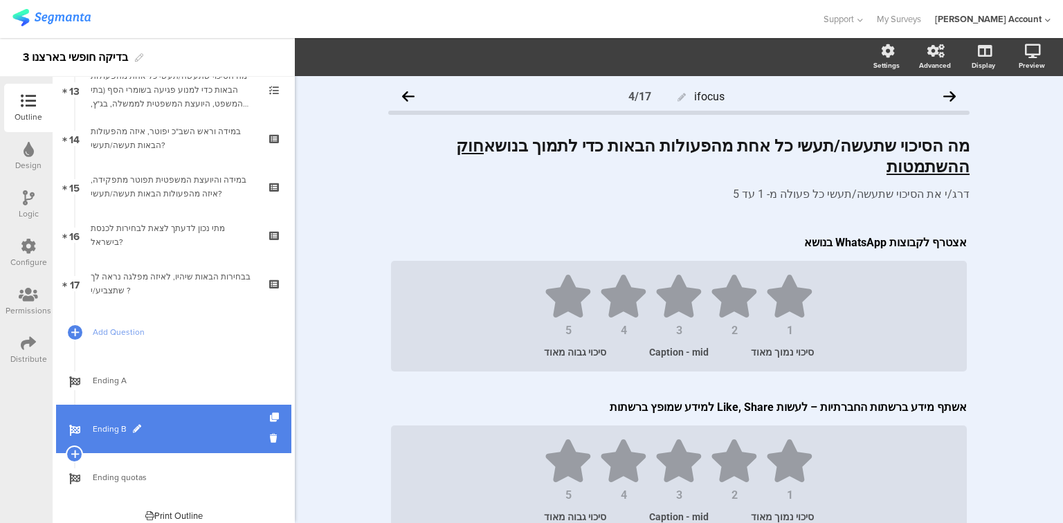
scroll to position [657, 0]
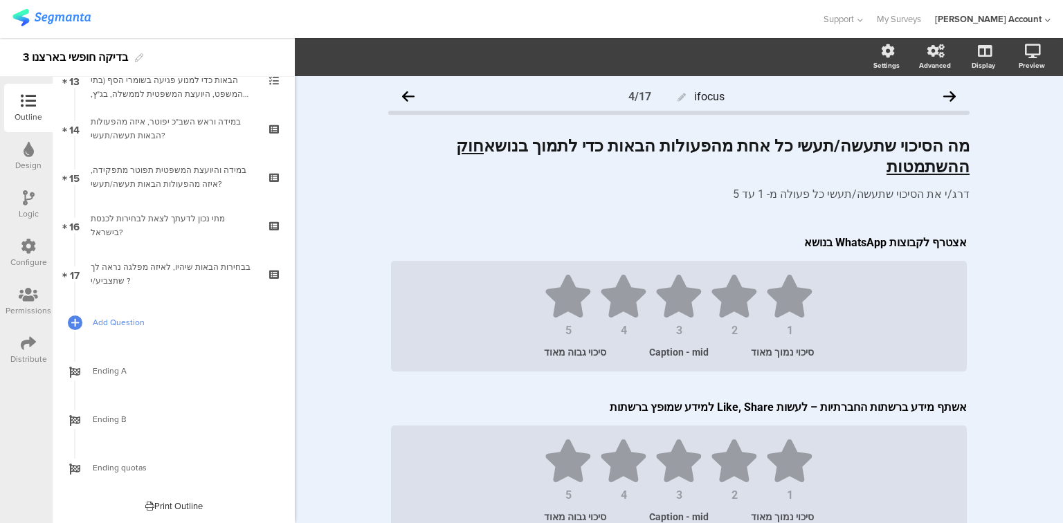
click at [97, 317] on span "Add Question" at bounding box center [181, 323] width 177 height 14
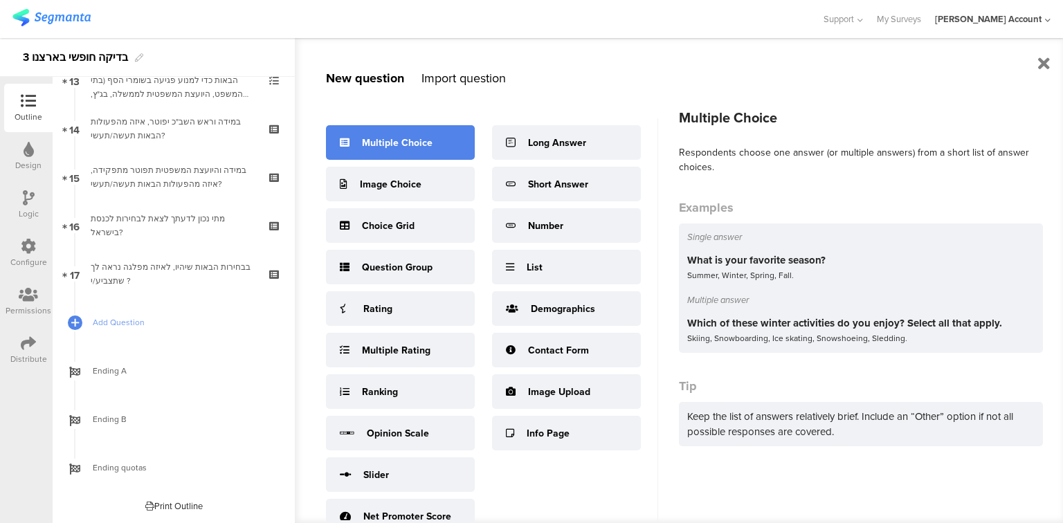
click at [432, 138] on div "Multiple Choice" at bounding box center [400, 142] width 149 height 35
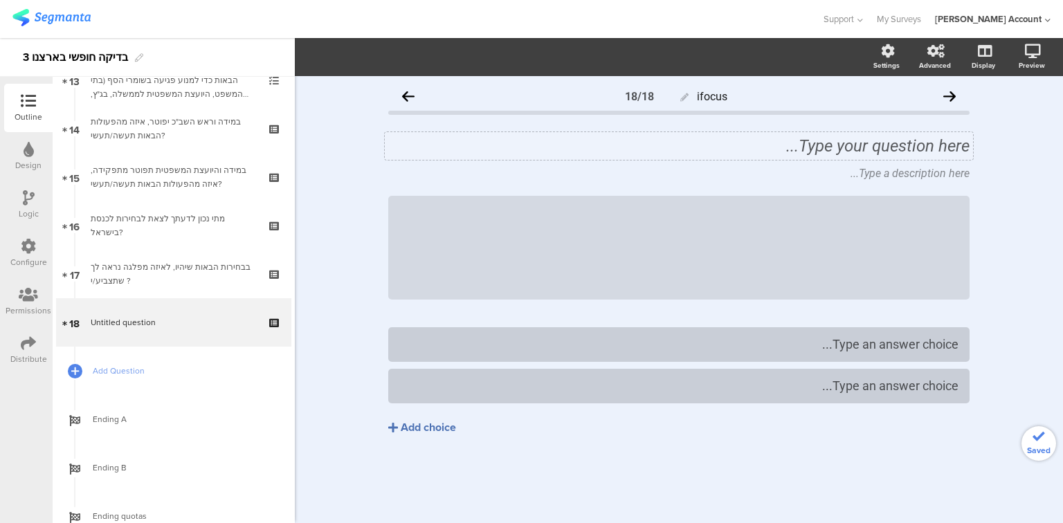
click at [774, 147] on div "Type your question here..." at bounding box center [679, 146] width 588 height 28
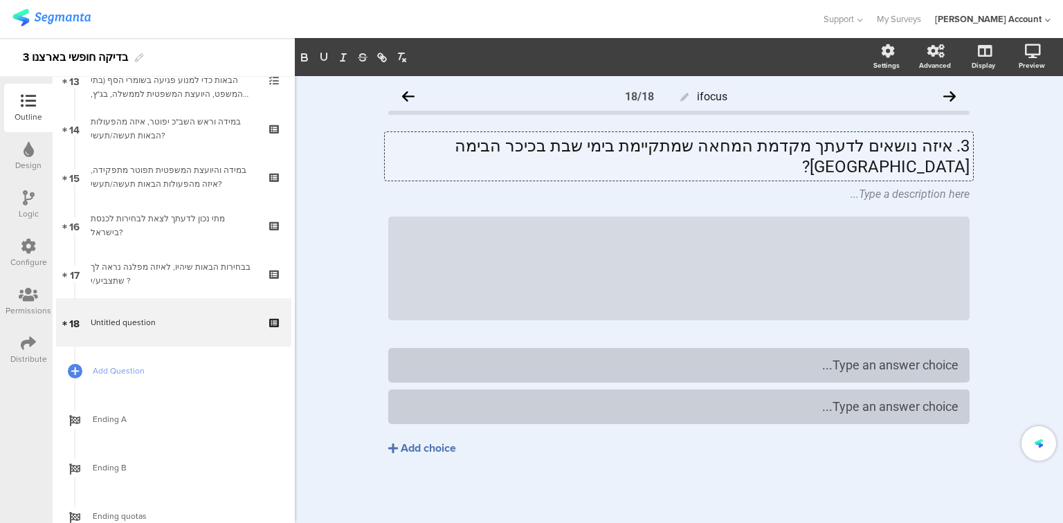
click at [951, 149] on p "3. איזה נושאים לדעתך מקדמת המחאה שמתקיימת בימי שבת בכיכר הבימה בתל אביב?" at bounding box center [678, 157] width 581 height 42
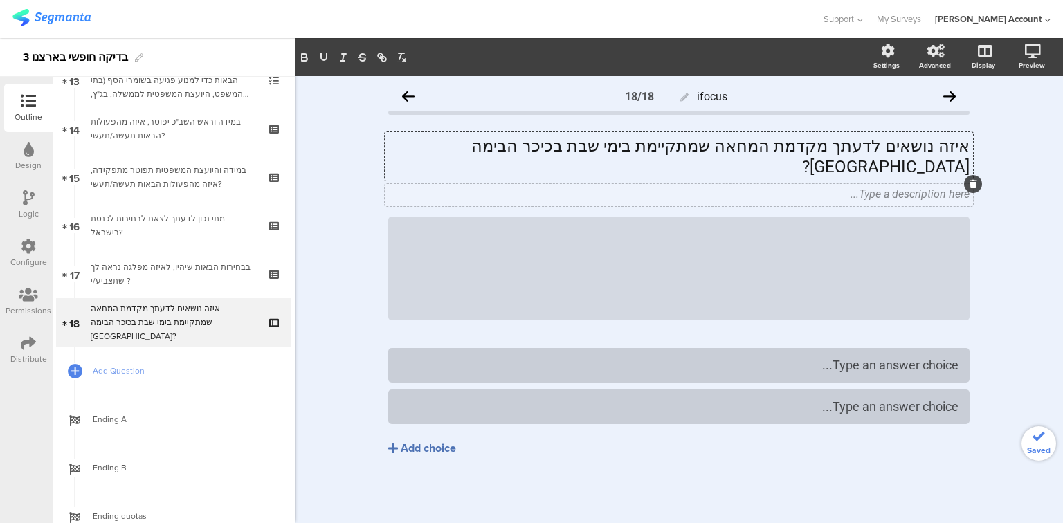
click at [927, 184] on div "Type a description here..." at bounding box center [679, 195] width 588 height 22
click at [968, 212] on icon at bounding box center [970, 216] width 8 height 8
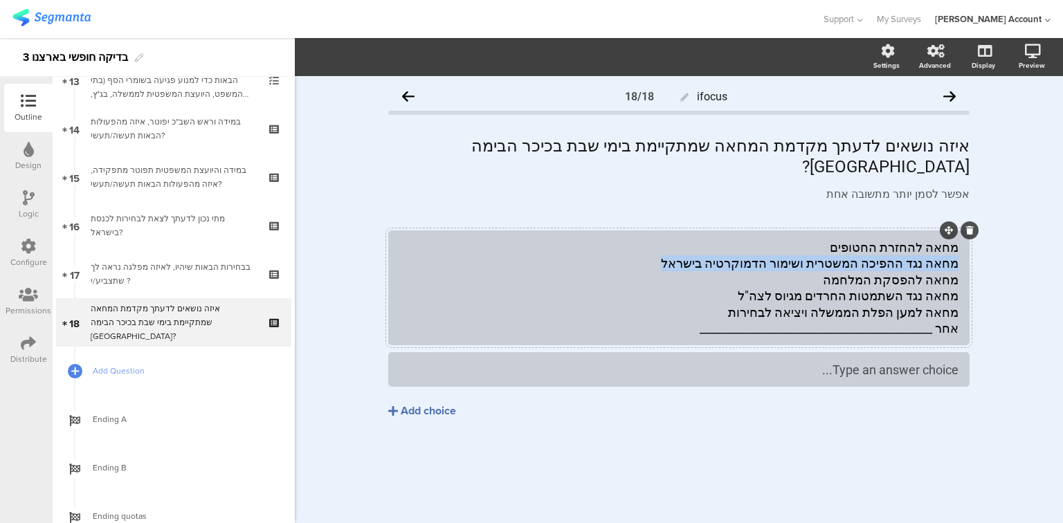
drag, startPoint x: 956, startPoint y: 242, endPoint x: 718, endPoint y: 241, distance: 238.0
click at [718, 241] on div "מחאה להחזרת החטופים מחאה נגד ההפיכה המשטרית ושימור הדמוקרטיה בישראל מחאה להפסקת…" at bounding box center [678, 287] width 559 height 97
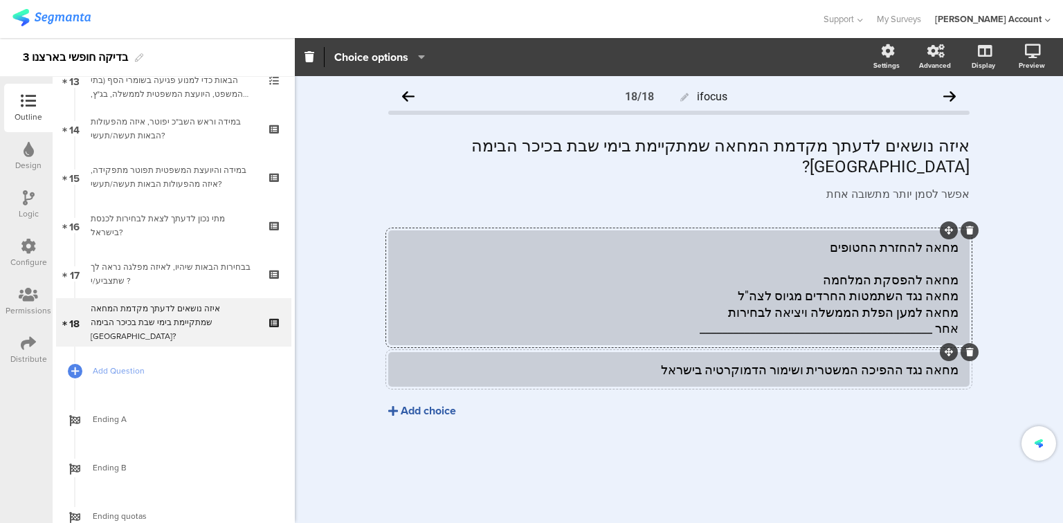
click at [431, 404] on div "Add choice" at bounding box center [428, 411] width 55 height 15
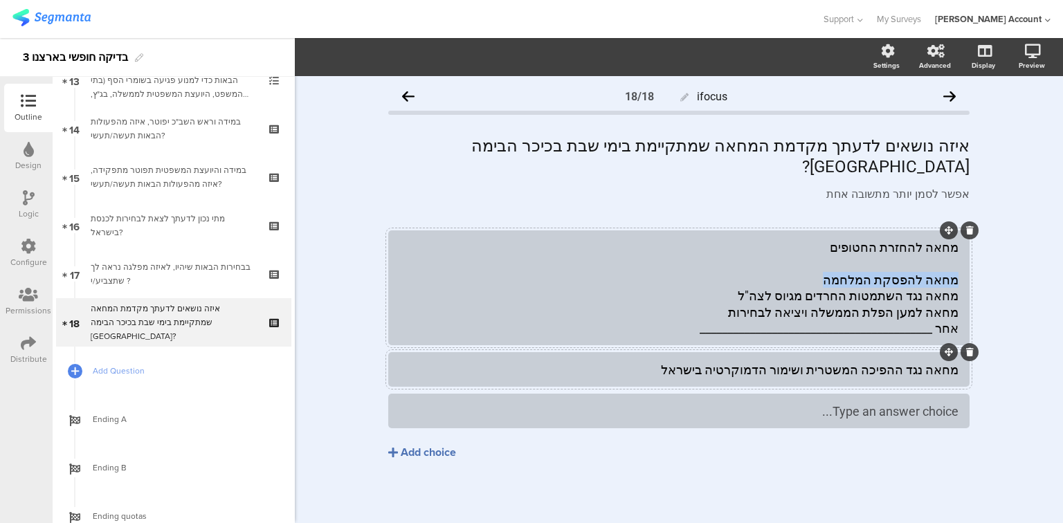
drag, startPoint x: 958, startPoint y: 259, endPoint x: 858, endPoint y: 259, distance: 99.6
click at [858, 259] on div "מחאה להחזרת החטופים מחאה להפסקת המלחמה מחאה נגד השתמטות החרדים מגיוס לצה"ל מחאה…" at bounding box center [678, 287] width 559 height 97
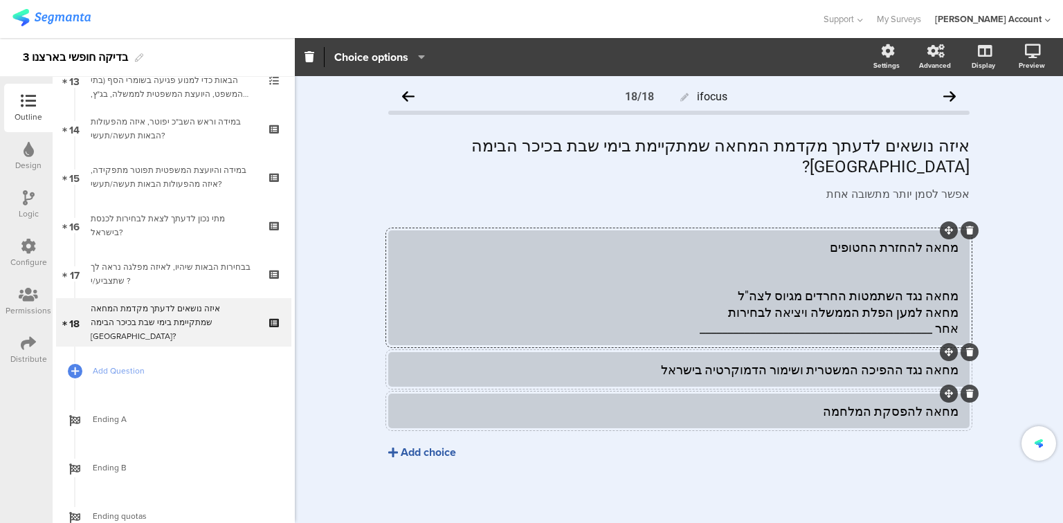
click at [435, 446] on div "Add choice" at bounding box center [428, 453] width 55 height 15
click at [853, 274] on div "מחאה להחזרת החטופים מחאה נגד השתמטות החרדים מגיוס לצה"ל מחאה למען הפלת הממשלה ו…" at bounding box center [678, 287] width 559 height 97
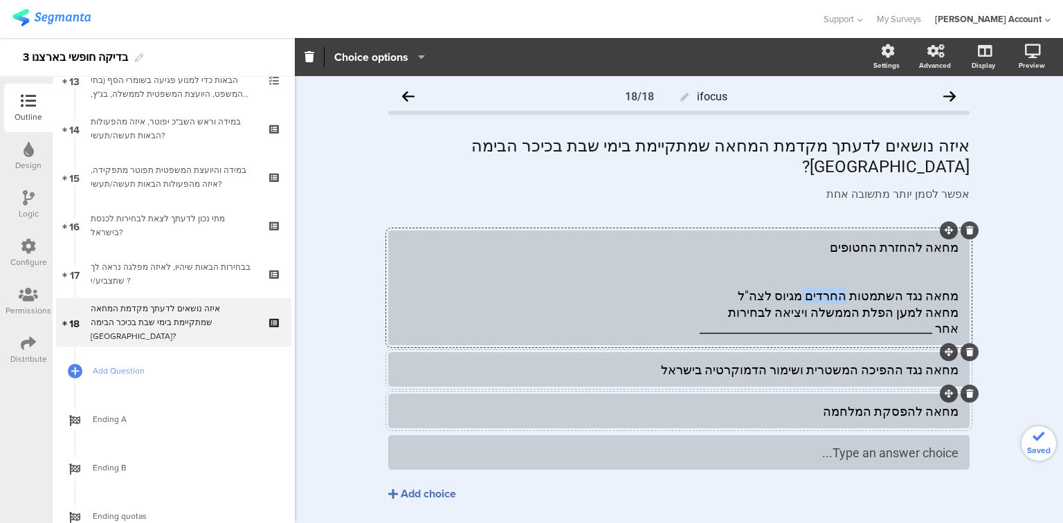
click at [853, 274] on div "מחאה להחזרת החטופים מחאה נגד השתמטות החרדים מגיוס לצה"ל מחאה למען הפלת הממשלה ו…" at bounding box center [678, 287] width 559 height 97
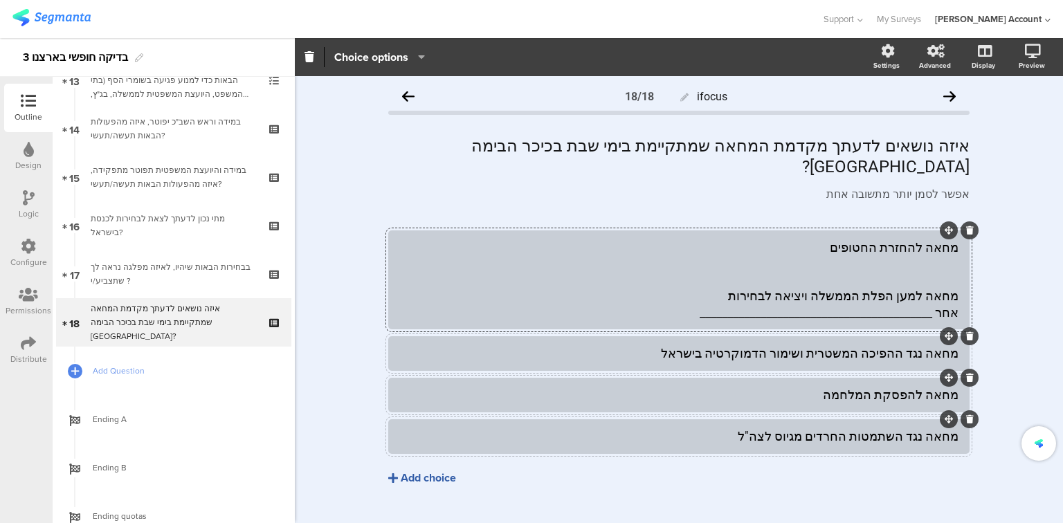
click at [419, 471] on div "Add choice" at bounding box center [428, 478] width 55 height 15
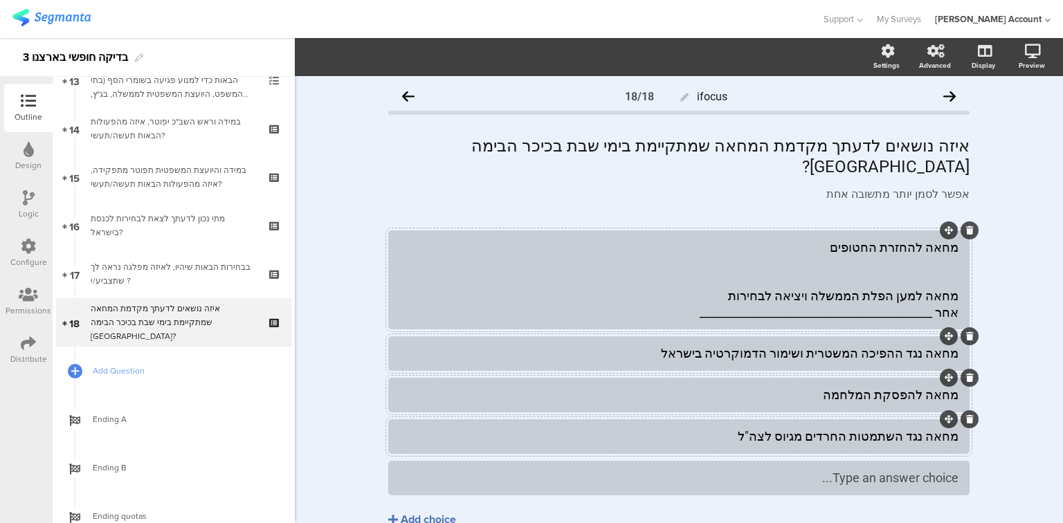
click at [823, 266] on div "מחאה להחזרת החטופים מחאה למען הפלת הממשלה ויציאה לבחירות אחר __________________…" at bounding box center [678, 279] width 559 height 81
click at [823, 270] on div "מחאה להחזרת החטופים מחאה למען הפלת הממשלה ויציאה לבחירות אחר __________________…" at bounding box center [678, 279] width 559 height 81
click at [859, 271] on div "מחאה להחזרת החטופים מחאה למען הפלת הממשלה ויציאה לבחירות אחר __________________…" at bounding box center [678, 279] width 559 height 81
click at [859, 273] on div "מחאה להחזרת החטופים מחאה למען הפלת הממשלה ויציאה לבחירות אחר __________________…" at bounding box center [678, 279] width 559 height 81
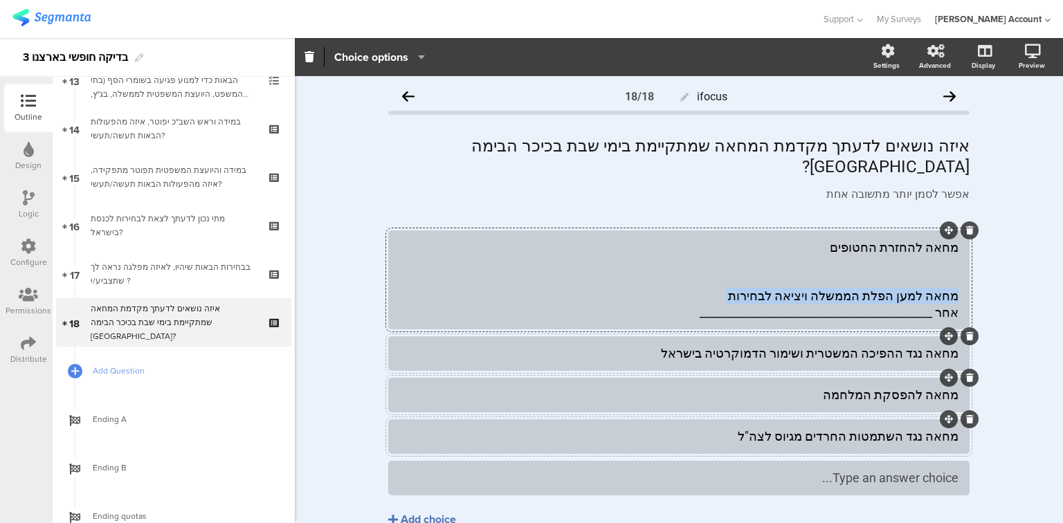
click at [859, 273] on div "מחאה להחזרת החטופים מחאה למען הפלת הממשלה ויציאה לבחירות אחר __________________…" at bounding box center [678, 279] width 559 height 81
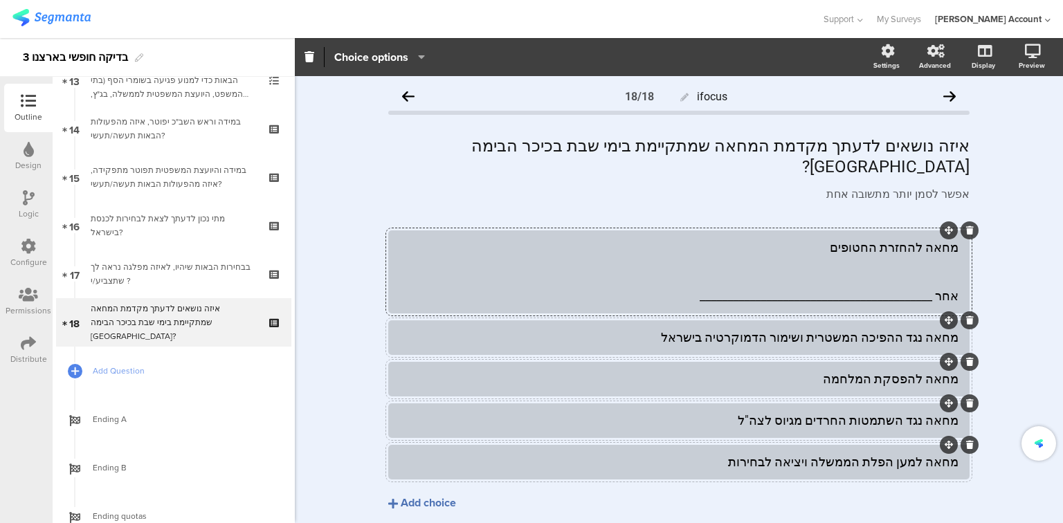
click at [952, 272] on div "מחאה להחזרת החטופים אחר __________________________________________" at bounding box center [678, 271] width 559 height 65
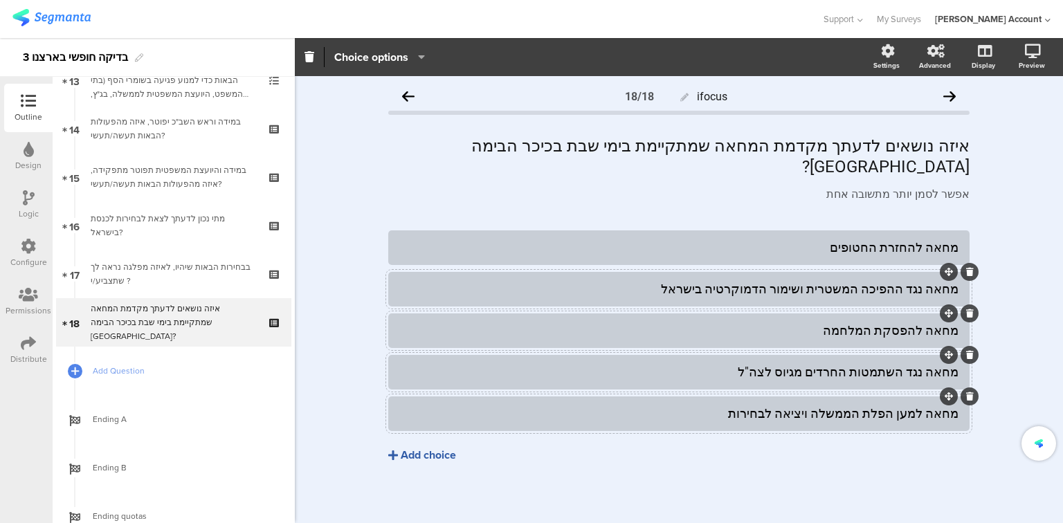
click at [403, 484] on div "מחאה להחזרת החטופים מחאה נגד ההפיכה המשטרית ושימור הדמוקרטיה בישראל מחאה להפסקת…" at bounding box center [678, 375] width 581 height 291
click at [432, 448] on div "Add choice" at bounding box center [428, 455] width 55 height 15
click at [448, 448] on div "Add choice" at bounding box center [428, 455] width 55 height 15
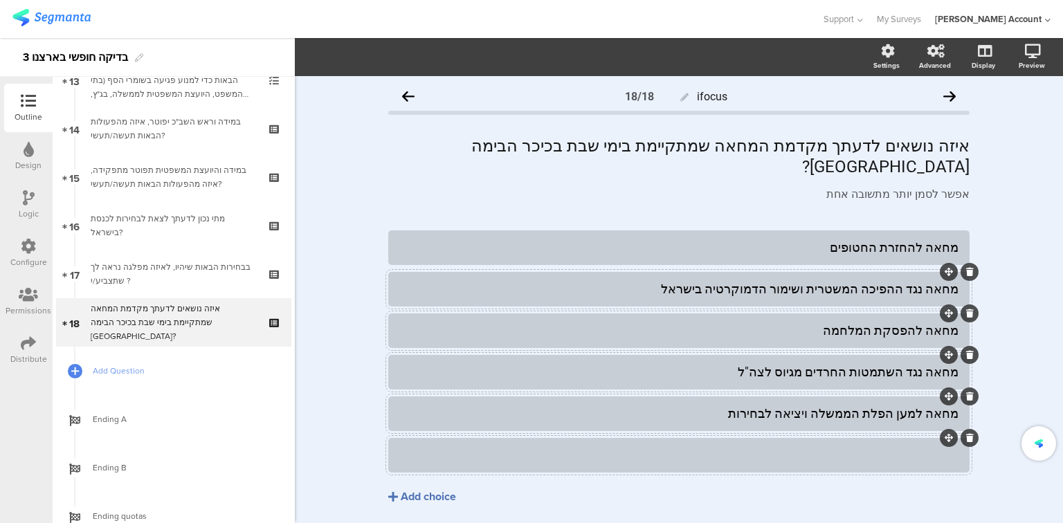
click at [476, 447] on div at bounding box center [678, 455] width 559 height 16
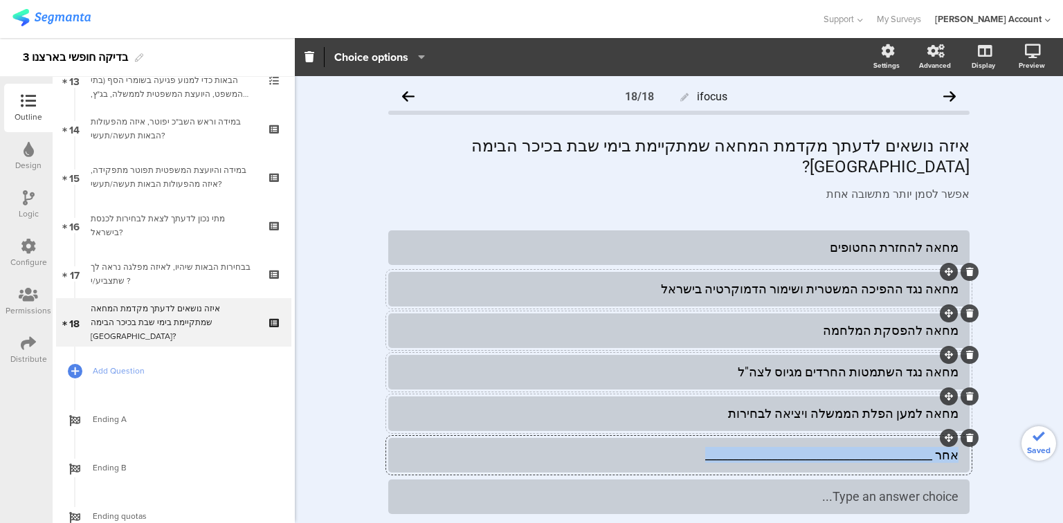
drag, startPoint x: 586, startPoint y: 439, endPoint x: 1234, endPoint y: 470, distance: 649.1
click at [1062, 470] on html "You are using an unsupported version of Internet Explorer. Unsupported browsers…" at bounding box center [531, 261] width 1063 height 523
click at [966, 475] on icon at bounding box center [970, 479] width 8 height 8
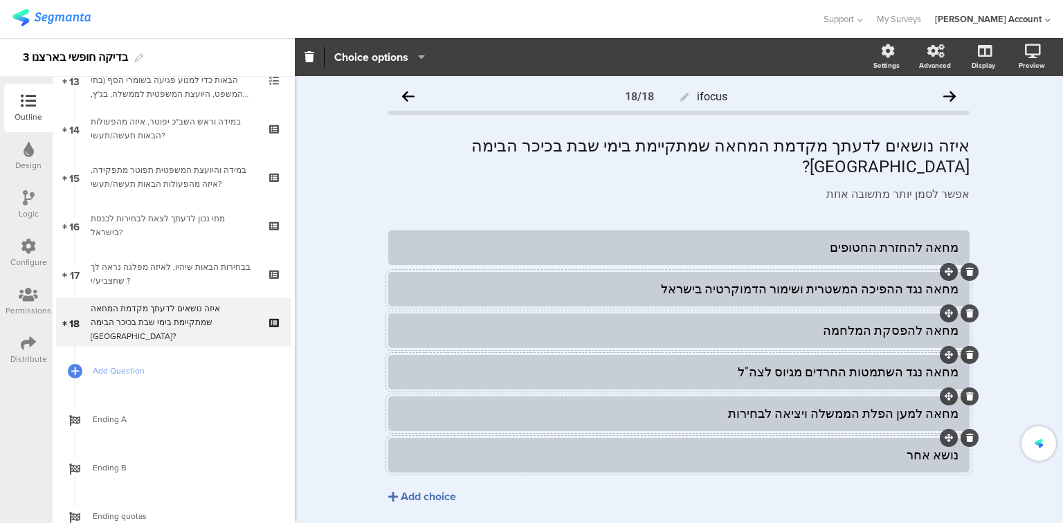
click at [795, 447] on div "נושא אחר" at bounding box center [678, 455] width 559 height 16
drag, startPoint x: 364, startPoint y: 53, endPoint x: 413, endPoint y: 66, distance: 51.0
click at [364, 53] on span "Choice options" at bounding box center [371, 57] width 74 height 16
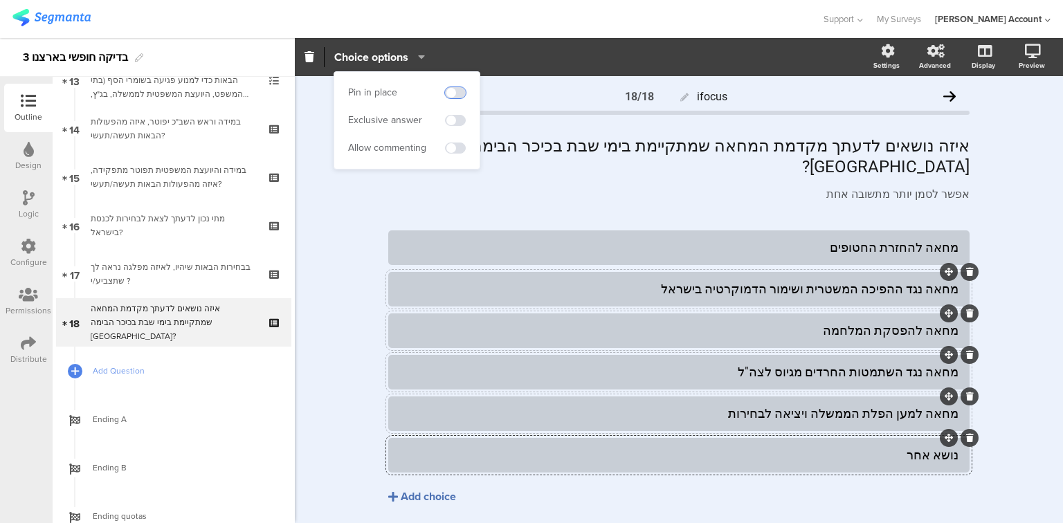
drag, startPoint x: 459, startPoint y: 89, endPoint x: 470, endPoint y: 133, distance: 45.5
click at [459, 91] on span at bounding box center [455, 92] width 21 height 11
click at [457, 147] on span at bounding box center [455, 148] width 21 height 11
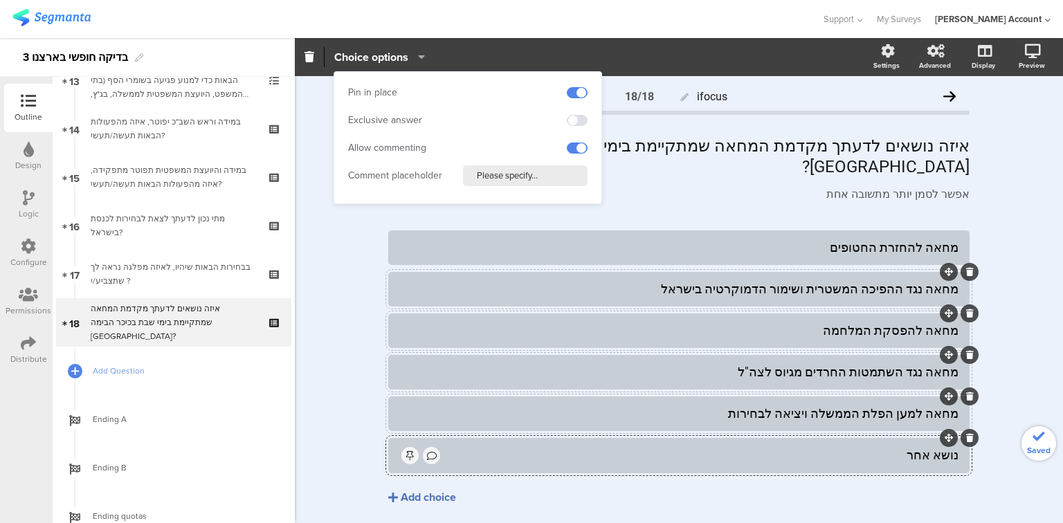
click at [501, 177] on input "Please specify..." at bounding box center [525, 175] width 125 height 21
type input "פרט/י"
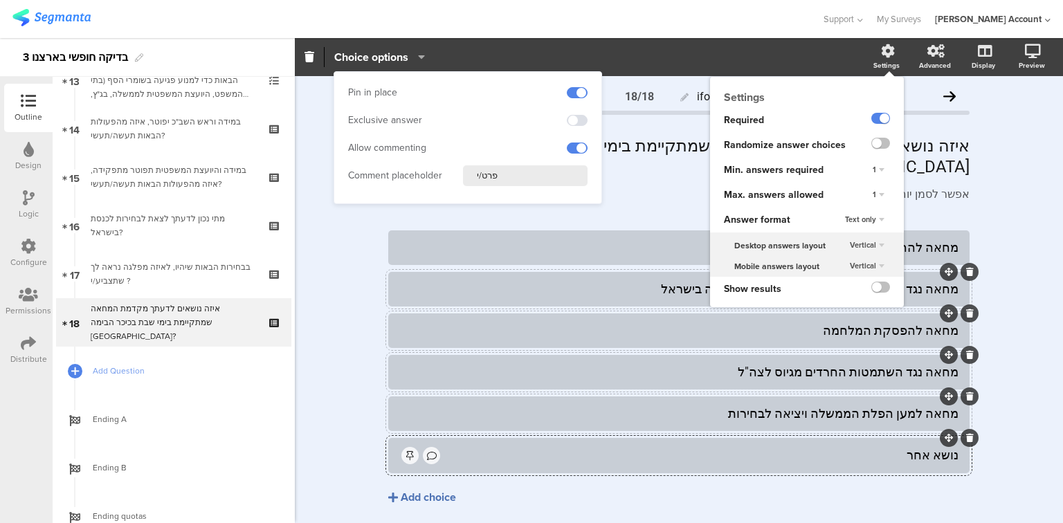
click at [867, 192] on div "1" at bounding box center [878, 195] width 23 height 17
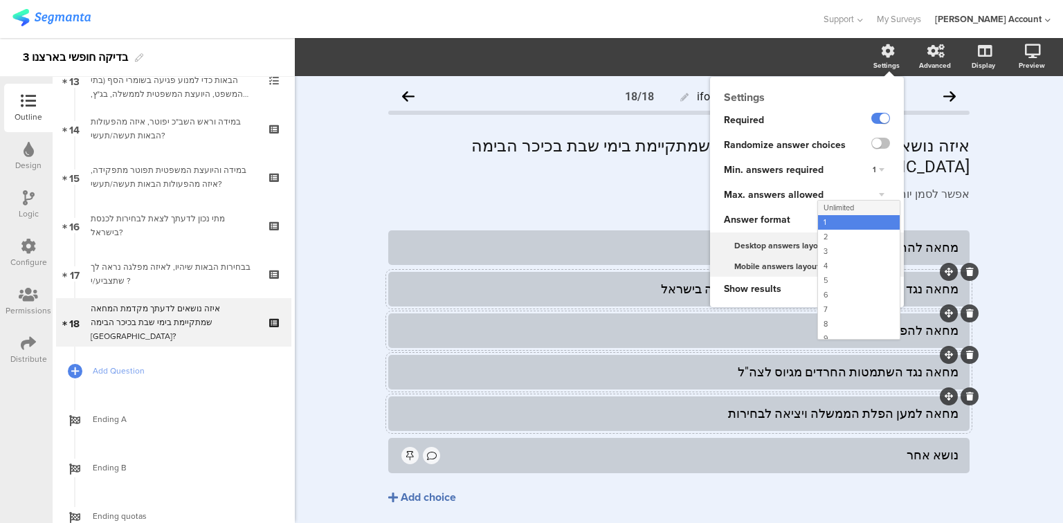
click at [864, 206] on div "Unlimited" at bounding box center [859, 208] width 82 height 15
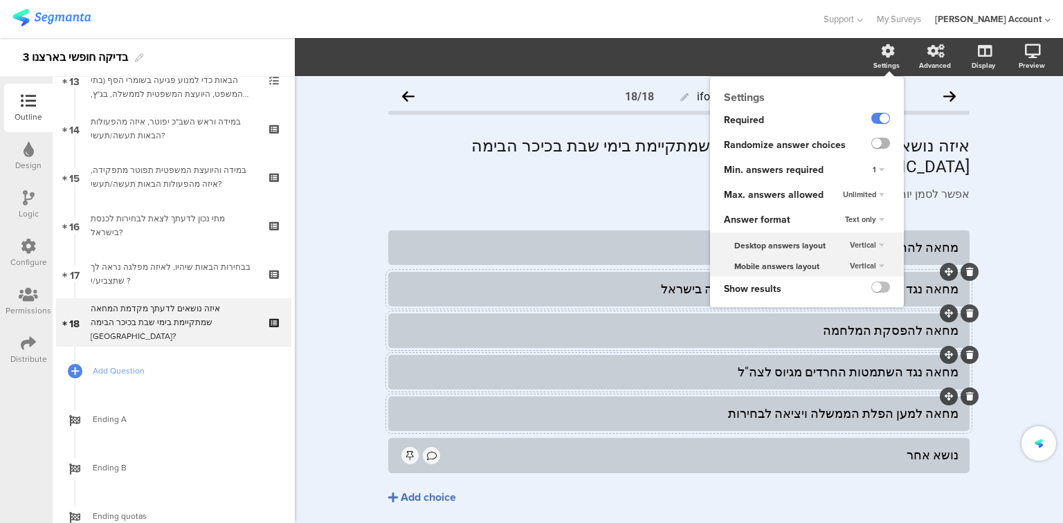
click at [875, 146] on label at bounding box center [880, 143] width 19 height 11
click at [0, 0] on input "checkbox" at bounding box center [0, 0] width 0 height 0
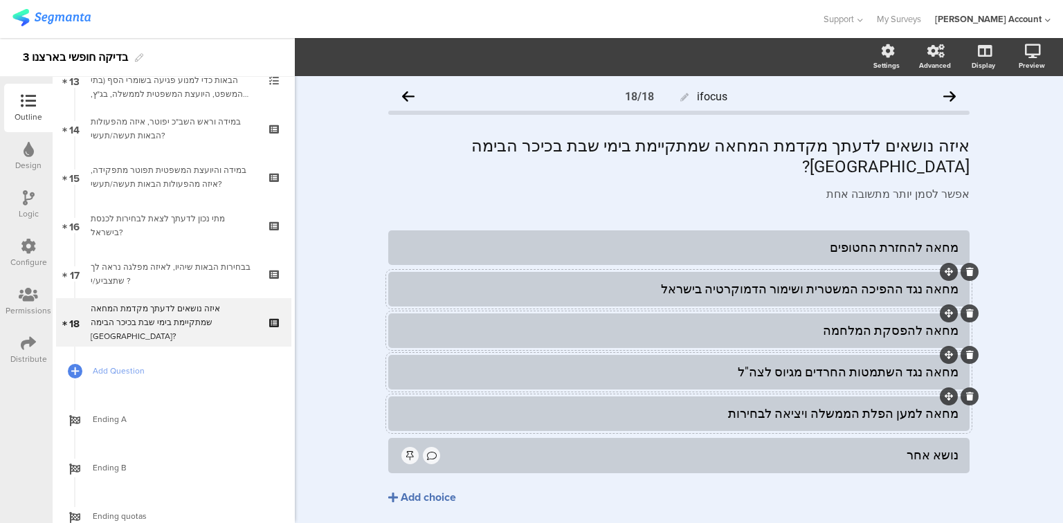
click at [781, 153] on div "איזה נושאים לדעתך מקדמת המחאה שמתקיימת בימי שבת בכיכר הבימה בתל אביב? איזה נושא…" at bounding box center [679, 156] width 588 height 48
click at [781, 153] on p "איזה נושאים לדעתך מקדמת המחאה שמתקיימת בימי שבת בכיכר הבימה בתל אביב?" at bounding box center [678, 157] width 581 height 42
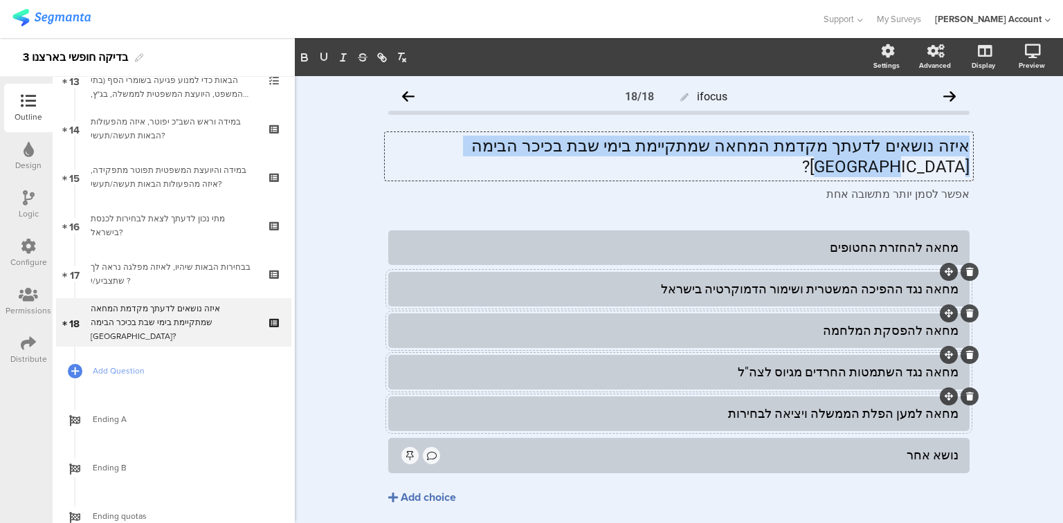
click at [781, 153] on p "איזה נושאים לדעתך מקדמת המחאה שמתקיימת בימי שבת בכיכר הבימה בתל אביב?" at bounding box center [678, 157] width 581 height 42
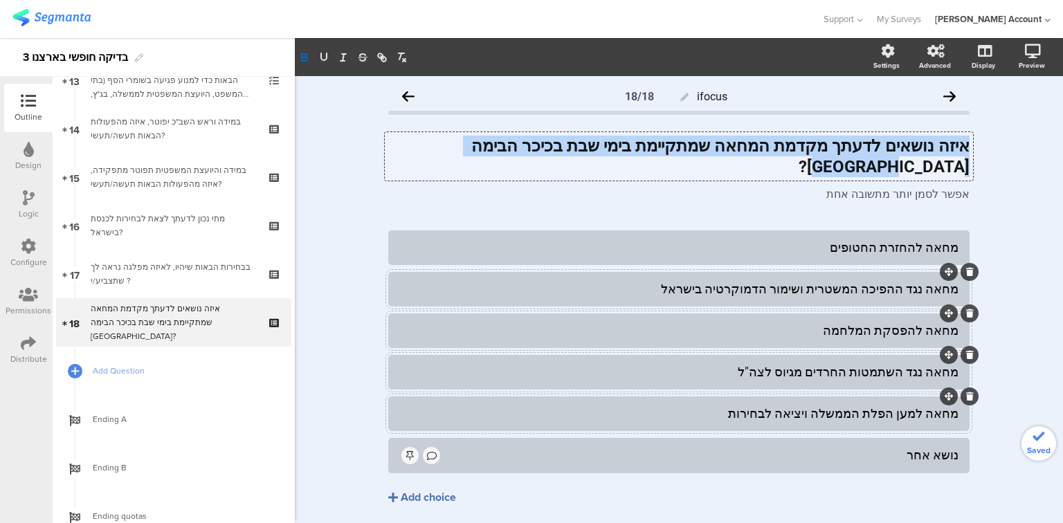
click at [902, 148] on strong "איזה נושאים לדעתך מקדמת המחאה שמתקיימת בימי שבת בכיכר הבימה בתל אביב?" at bounding box center [718, 156] width 502 height 40
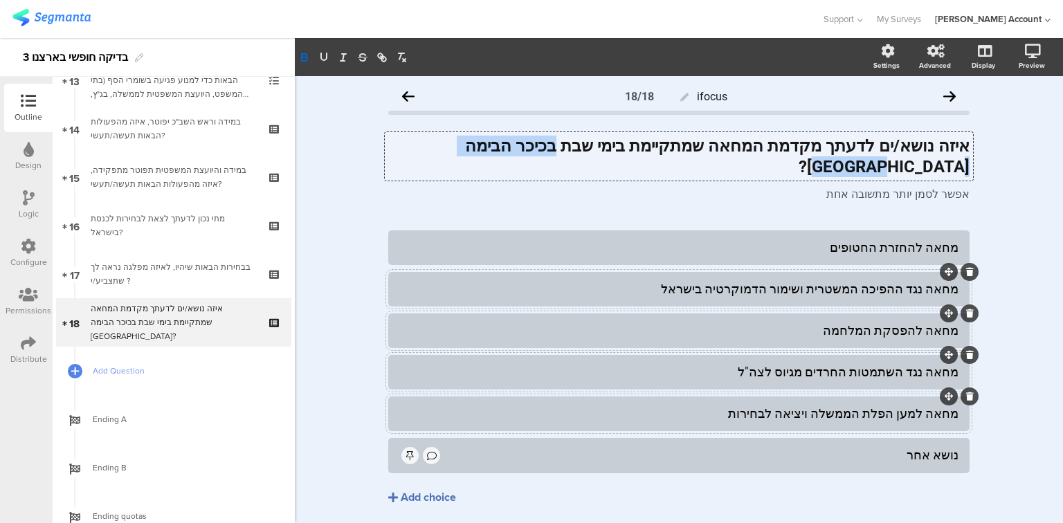
drag, startPoint x: 608, startPoint y: 146, endPoint x: 471, endPoint y: 148, distance: 137.0
click at [471, 148] on strong "איזה נושא/ים לדעתך מקדמת המחאה שמתקיימת בימי שבת בכיכר הבימה [GEOGRAPHIC_DATA]?" at bounding box center [715, 156] width 509 height 40
click at [820, 322] on div "מחאה להפסקת המלחמה" at bounding box center [678, 330] width 559 height 16
click at [821, 364] on div "מחאה נגד השתמטות החרדים מגיוס לצה"ל" at bounding box center [678, 372] width 559 height 16
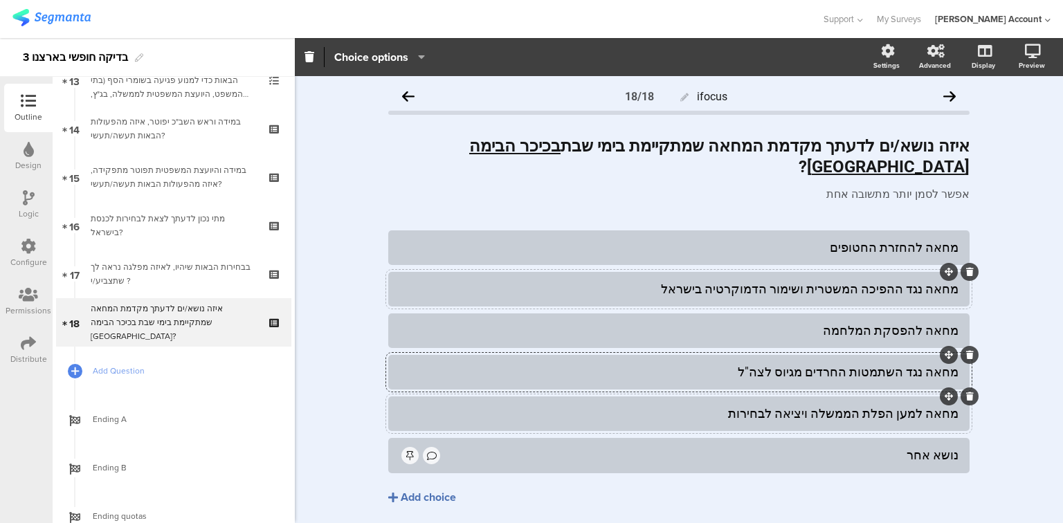
click at [839, 405] on div "מחאה למען הפלת הממשלה ויציאה לבחירות" at bounding box center [678, 413] width 559 height 16
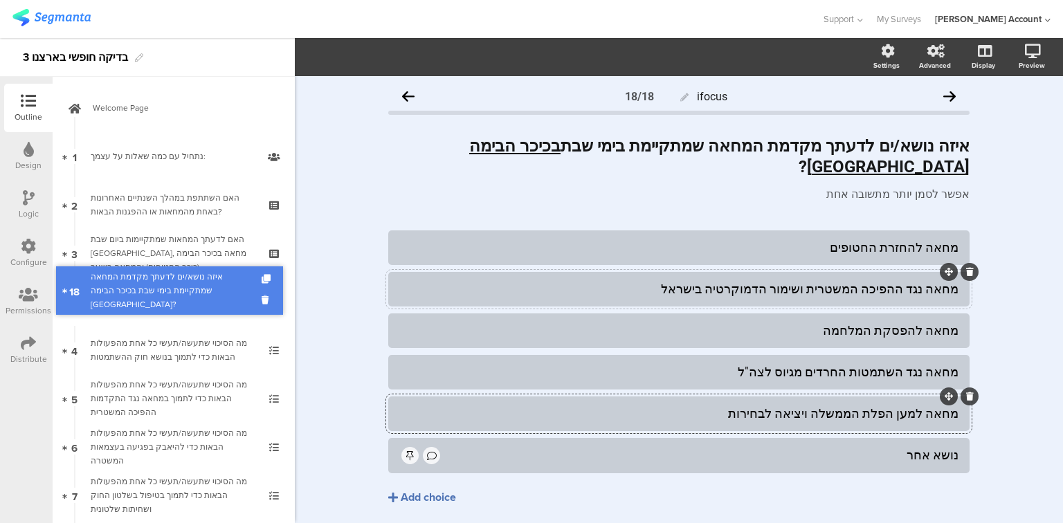
drag, startPoint x: 183, startPoint y: 335, endPoint x: 152, endPoint y: 310, distance: 40.4
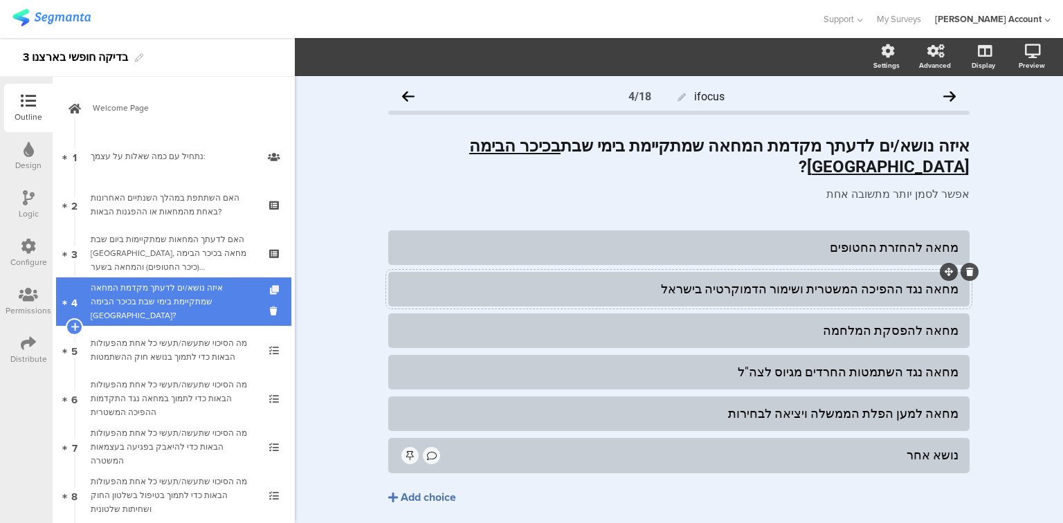
click at [270, 287] on icon at bounding box center [276, 290] width 12 height 9
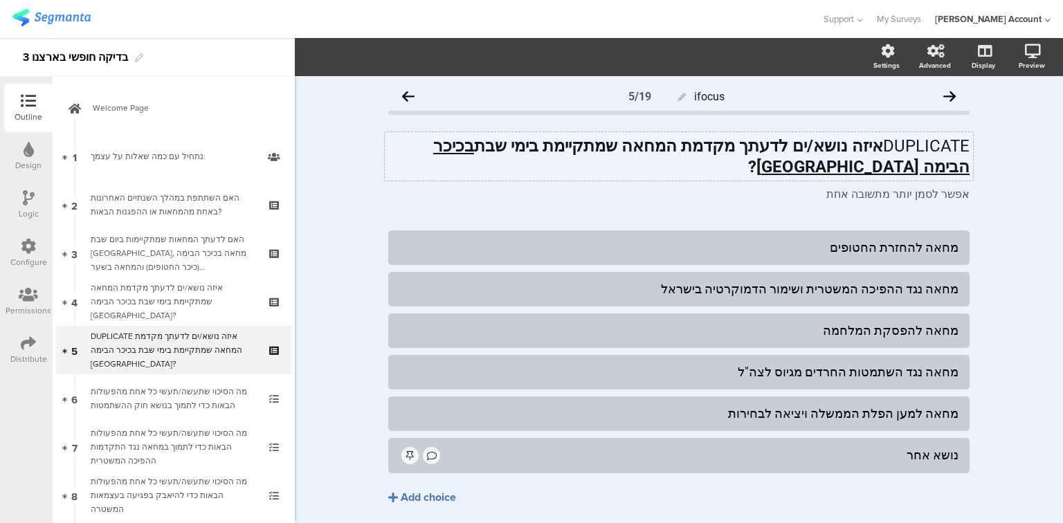
click at [895, 148] on p "DUPLICATE איזה נושא/ים לדעתך מקדמת המחאה שמתקיימת בימי שבת בכיכר הבימה בתל אביב…" at bounding box center [678, 157] width 581 height 42
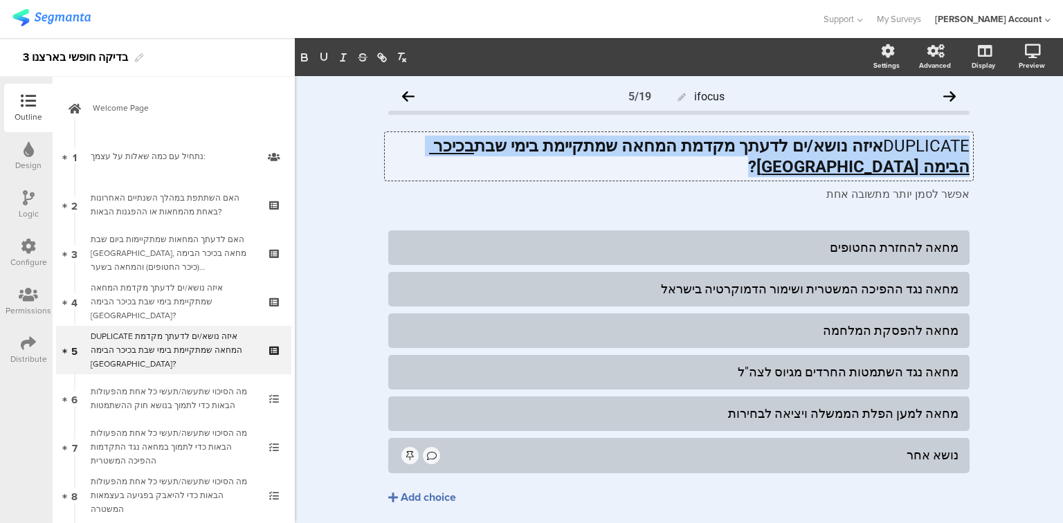
click at [895, 148] on p "DUPLICATE איזה נושא/ים לדעתך מקדמת המחאה שמתקיימת בימי שבת בכיכר הבימה בתל אביב…" at bounding box center [678, 157] width 581 height 42
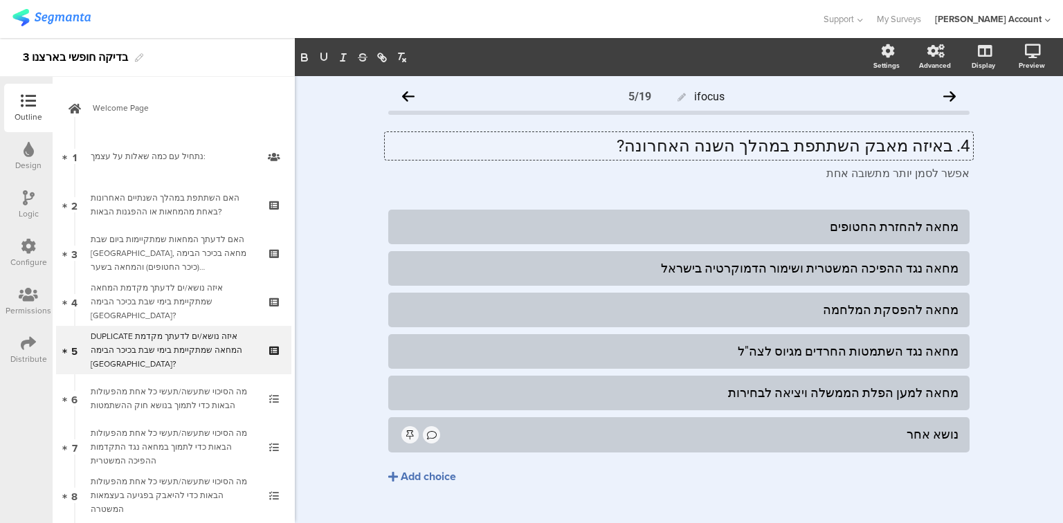
click at [952, 145] on p "4. באיזה מאבק השתתפת במהלך השנה האחרונה?" at bounding box center [678, 146] width 581 height 21
click at [907, 147] on p "באיזה מאבק השתתפת במהלך השנה האחרונה?" at bounding box center [678, 146] width 581 height 21
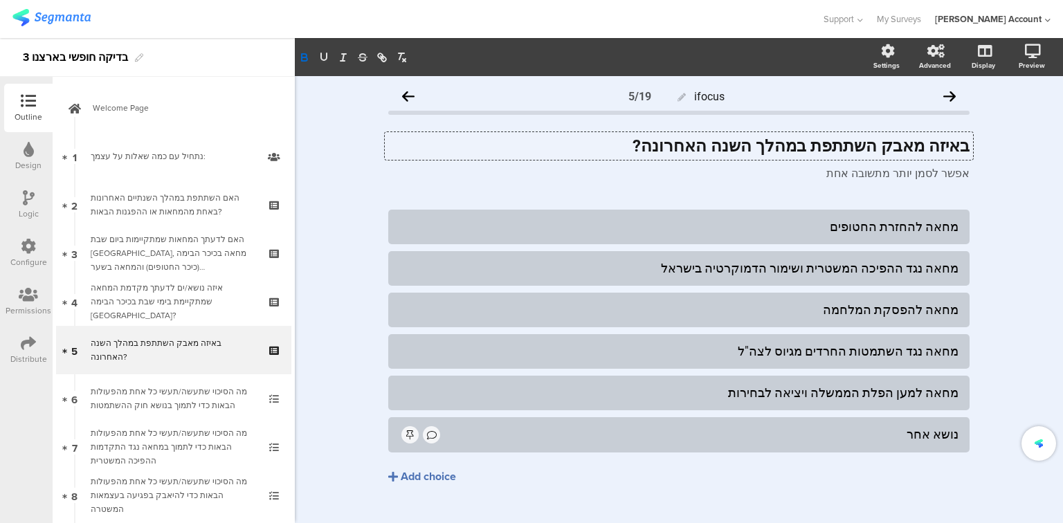
click at [949, 144] on strong "באיזה מאבק השתתפת במהלך השנה האחרונה?" at bounding box center [800, 145] width 337 height 19
drag, startPoint x: 919, startPoint y: 228, endPoint x: 806, endPoint y: 222, distance: 112.9
click at [806, 222] on div "מחאה להחזרת החטופים" at bounding box center [678, 227] width 559 height 16
click at [886, 271] on div "מחאה נגד ההפיכה המשטרית ושימור הדמוקרטיה בישראל" at bounding box center [678, 268] width 559 height 16
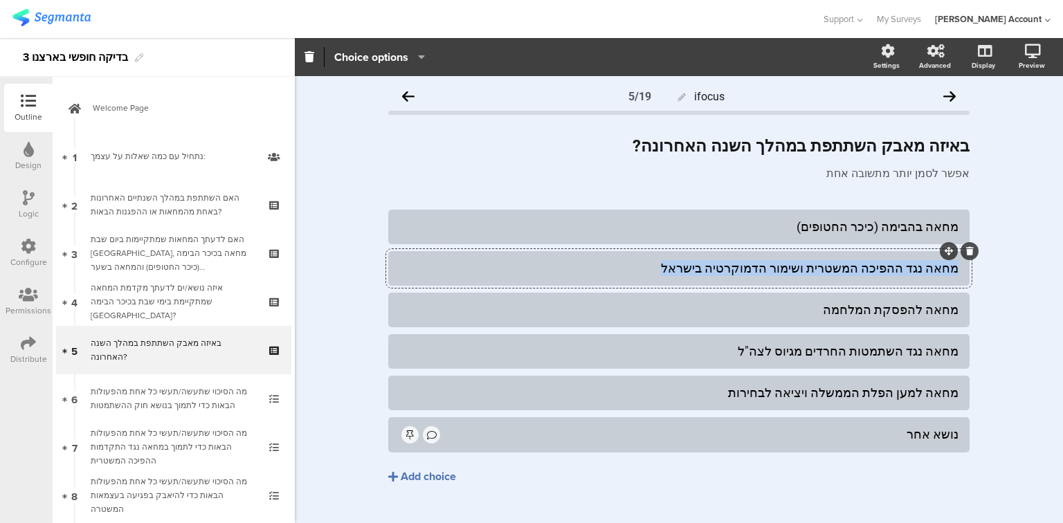
click at [886, 271] on div "מחאה נגד ההפיכה המשטרית ושימור הדמוקרטיה בישראל" at bounding box center [678, 268] width 559 height 16
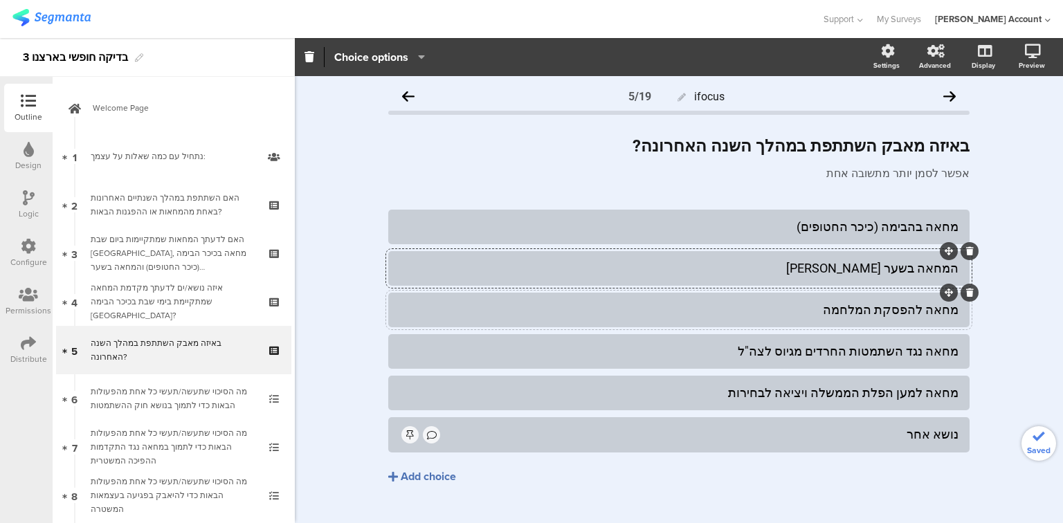
click at [886, 310] on div "מחאה להפסקת המלחמה" at bounding box center [678, 310] width 559 height 16
click at [884, 311] on div "מחאה להפסקת המלחמה" at bounding box center [678, 310] width 559 height 16
click at [878, 351] on div "מחאה נגד השתמטות החרדים מגיוס לצה"ל" at bounding box center [678, 351] width 559 height 16
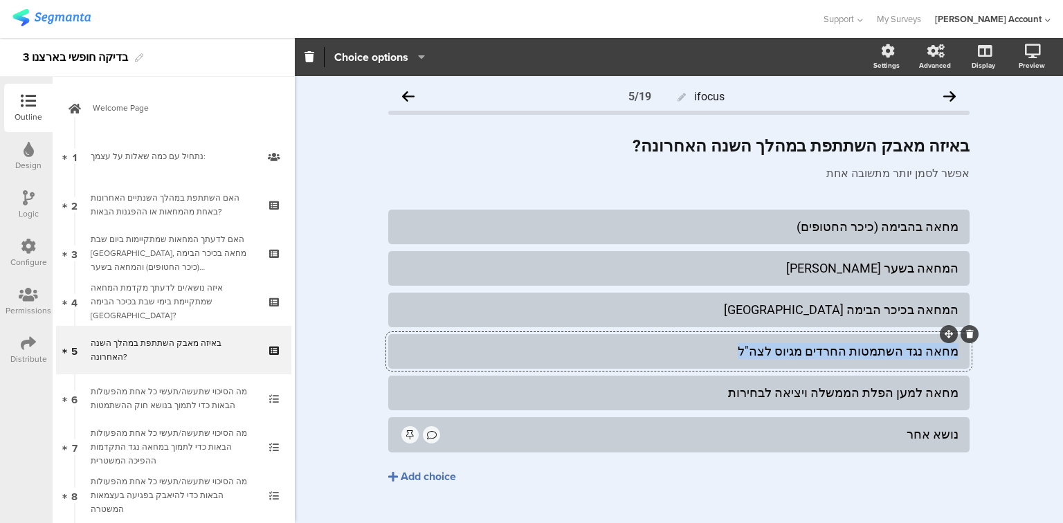
click at [878, 351] on div "מחאה נגד השתמטות החרדים מגיוס לצה"ל" at bounding box center [678, 351] width 559 height 16
click at [966, 377] on icon at bounding box center [970, 376] width 8 height 8
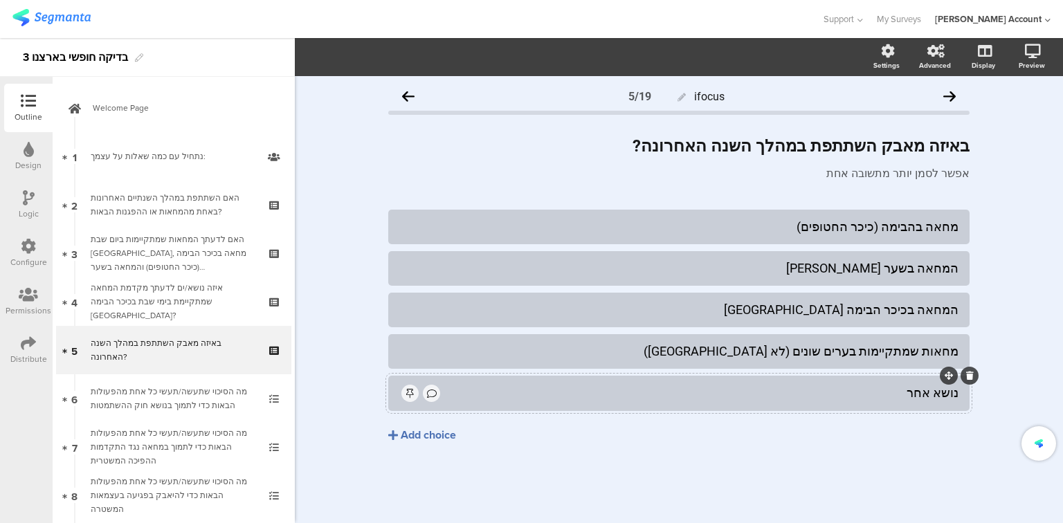
click at [928, 393] on div "נושא אחר" at bounding box center [700, 393] width 516 height 16
drag, startPoint x: 839, startPoint y: 392, endPoint x: 1025, endPoint y: 408, distance: 186.8
click at [1025, 408] on div "ifocus 5/19 באיזה מאבק השתתפת במהלך השנה האחרונה? באיזה מאבק השתתפת במהלך השנה …" at bounding box center [679, 299] width 768 height 447
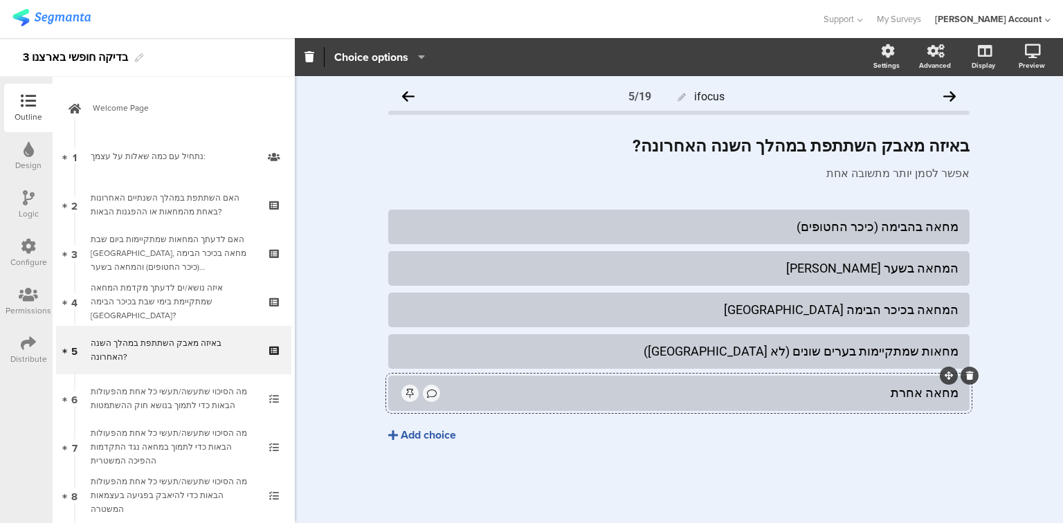
click at [430, 433] on div "Add choice" at bounding box center [428, 435] width 55 height 15
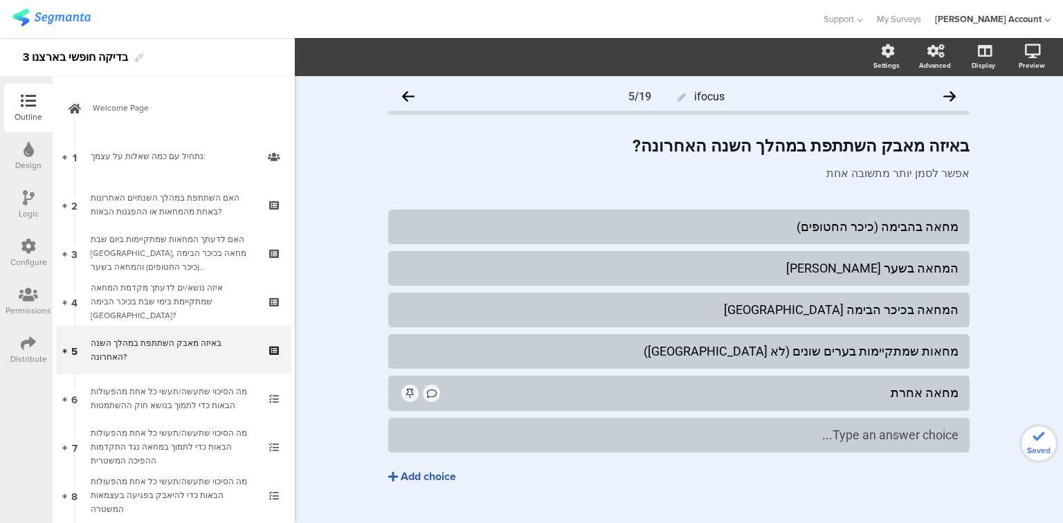
click at [502, 435] on div "Type an answer choice..." at bounding box center [678, 435] width 559 height 16
click at [490, 427] on div "לא השתתפתי במחאות או מאבק כלשהו" at bounding box center [678, 435] width 559 height 16
click at [373, 49] on span "Choice options" at bounding box center [371, 57] width 74 height 16
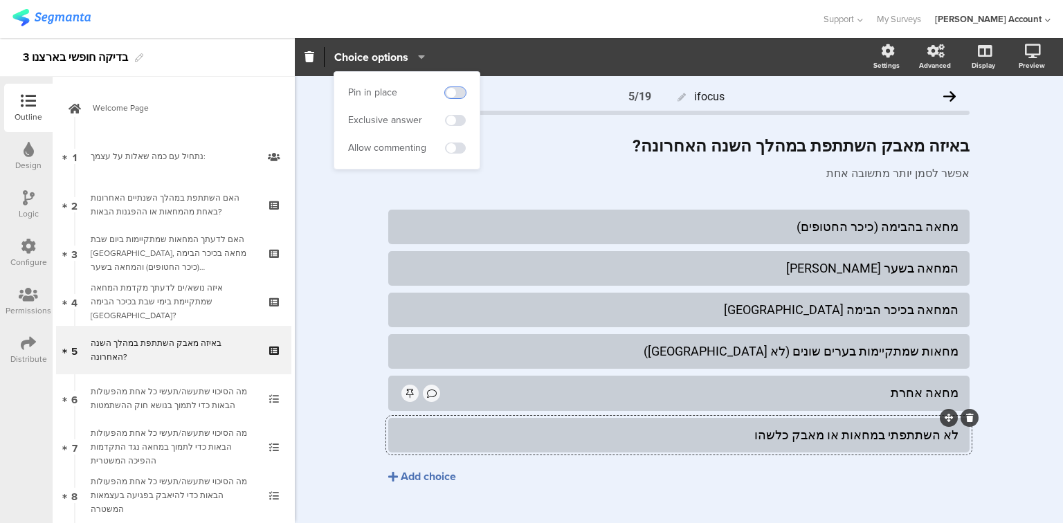
click at [456, 88] on span at bounding box center [455, 92] width 21 height 11
click at [458, 108] on div "Pin in place Exclusive answer Allow commenting" at bounding box center [406, 120] width 145 height 97
click at [462, 120] on span at bounding box center [455, 120] width 21 height 11
click at [848, 177] on div "אפשר לסמן יותר מתשובה אחת אפשר לסמן יותר מתשובה אחת" at bounding box center [679, 174] width 588 height 22
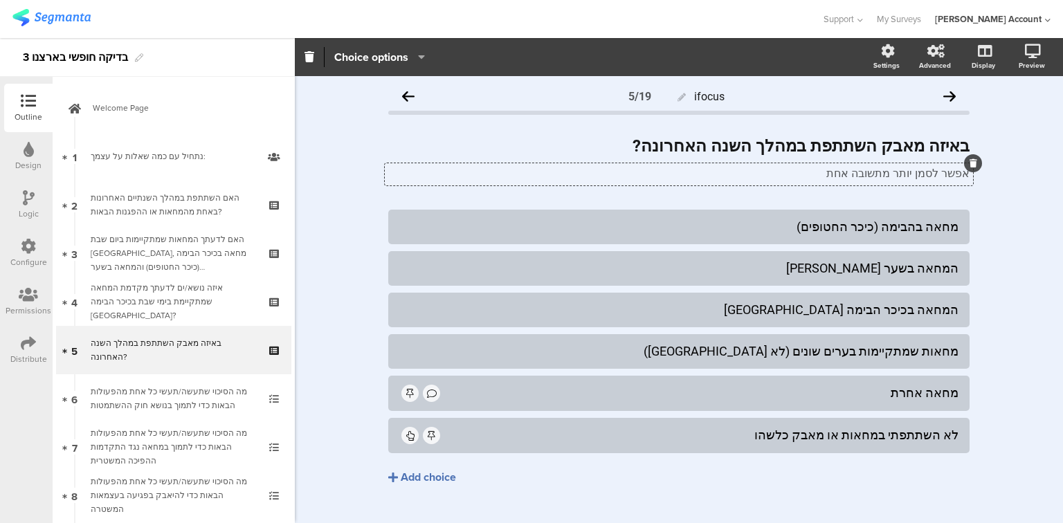
click at [848, 177] on p "אפשר לסמן יותר מתשובה אחת" at bounding box center [678, 173] width 581 height 13
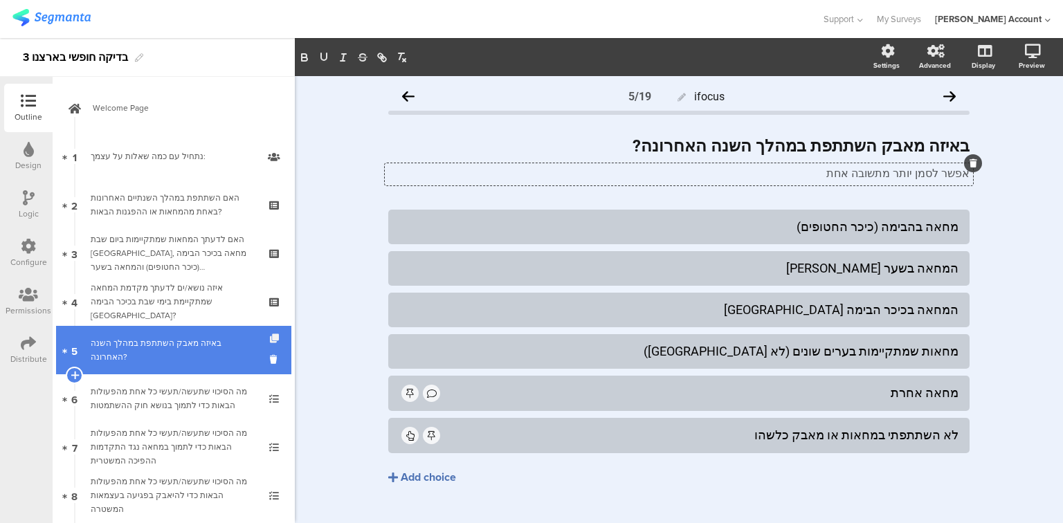
click at [270, 338] on icon at bounding box center [276, 338] width 12 height 9
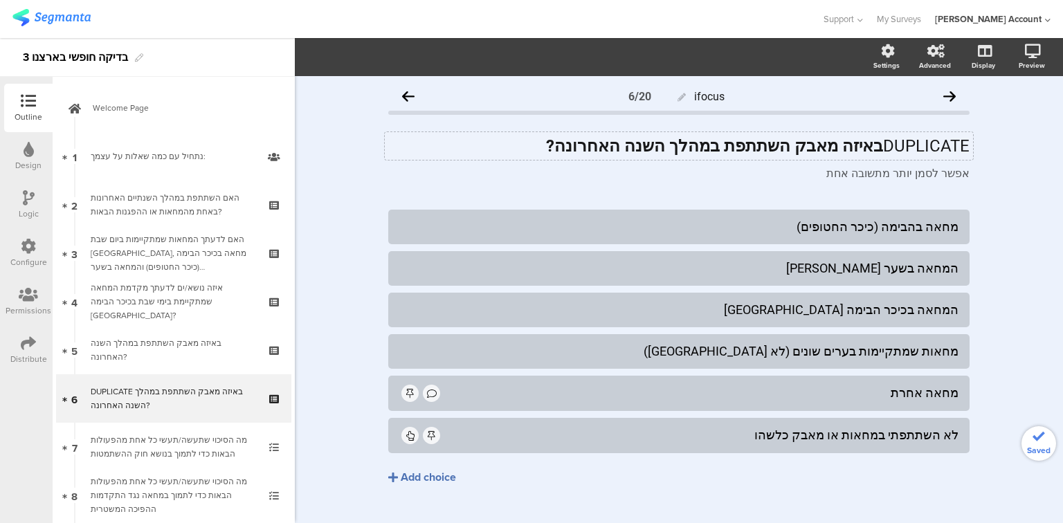
click at [772, 138] on div "DUPLICATE באיזה מאבק השתתפת במהלך השנה האחרונה? DUPLICATE באיזה מאבק השתתפת במה…" at bounding box center [679, 146] width 588 height 28
click at [772, 138] on strong "באיזה מאבק השתתפת במהלך השנה האחרונה?" at bounding box center [714, 145] width 337 height 19
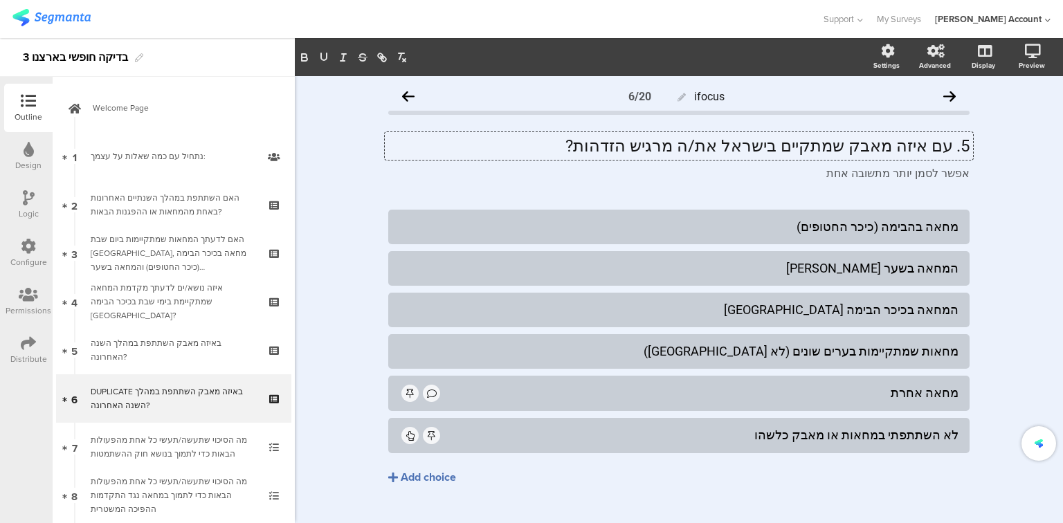
click at [948, 150] on p "5. עם איזה מאבק שמתקיים בישראל את/ה מרגיש הזדהות?" at bounding box center [678, 146] width 581 height 21
click at [821, 147] on p "עם איזה מאבק שמתקיים בישראל את/ה מרגיש הזדהות?" at bounding box center [678, 146] width 581 height 21
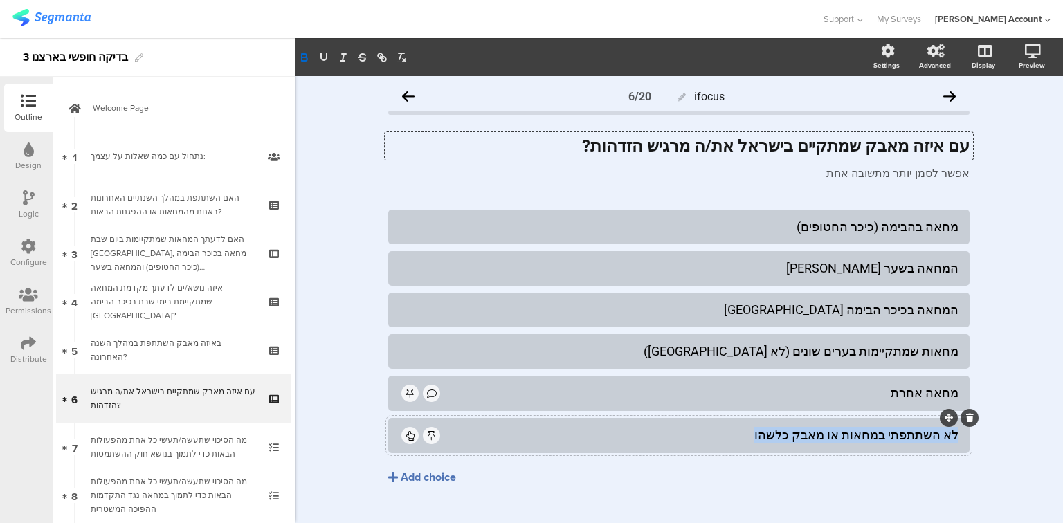
drag, startPoint x: 952, startPoint y: 434, endPoint x: 778, endPoint y: 432, distance: 174.4
click at [778, 432] on div "לא השתתפתי במחאות או מאבק כלשהו" at bounding box center [700, 435] width 516 height 16
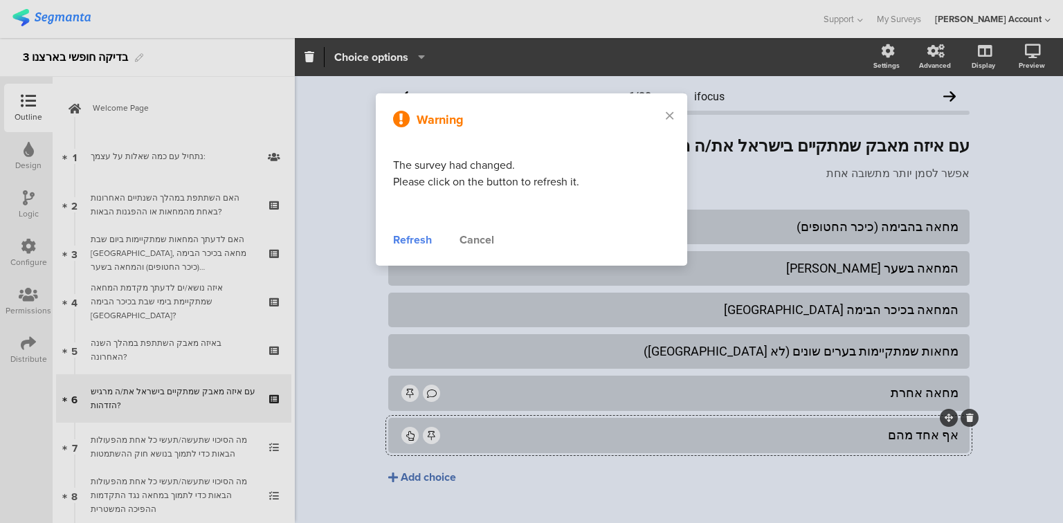
click at [401, 237] on div "Refresh" at bounding box center [412, 240] width 39 height 17
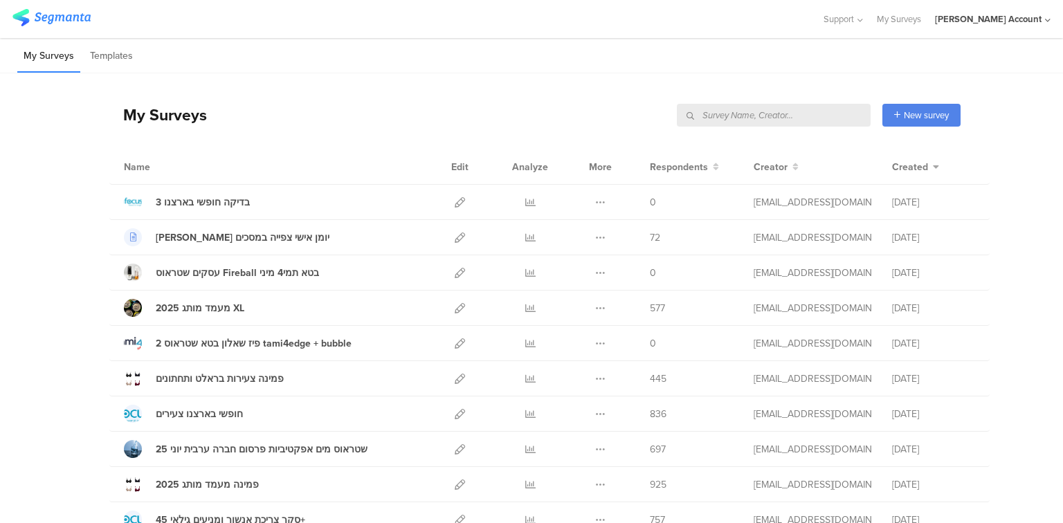
click at [801, 117] on input "text" at bounding box center [774, 115] width 194 height 23
type input "חופשי"
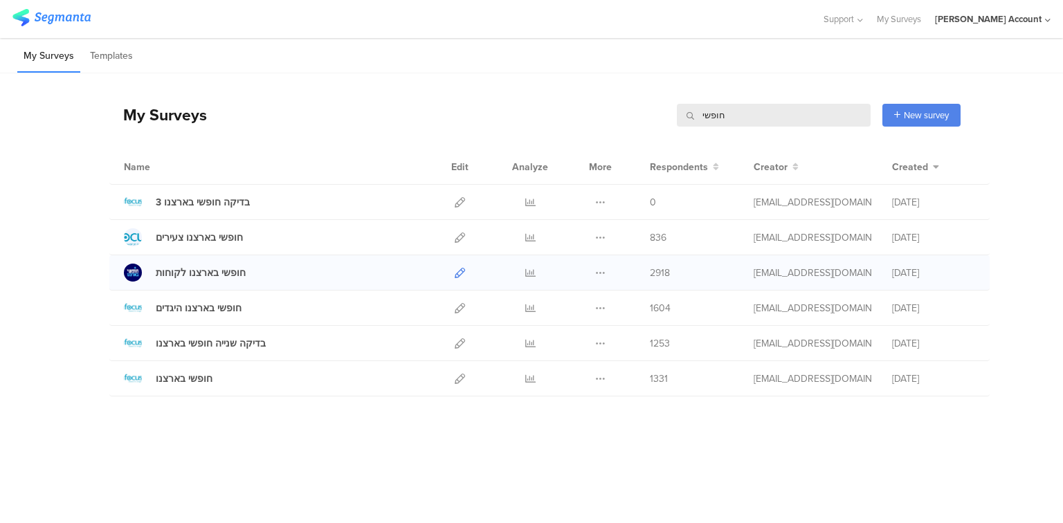
click at [458, 275] on icon at bounding box center [460, 273] width 10 height 10
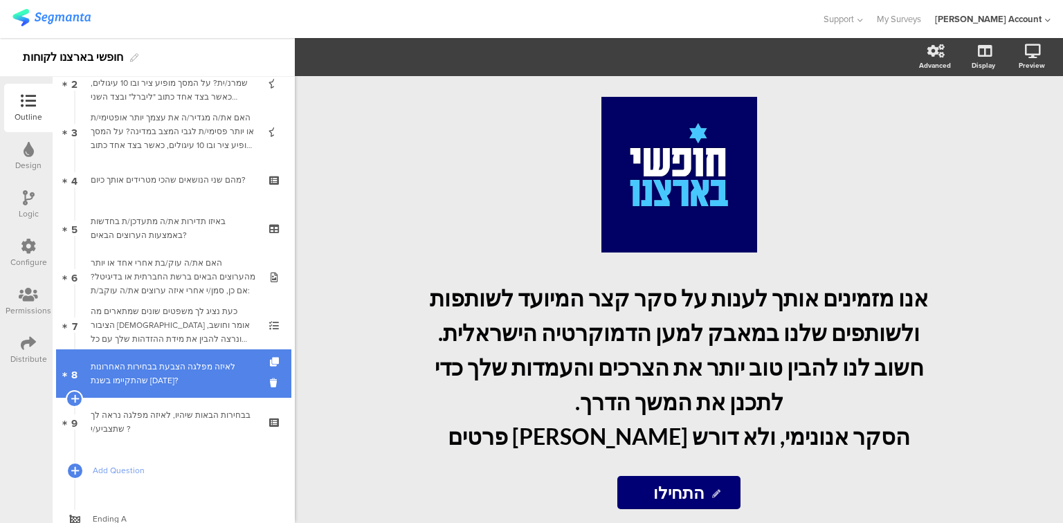
scroll to position [173, 0]
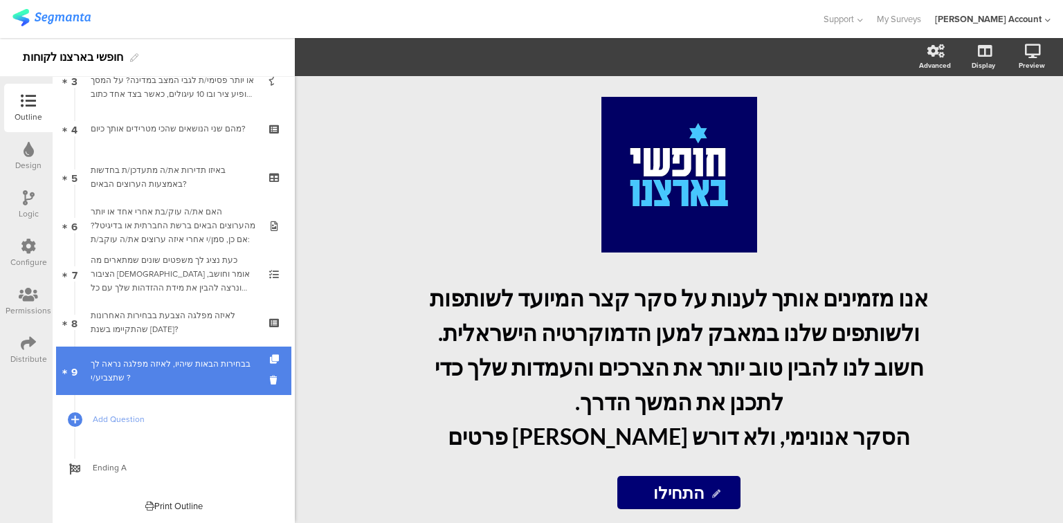
click at [186, 365] on div "בבחירות הבאות שיהיו, לאיזה מפלגה נראה לך שתצביע/י ?" at bounding box center [173, 371] width 165 height 28
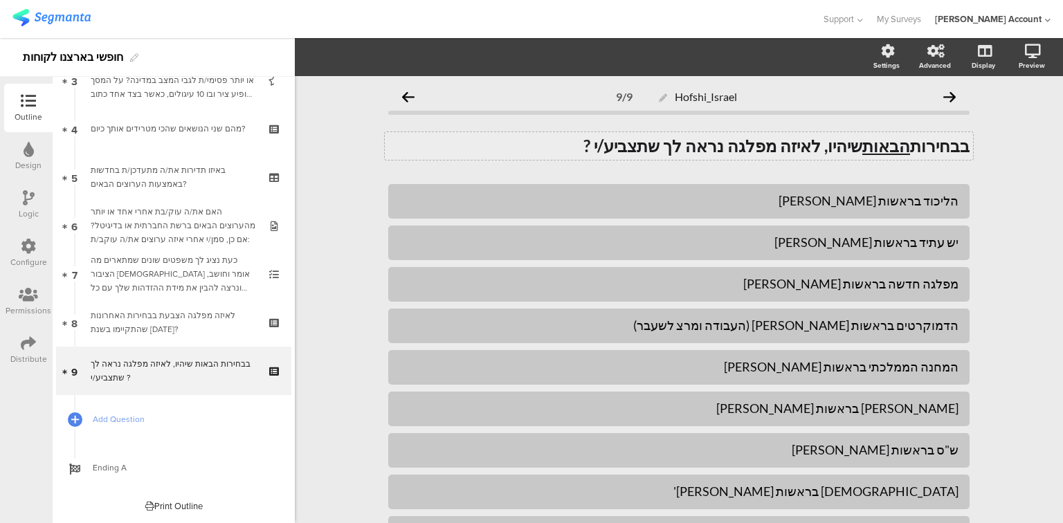
click at [820, 142] on div "בבחירות הבאות שיהיו, לאיזה מפלגה נראה לך שתצביע/י ? בבחירות הבאות שיהיו, לאיזה …" at bounding box center [679, 146] width 588 height 28
click at [820, 142] on strong "בבחירות הבאות שיהיו, לאיזה מפלגה נראה לך שתצביע/י ?" at bounding box center [776, 146] width 386 height 20
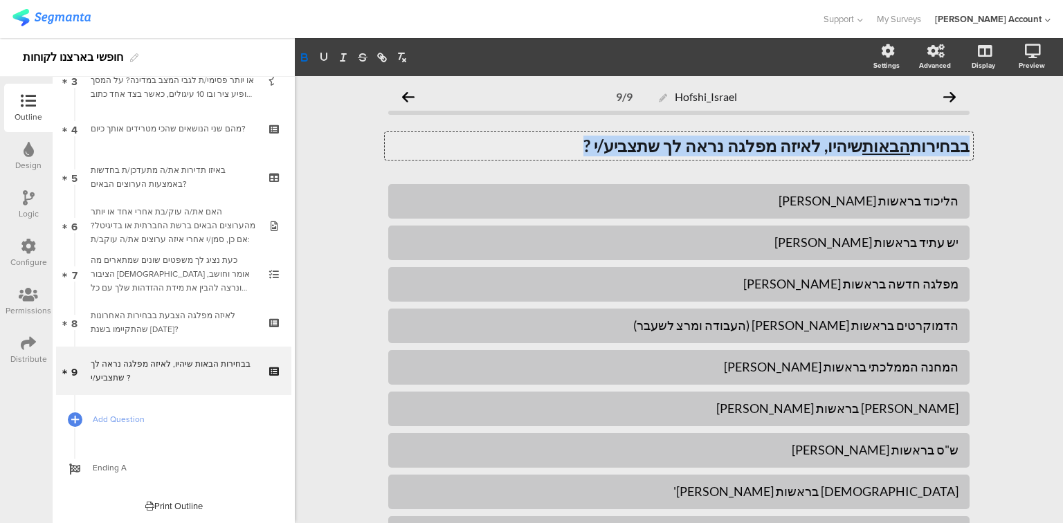
click at [820, 142] on strong "בבחירות הבאות שיהיו, לאיזה מפלגה נראה לך שתצביע/י ?" at bounding box center [776, 146] width 386 height 20
copy strong "בבחירות הבאות שיהיו, לאיזה מפלגה נראה לך שתצביע/י ?"
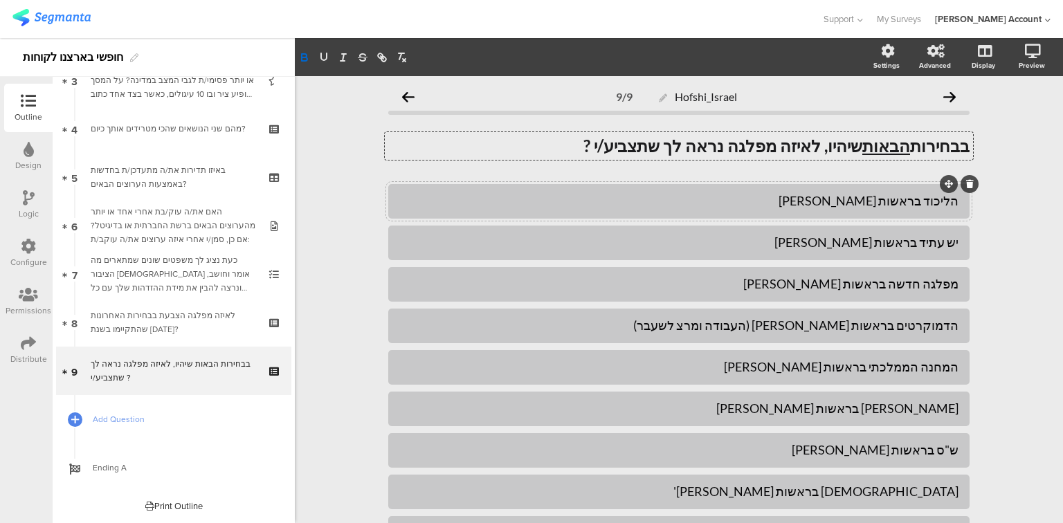
click at [882, 203] on div "הליכוד בראשות [PERSON_NAME]" at bounding box center [678, 201] width 559 height 16
copy div "הליכוד בראשות [PERSON_NAME]"
click at [891, 244] on div "יש עתיד בראשות [PERSON_NAME]" at bounding box center [678, 243] width 559 height 16
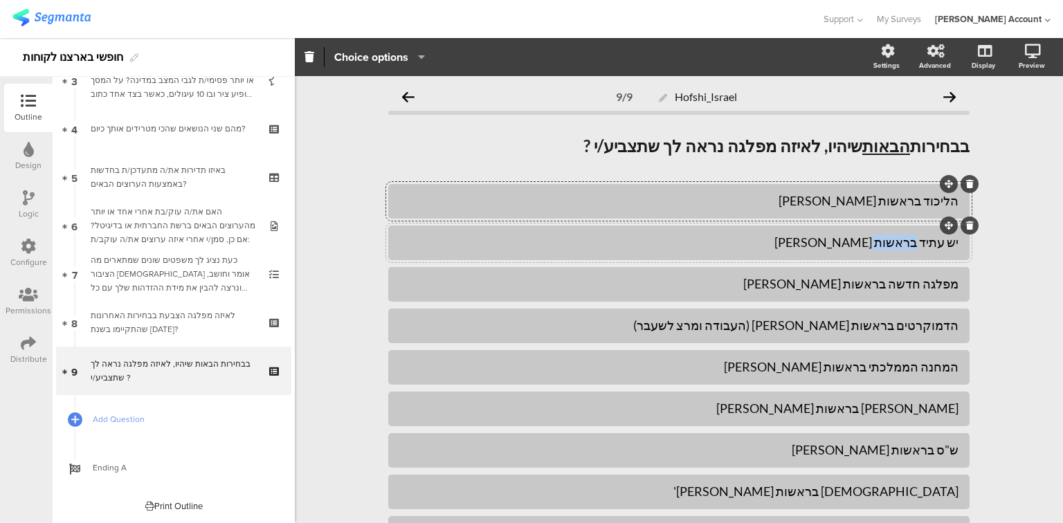
click at [891, 244] on div "יש עתיד בראשות [PERSON_NAME]" at bounding box center [678, 243] width 559 height 16
copy div "יש עתיד בראשות [PERSON_NAME]"
click at [883, 285] on div "מפלגה חדשה בראשות [PERSON_NAME]" at bounding box center [678, 284] width 559 height 16
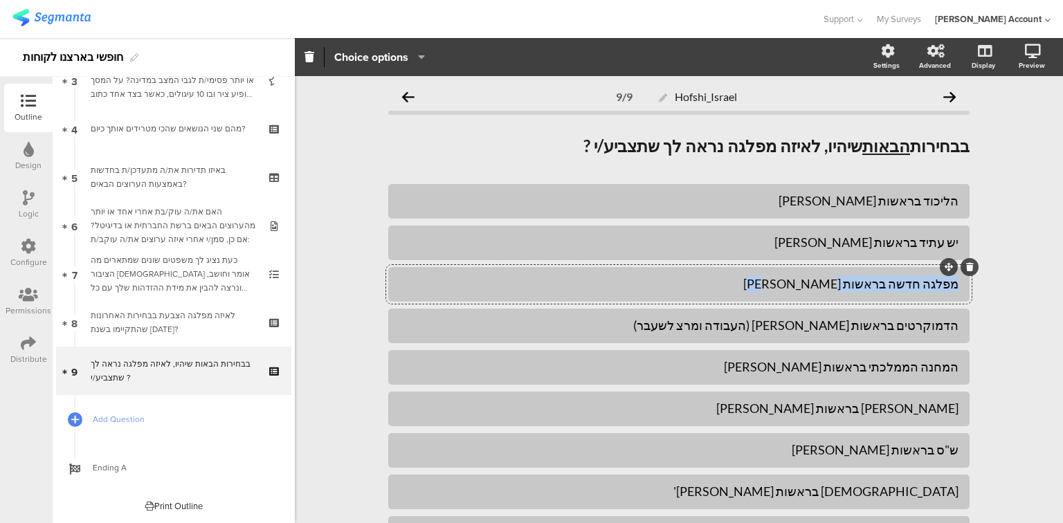
click at [883, 285] on div "מפלגה חדשה בראשות [PERSON_NAME]" at bounding box center [678, 284] width 559 height 16
copy div "מפלגה חדשה בראשות [PERSON_NAME]"
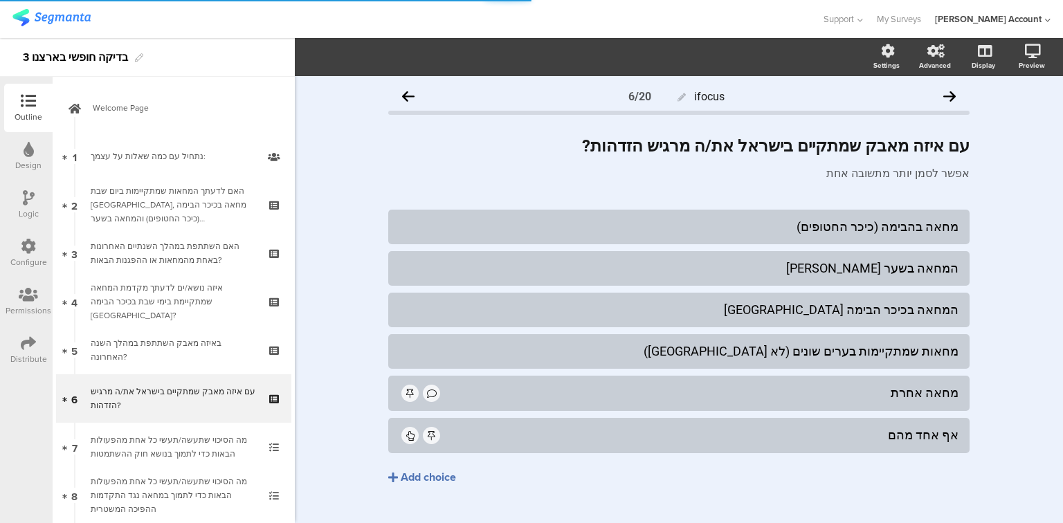
scroll to position [98, 0]
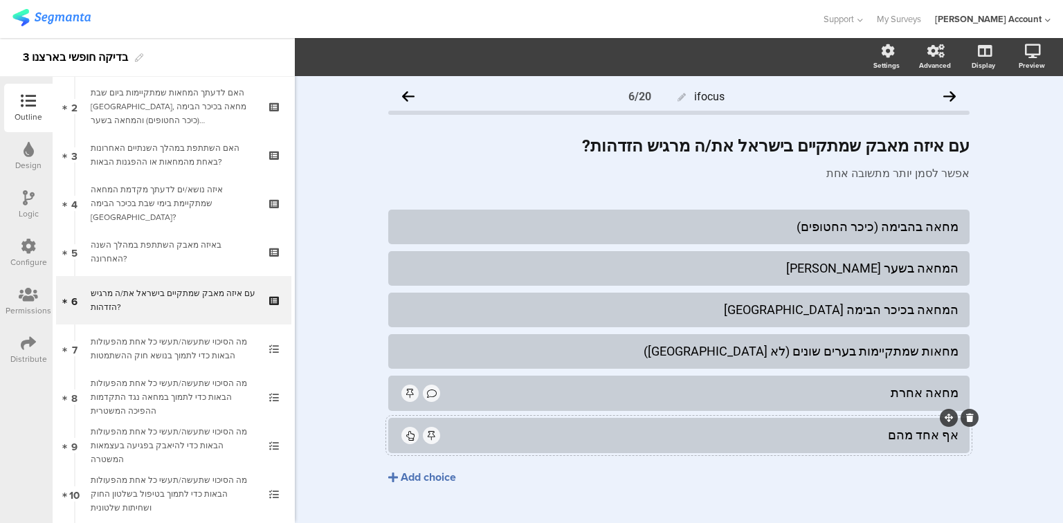
click at [896, 437] on div "אף אחד מהם" at bounding box center [700, 435] width 516 height 16
click at [897, 227] on div "מחאה בהבימה (כיכר החטופים)" at bounding box center [678, 227] width 559 height 16
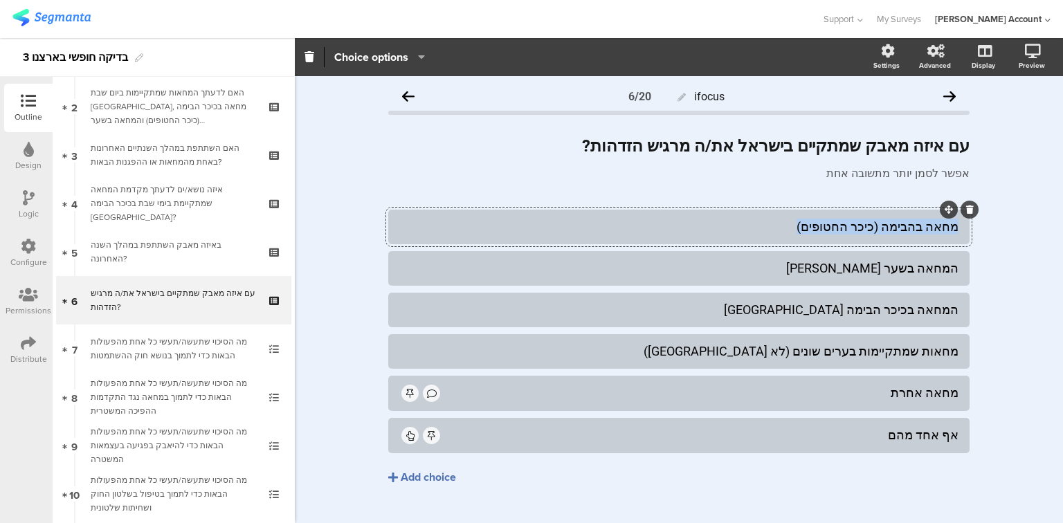
click at [897, 227] on div "מחאה בהבימה (כיכר החטופים)" at bounding box center [678, 227] width 559 height 16
paste div
click at [905, 264] on div "המחאה בשער [PERSON_NAME]" at bounding box center [678, 268] width 559 height 16
click at [906, 264] on div "המחאה בשער [PERSON_NAME]" at bounding box center [678, 268] width 559 height 16
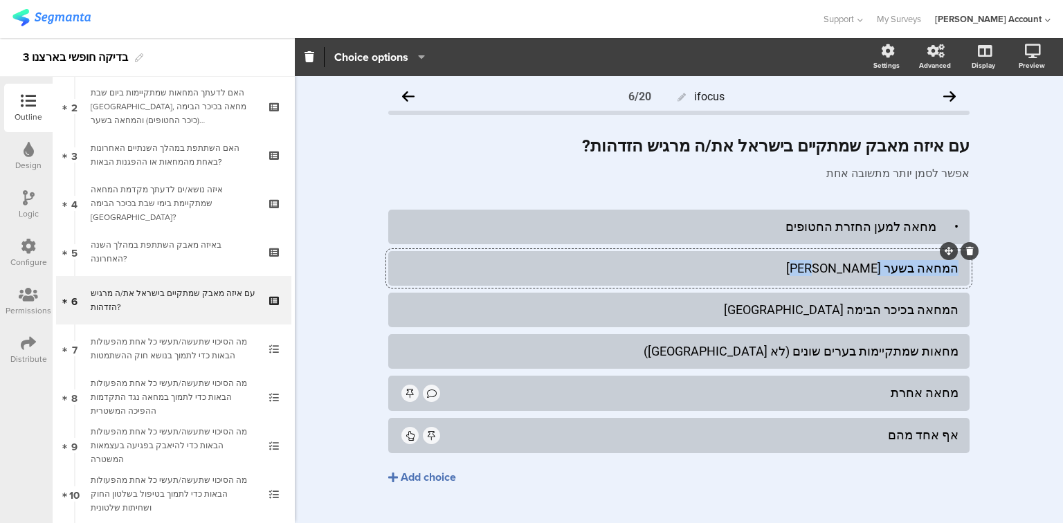
click at [906, 264] on div "המחאה בשער [PERSON_NAME]" at bounding box center [678, 268] width 559 height 16
paste div
click at [896, 309] on div "המחאה בכיכר הבימה [GEOGRAPHIC_DATA]" at bounding box center [678, 310] width 559 height 16
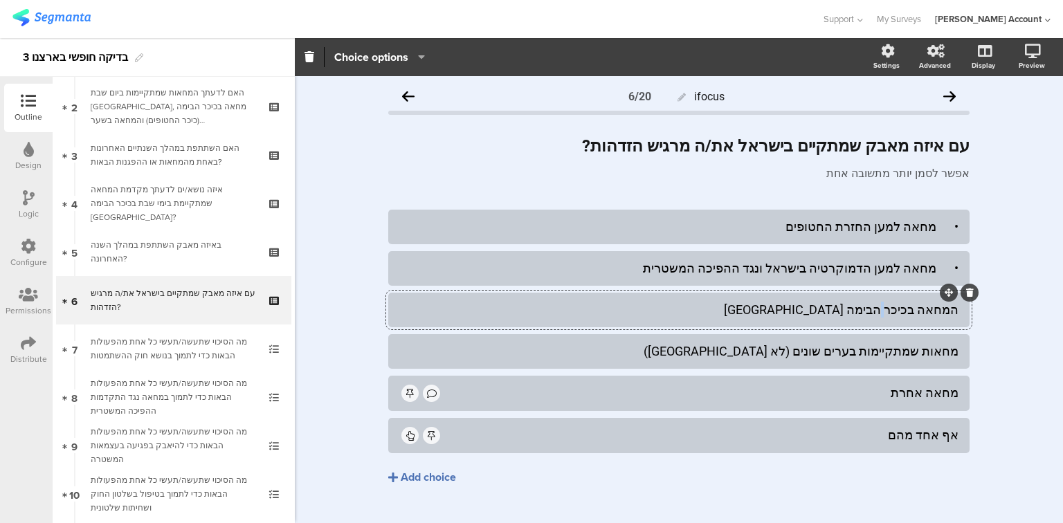
click at [896, 309] on div "המחאה בכיכר הבימה [GEOGRAPHIC_DATA]" at bounding box center [678, 310] width 559 height 16
paste div
click at [842, 354] on div "מחאות שמתקיימות בערים שונים (לא [GEOGRAPHIC_DATA])" at bounding box center [678, 351] width 559 height 16
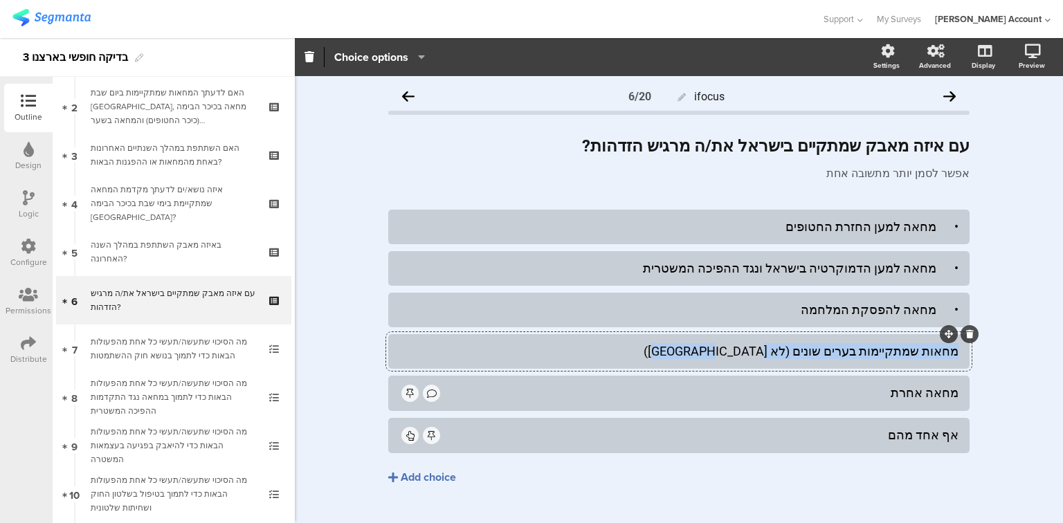
click at [842, 354] on div "מחאות שמתקיימות בערים שונים (לא [GEOGRAPHIC_DATA])" at bounding box center [678, 351] width 559 height 16
paste div
click at [440, 475] on div "Add choice" at bounding box center [428, 478] width 55 height 15
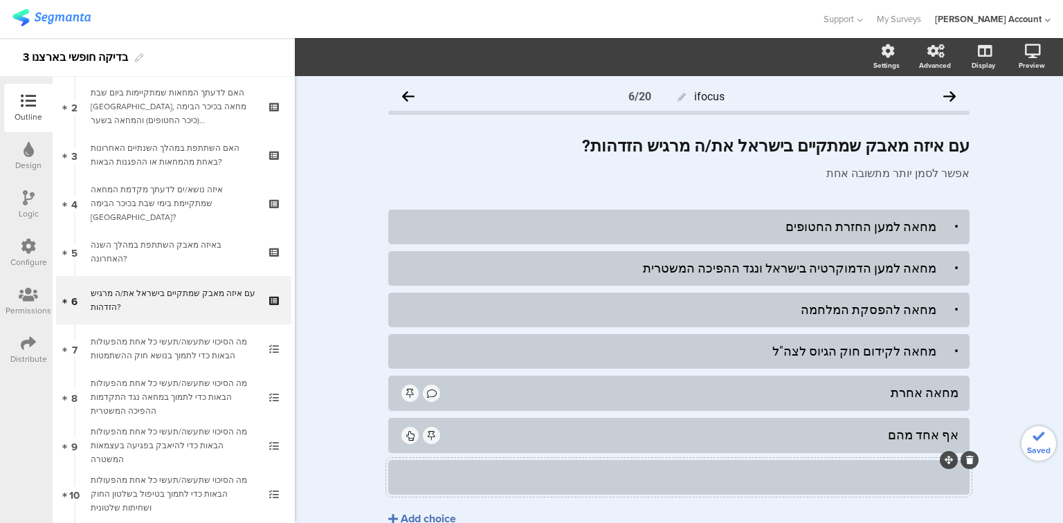
click at [589, 478] on div at bounding box center [678, 477] width 559 height 16
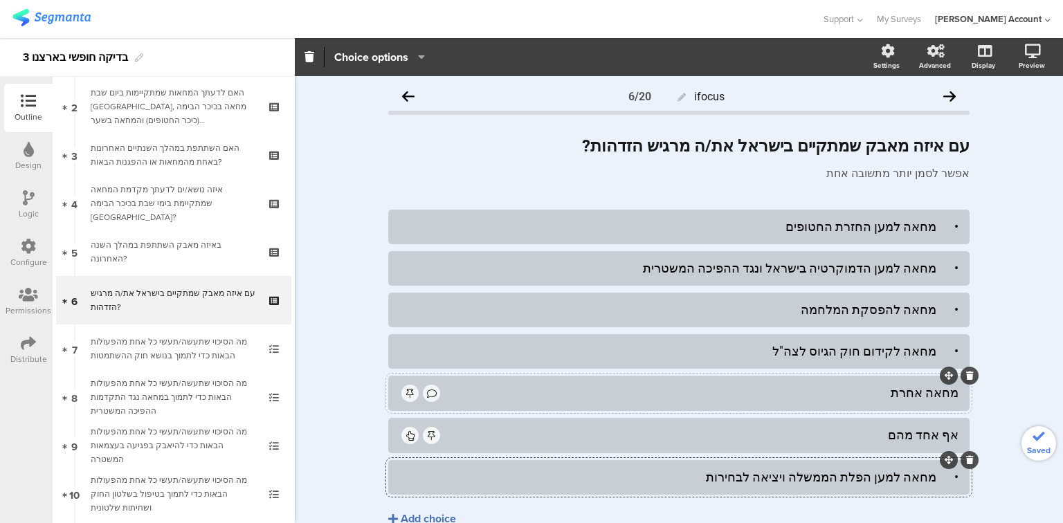
click at [966, 376] on icon at bounding box center [970, 376] width 8 height 8
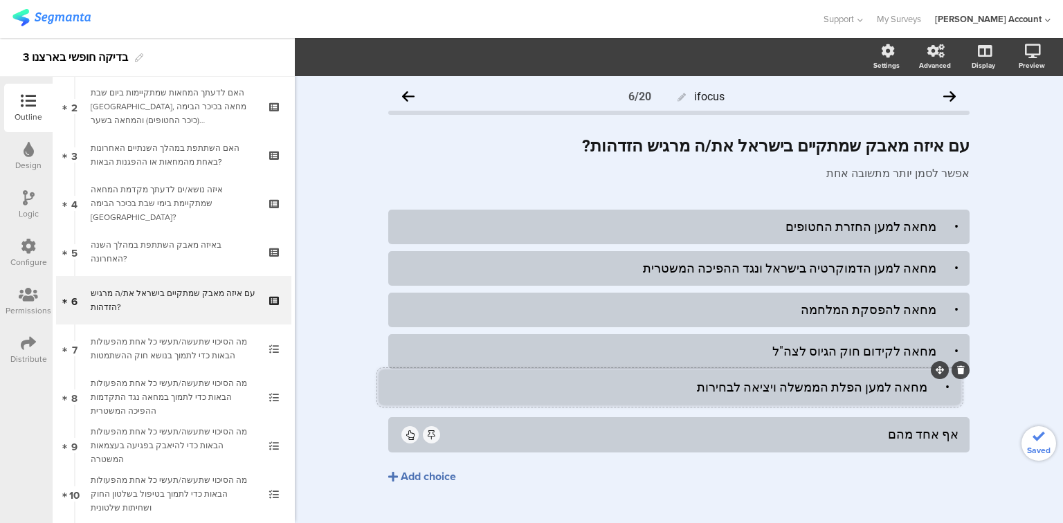
drag, startPoint x: 945, startPoint y: 419, endPoint x: 936, endPoint y: 371, distance: 48.6
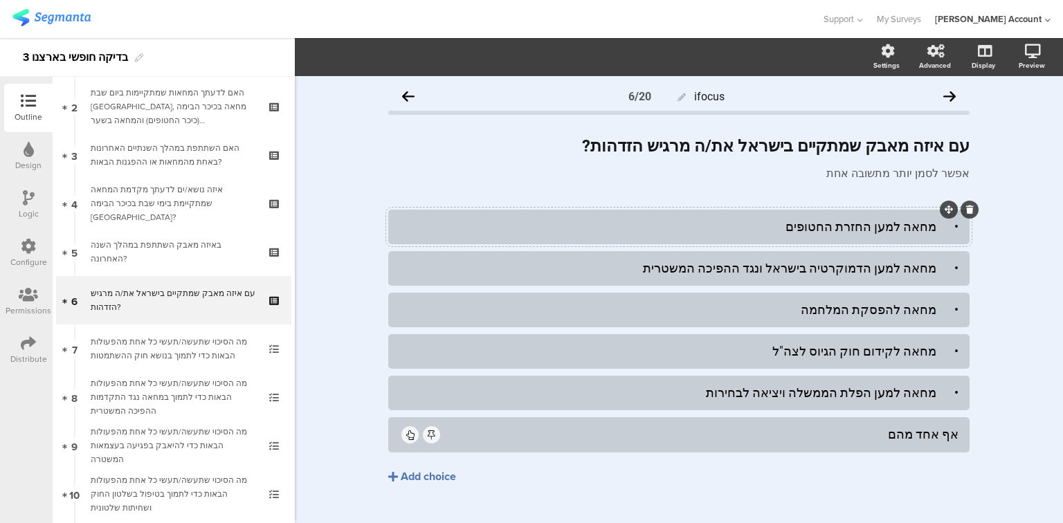
click at [935, 229] on div "• מחאה למען החזרת החטופים" at bounding box center [678, 227] width 559 height 16
click at [933, 273] on div "• מחאה למען הדמוקרטיה בישראל ונגד ההפיכה המשטרית" at bounding box center [678, 268] width 559 height 16
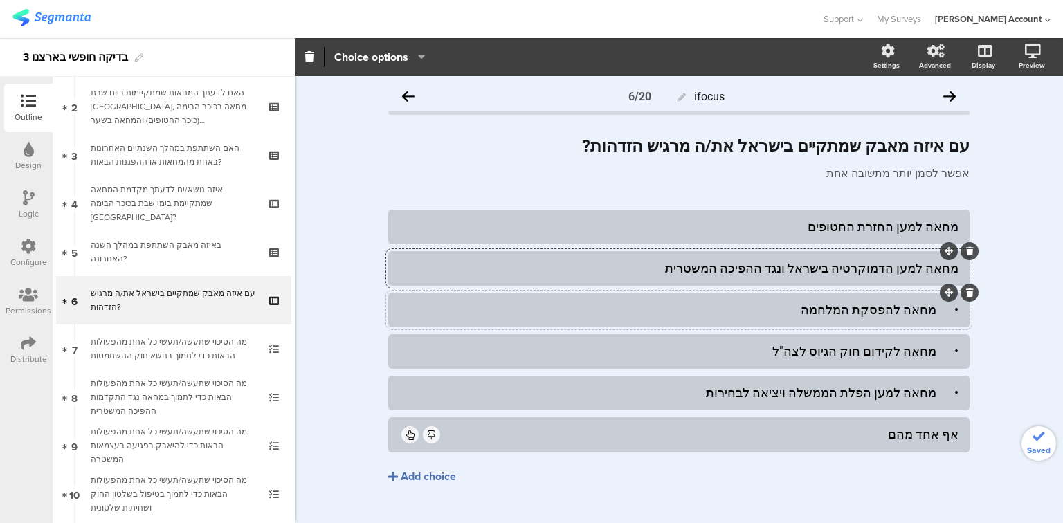
click at [933, 309] on div "• מחאה להפסקת המלחמה" at bounding box center [678, 310] width 559 height 16
click at [932, 351] on div "• מחאה לקידום חוק הגיוס לצה"ל" at bounding box center [678, 351] width 559 height 16
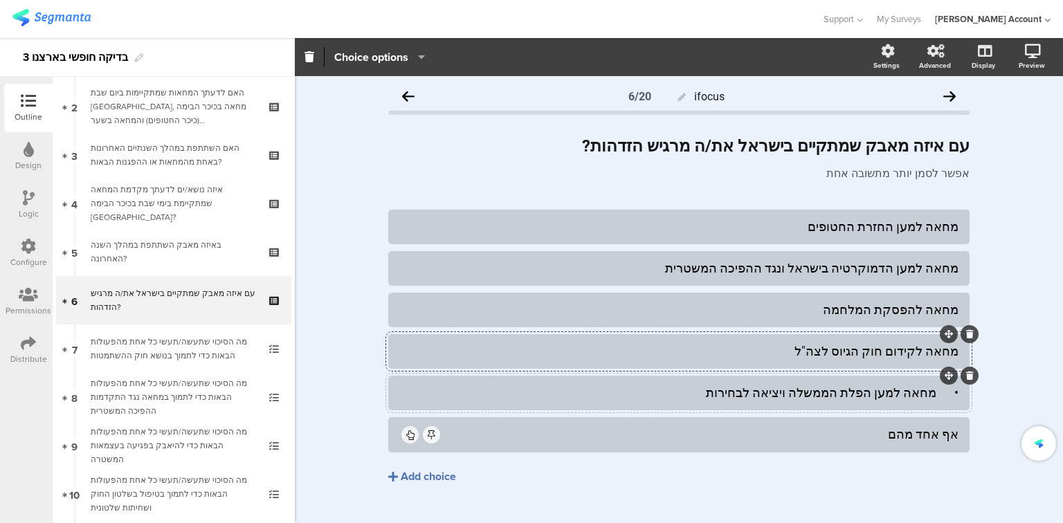
click at [928, 385] on div "• מחאה למען הפלת הממשלה ויציאה לבחירות" at bounding box center [678, 393] width 559 height 16
